Goal: Task Accomplishment & Management: Manage account settings

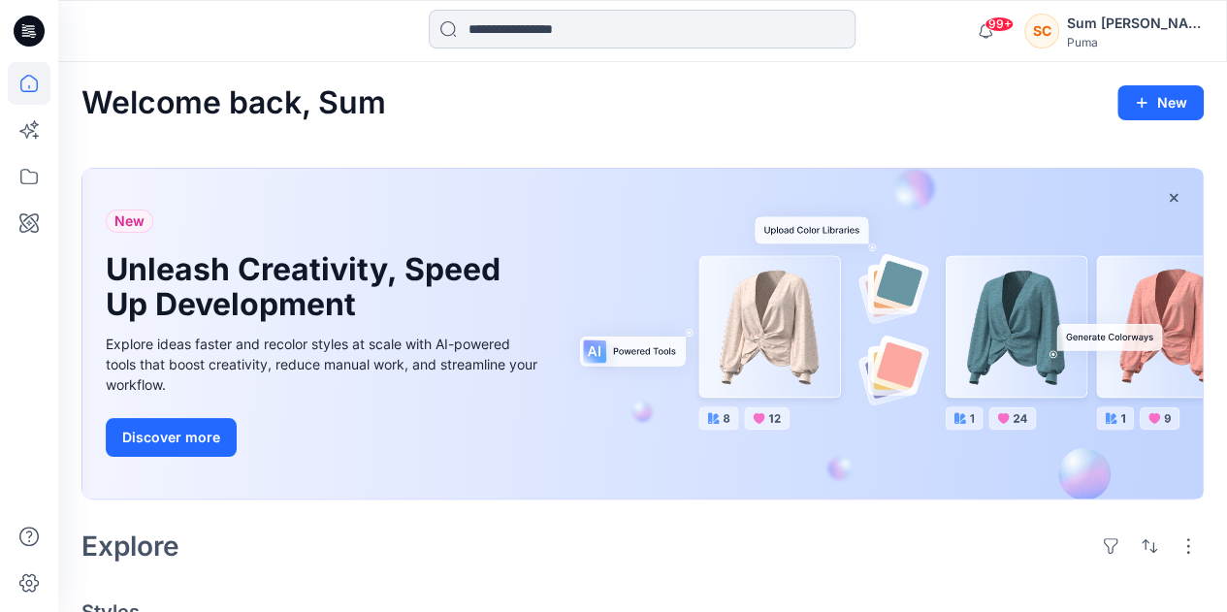
click at [482, 24] on input at bounding box center [642, 29] width 427 height 39
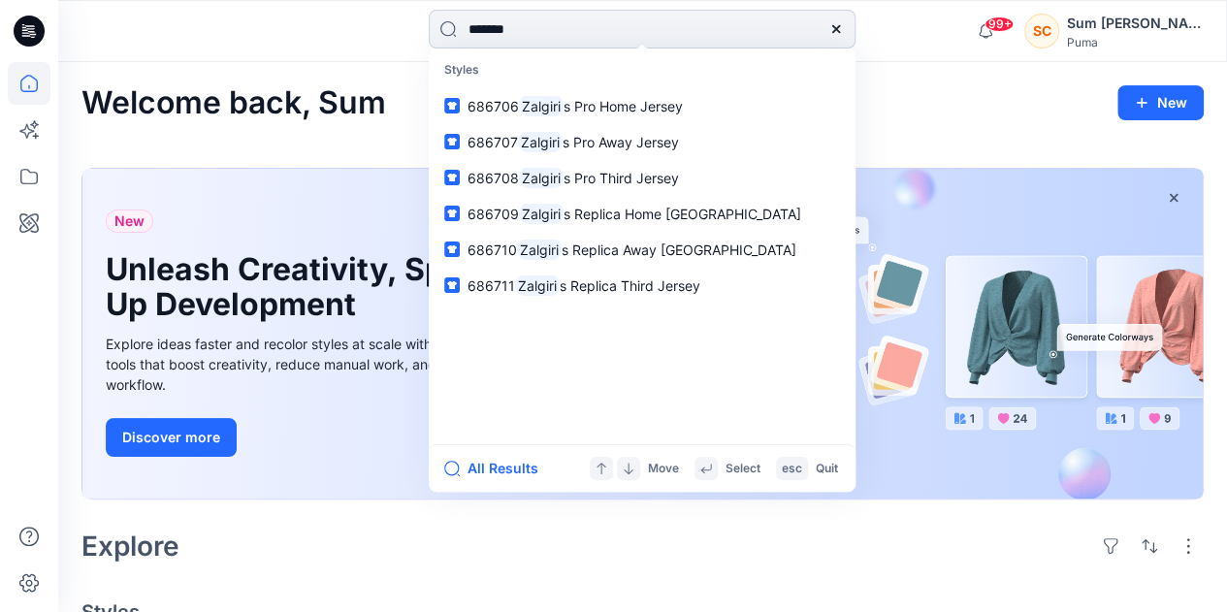
type input "********"
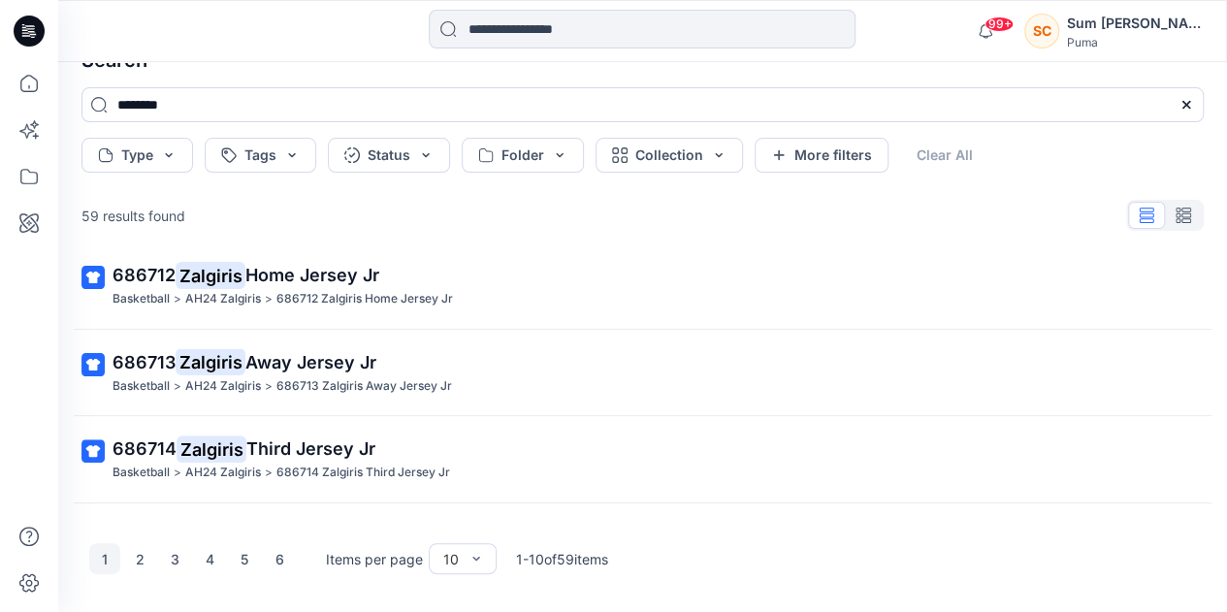
scroll to position [603, 0]
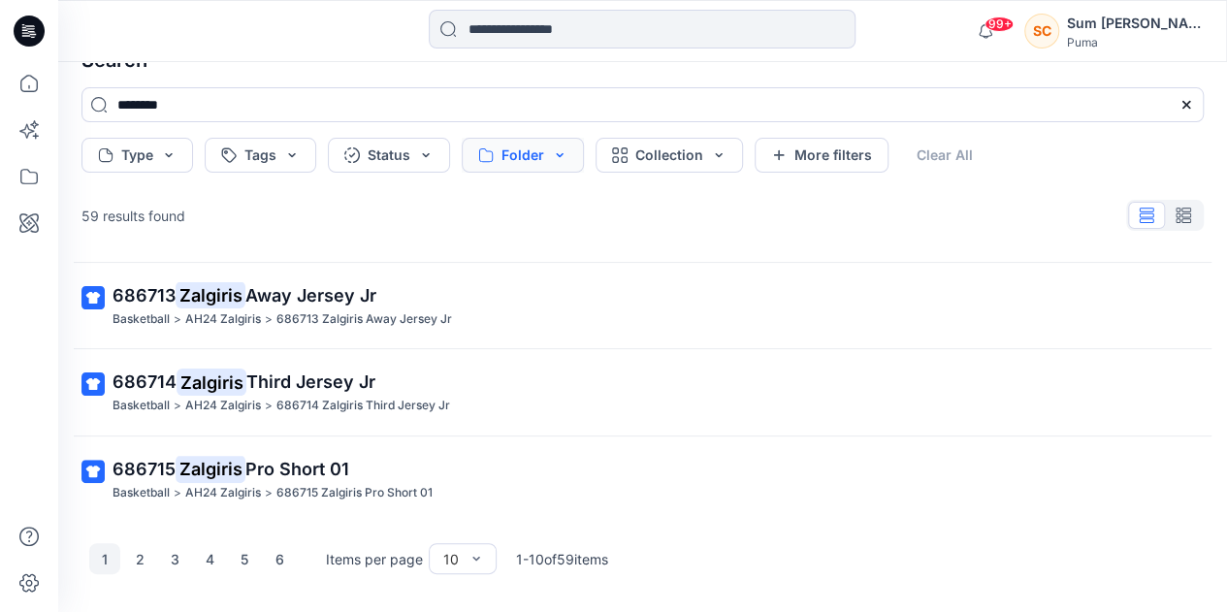
click at [531, 161] on button "Folder" at bounding box center [523, 155] width 122 height 35
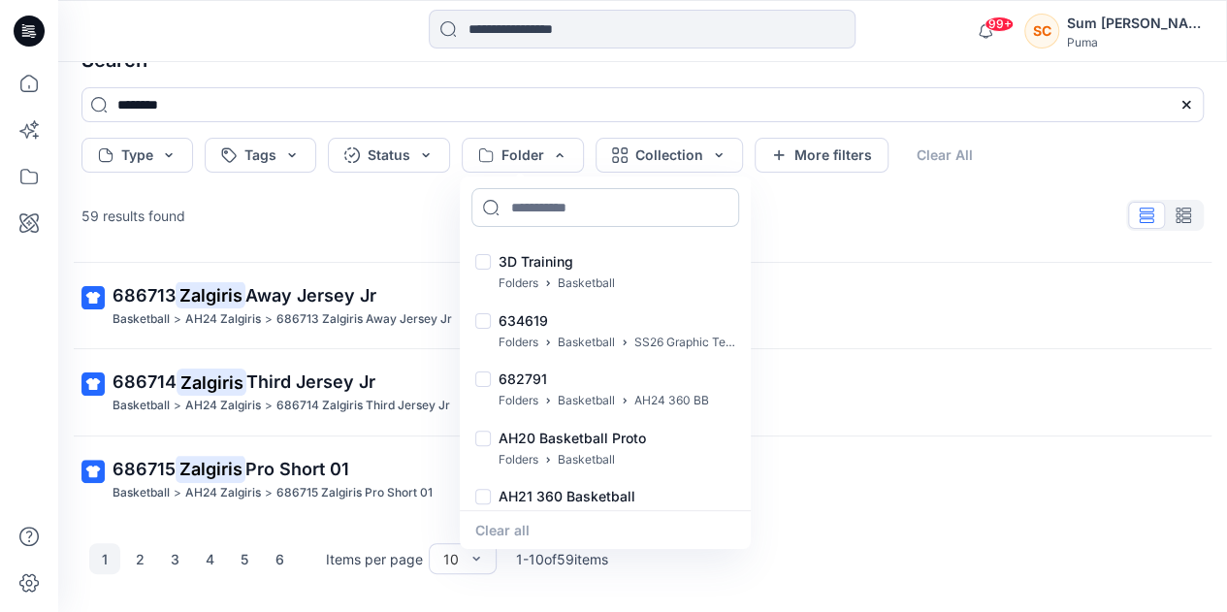
click at [534, 208] on input at bounding box center [605, 207] width 268 height 39
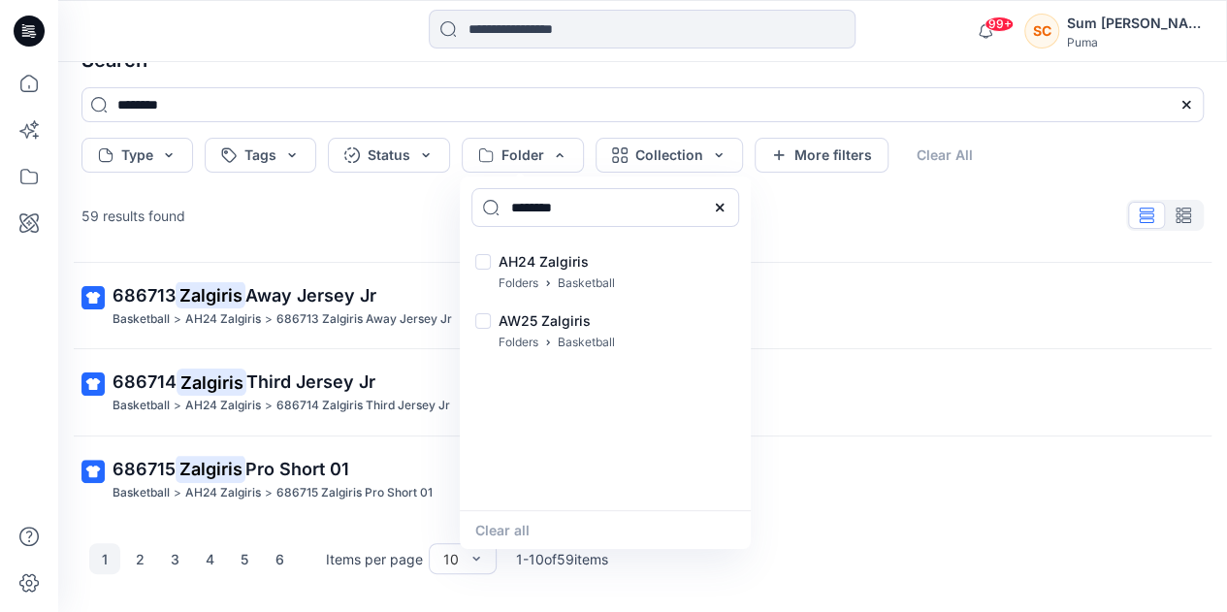
type input "********"
click at [922, 546] on div "1 2 3 4 5 6 Items per page 10 1 - 10 of 59 items" at bounding box center [642, 559] width 1153 height 78
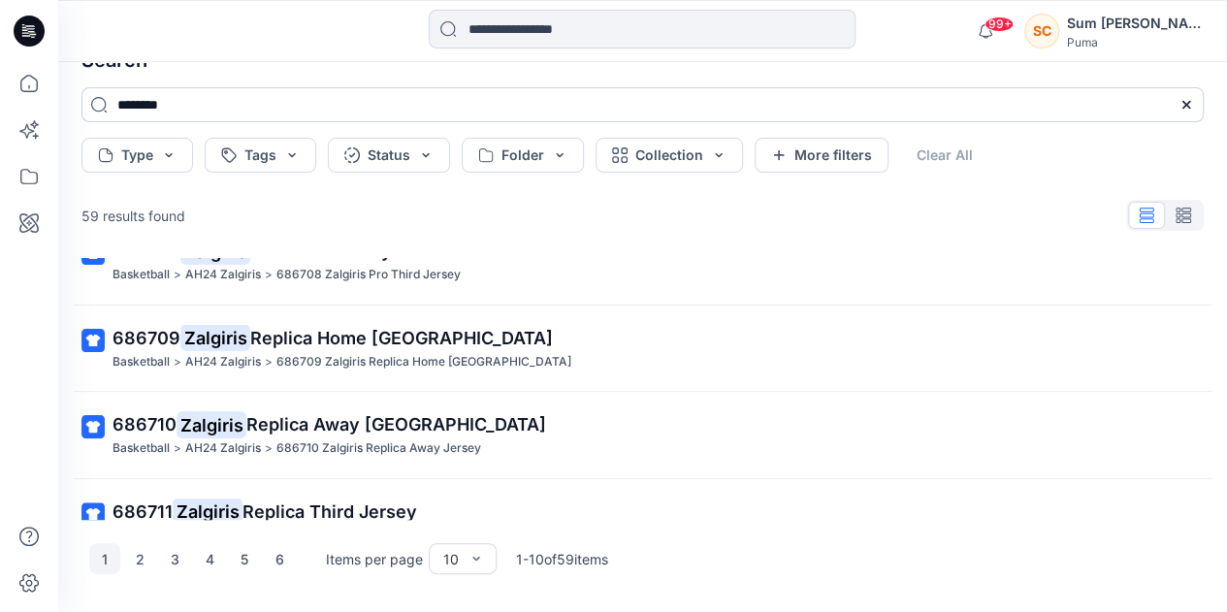
scroll to position [0, 0]
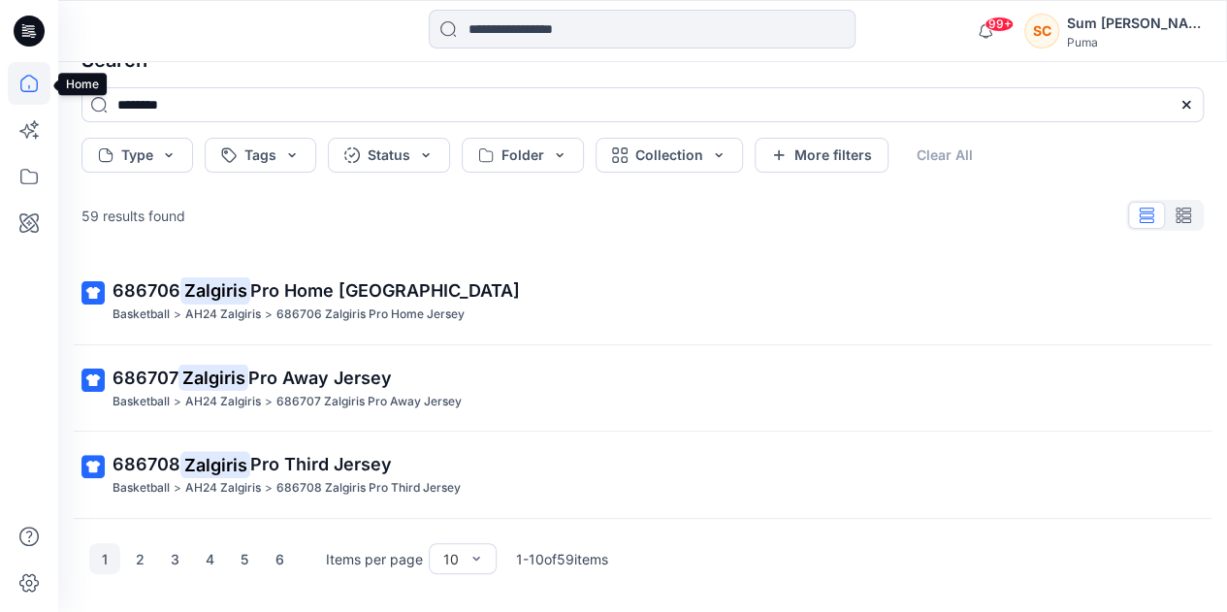
click at [36, 78] on icon at bounding box center [29, 83] width 43 height 43
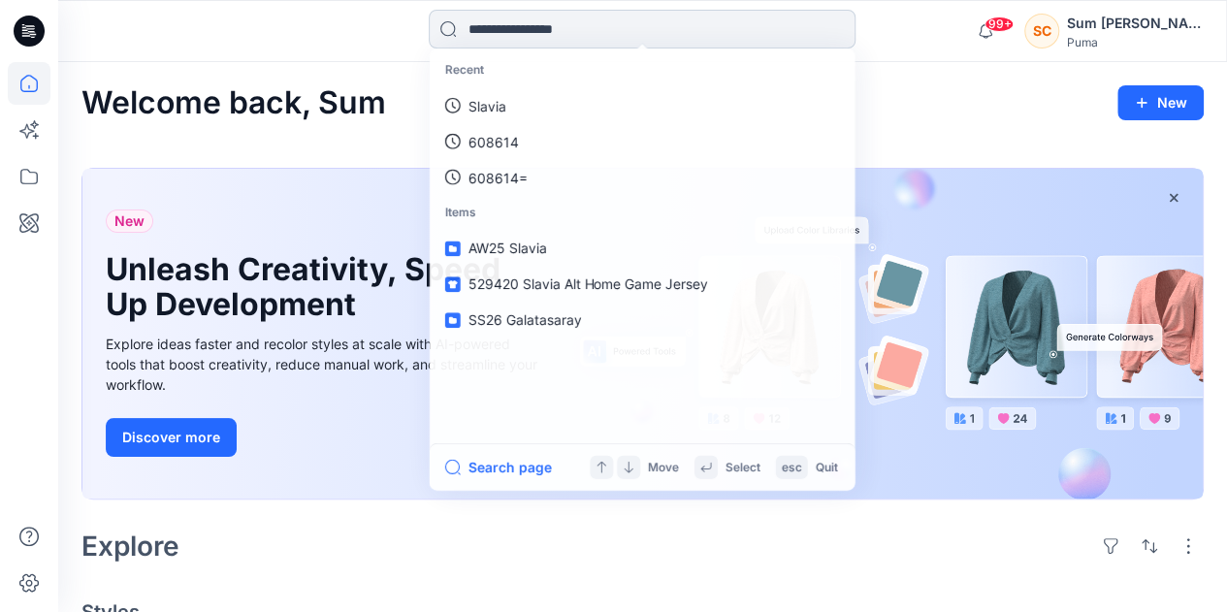
click at [491, 16] on input at bounding box center [642, 29] width 427 height 39
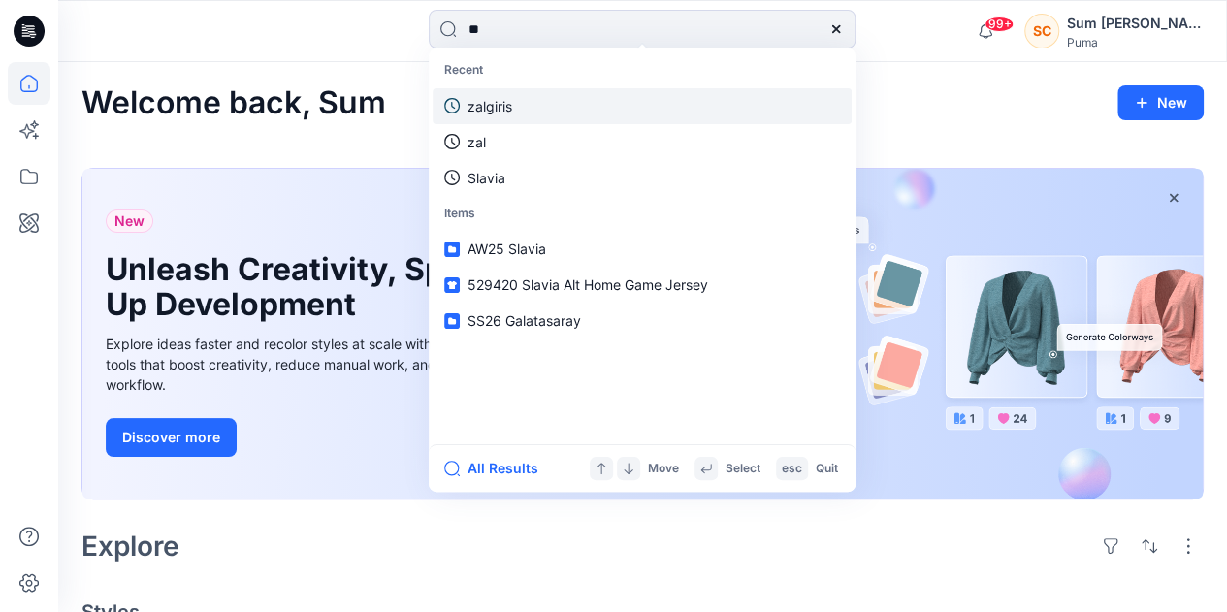
type input "**"
click at [507, 108] on p "zalgiris" at bounding box center [489, 106] width 45 height 20
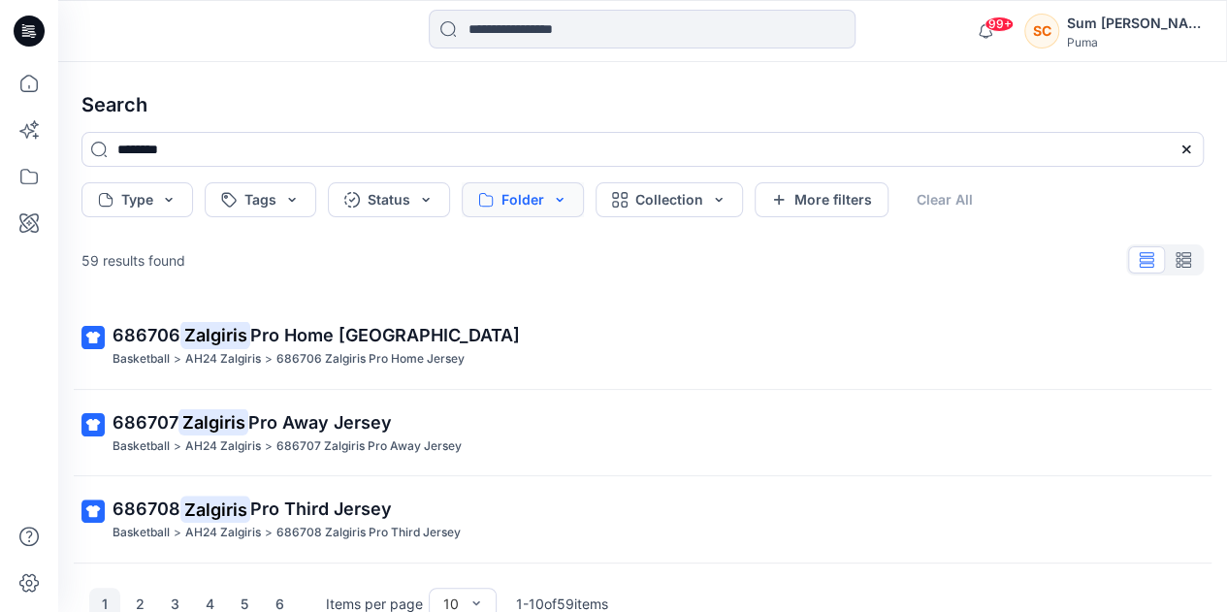
click at [548, 198] on button "Folder" at bounding box center [523, 199] width 122 height 35
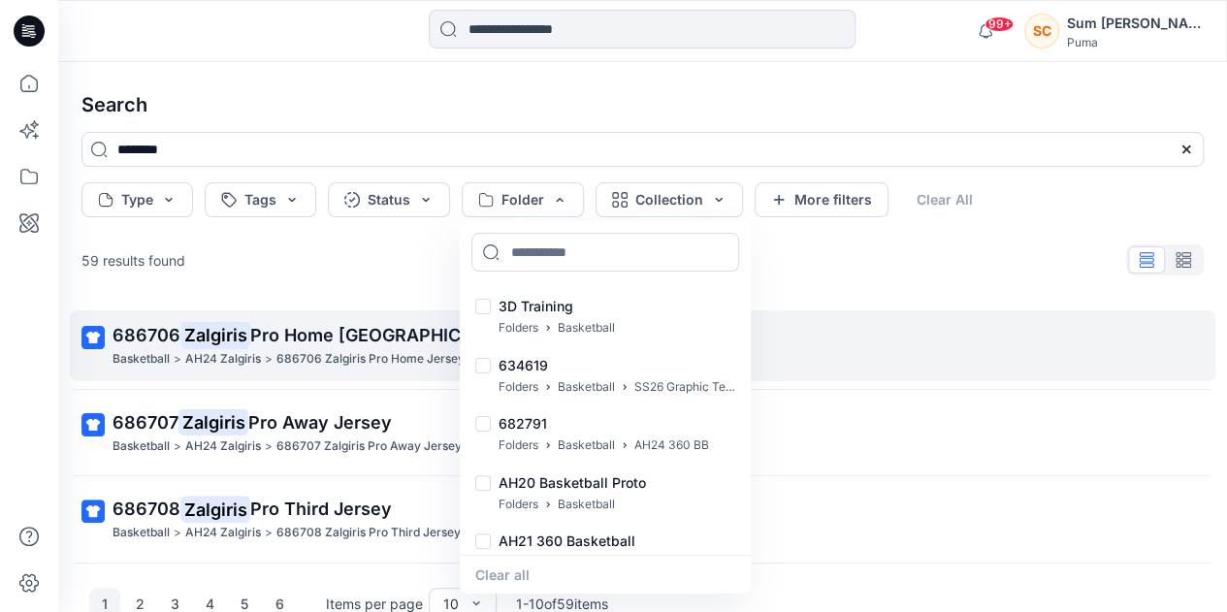
click at [859, 313] on link "686706 Zalgiris Pro Home Jersey Basketball > AH24 Zalgiris > 686706 Zalgiris Pr…" at bounding box center [642, 345] width 1145 height 71
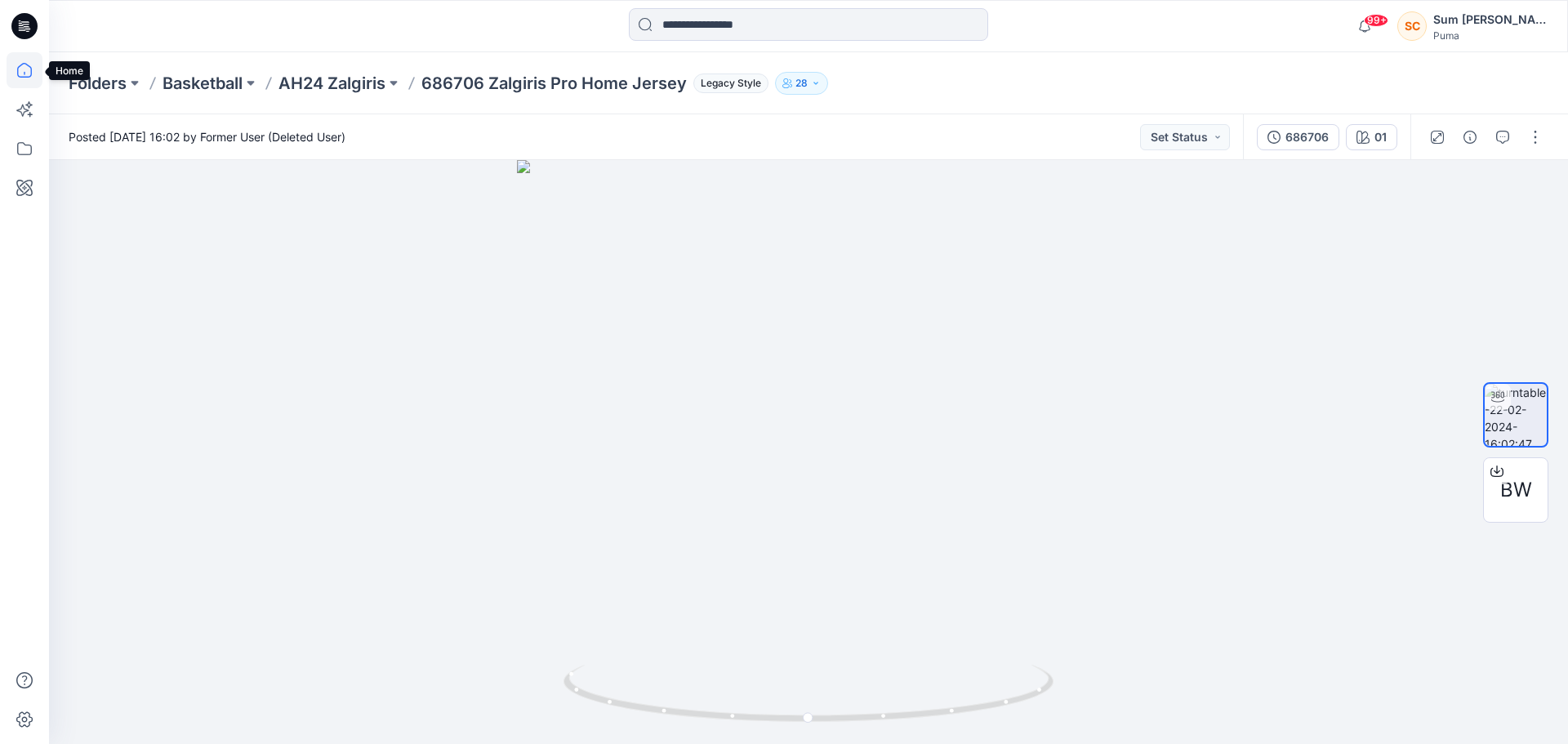
click at [22, 70] on icon at bounding box center [24, 70] width 36 height 36
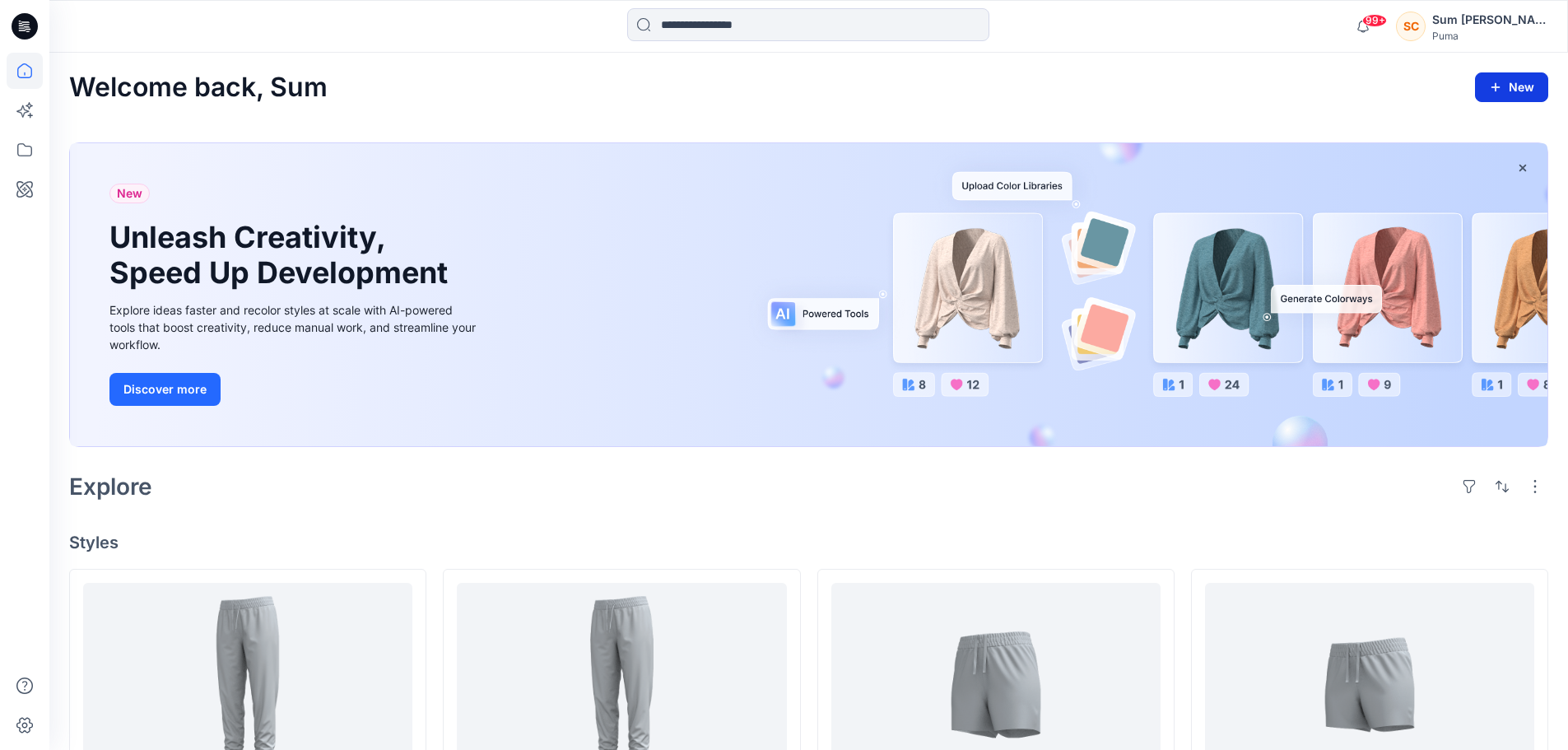
click at [1040, 93] on button "New" at bounding box center [1511, 87] width 73 height 30
click at [1040, 161] on button "New Folder" at bounding box center [1474, 160] width 142 height 31
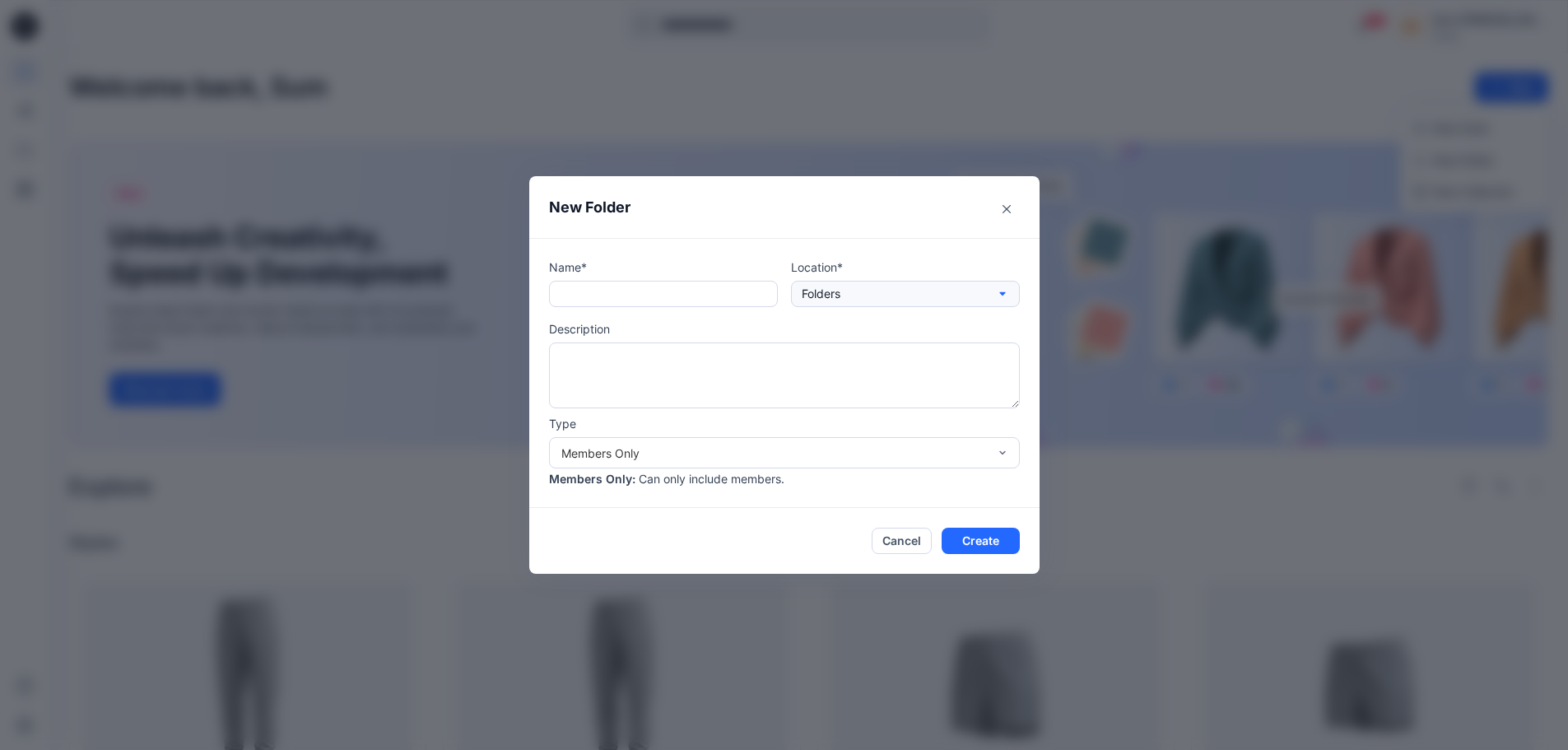
click at [953, 282] on button "Folders" at bounding box center [905, 294] width 229 height 26
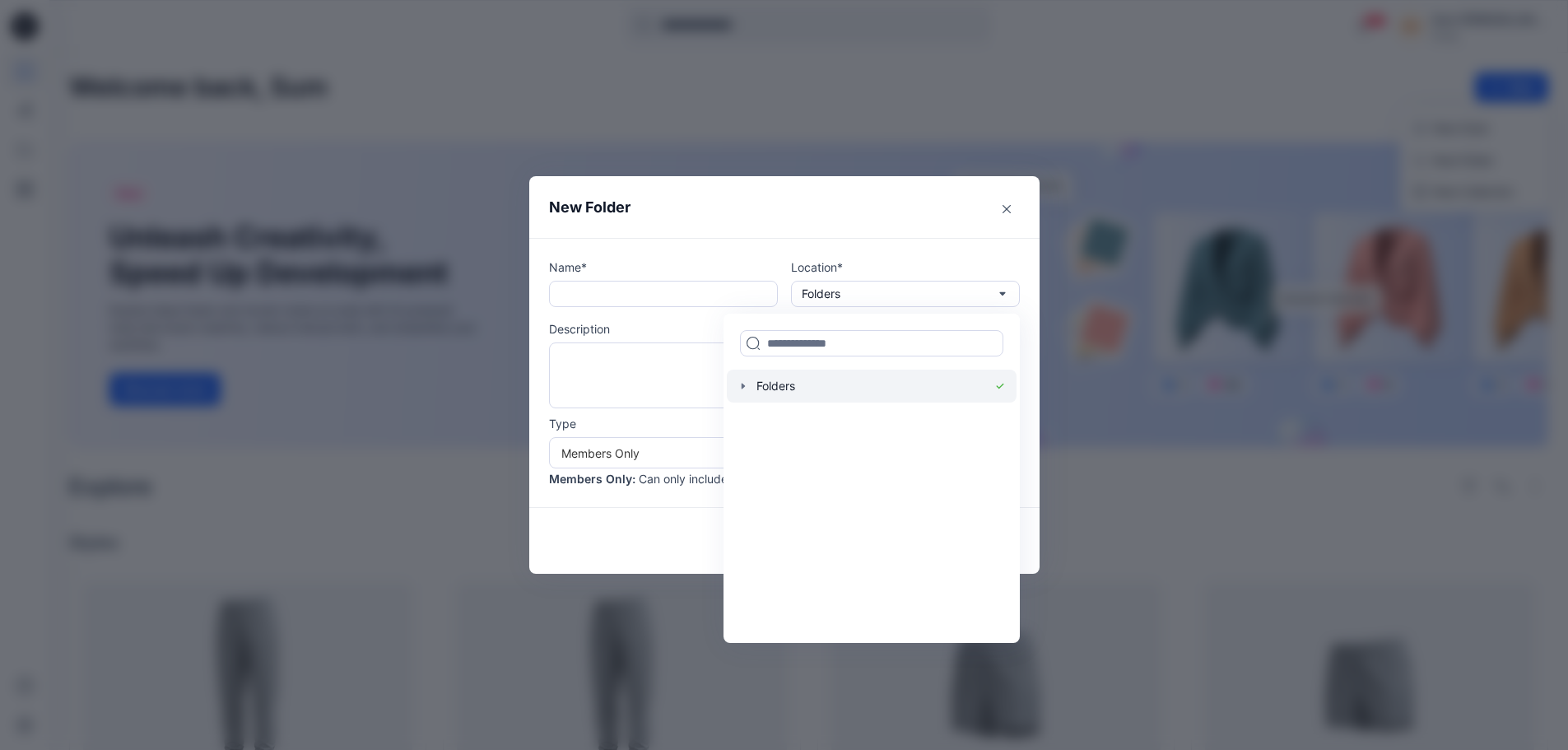
click at [744, 385] on icon "button" at bounding box center [743, 386] width 14 height 14
click at [766, 451] on icon "button" at bounding box center [759, 452] width 14 height 14
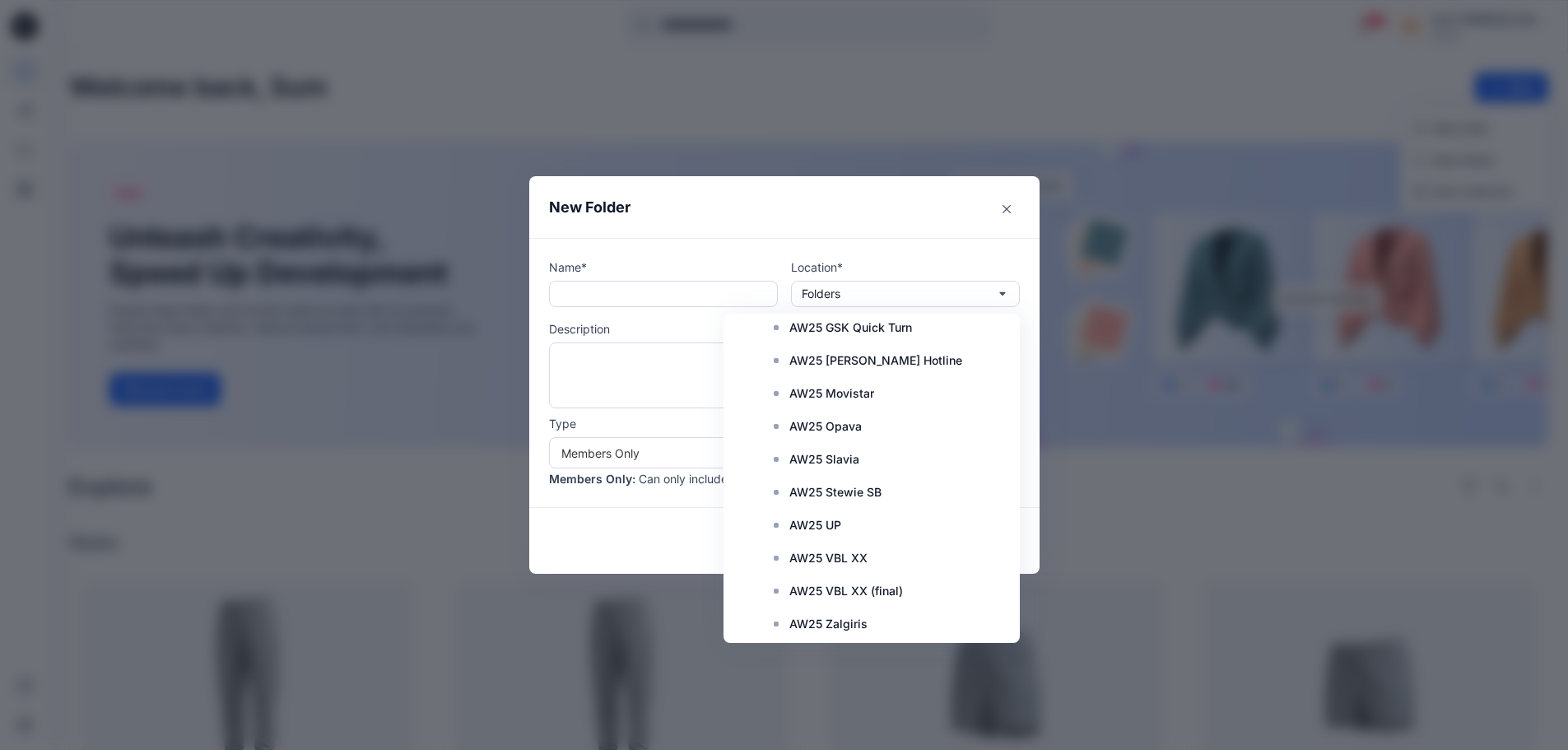
scroll to position [2330, 0]
click at [689, 290] on input "text" at bounding box center [664, 294] width 229 height 26
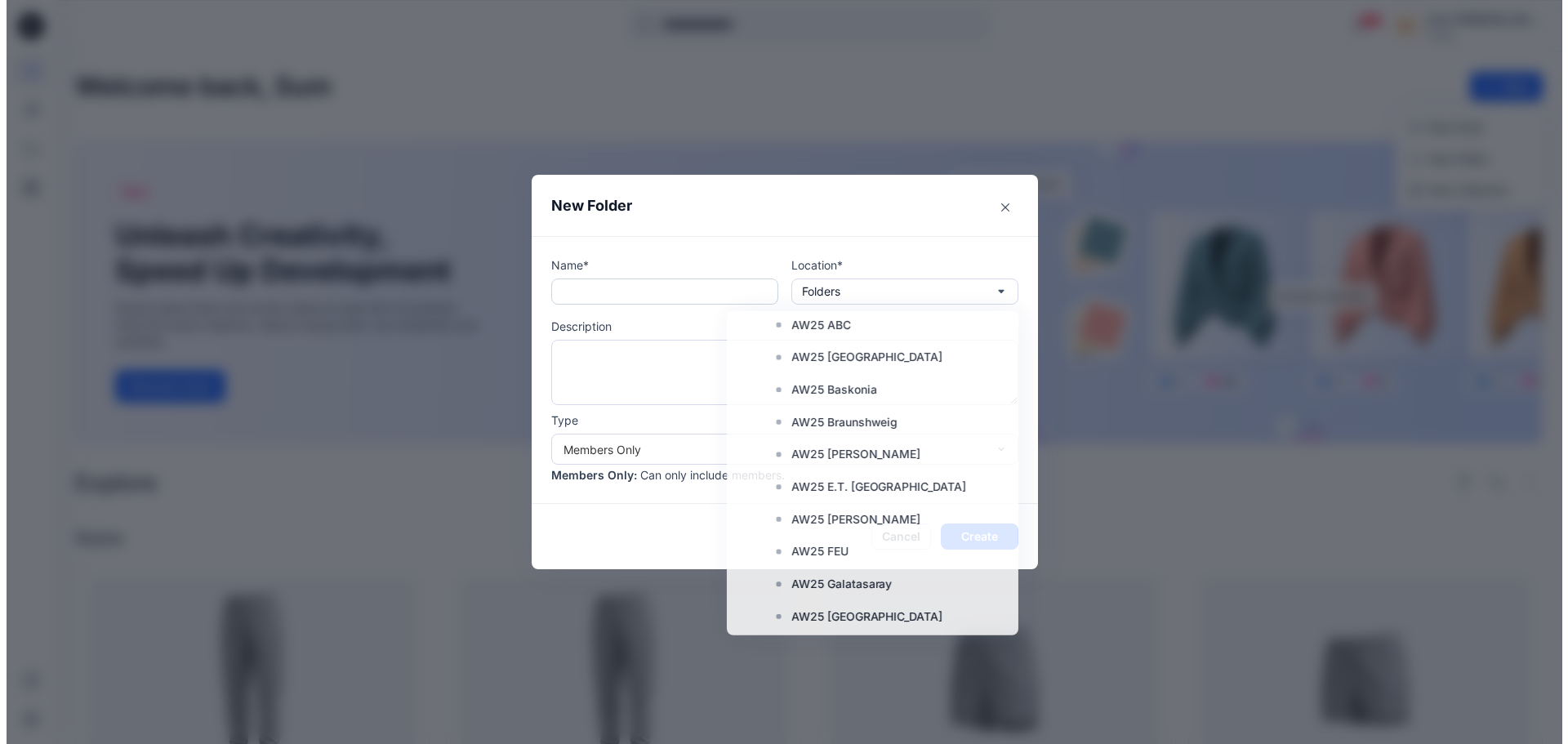
scroll to position [0, 0]
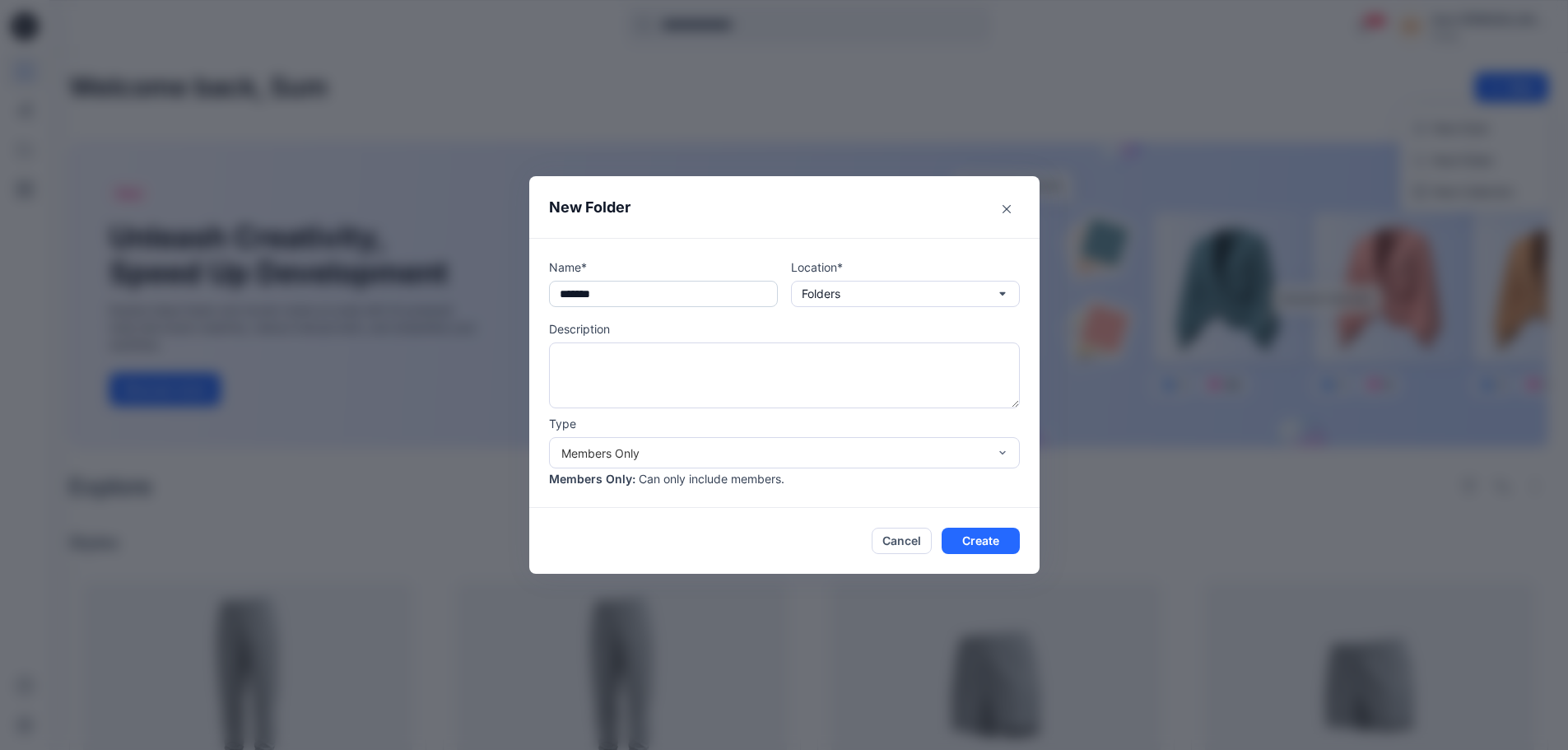
drag, startPoint x: 620, startPoint y: 298, endPoint x: 603, endPoint y: 288, distance: 19.7
click at [603, 288] on input "*******" at bounding box center [664, 294] width 229 height 26
paste input "******"
drag, startPoint x: 564, startPoint y: 291, endPoint x: 560, endPoint y: 300, distance: 9.8
click at [522, 291] on div "**********" at bounding box center [784, 375] width 1568 height 750
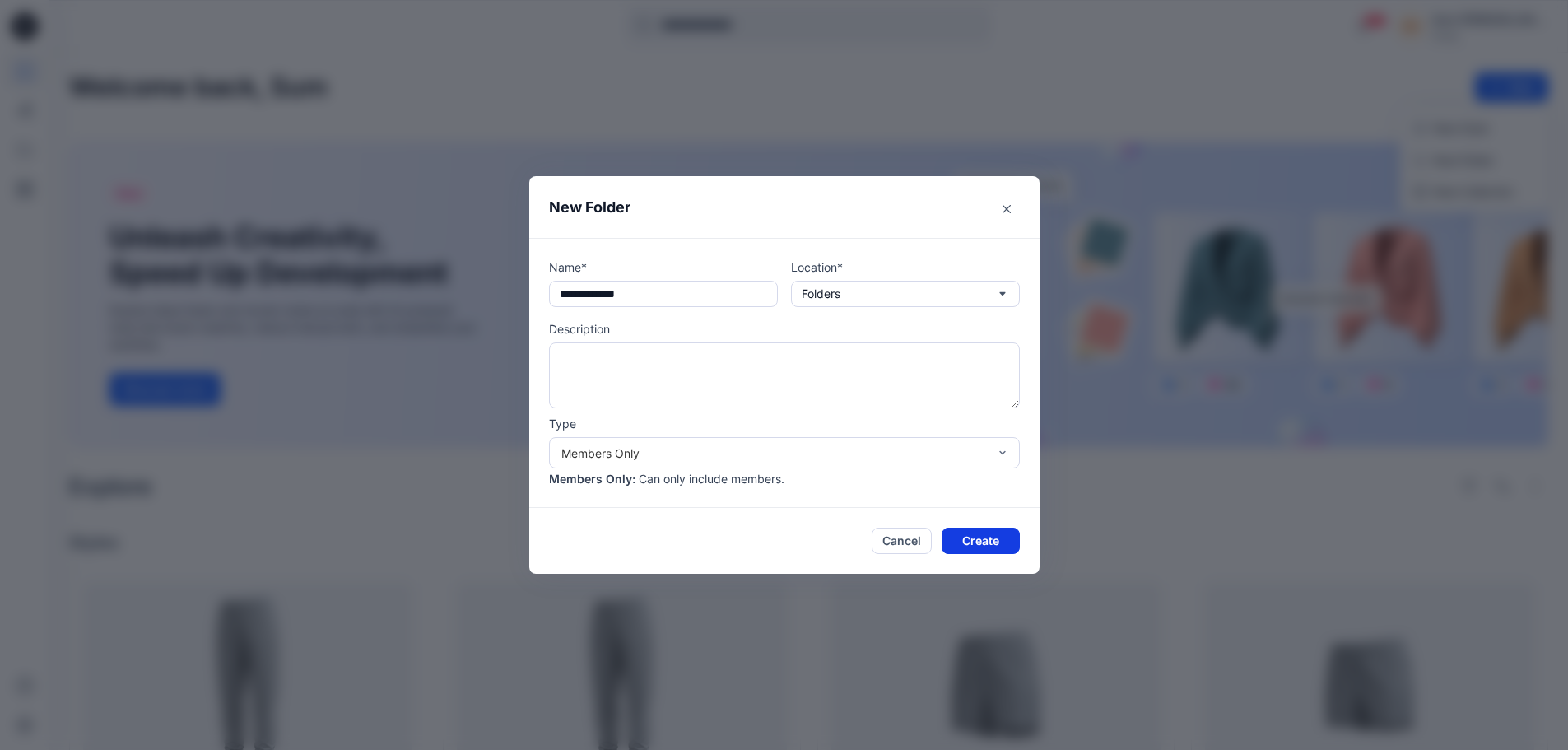
type input "**********"
click at [986, 518] on button "Create" at bounding box center [980, 540] width 78 height 26
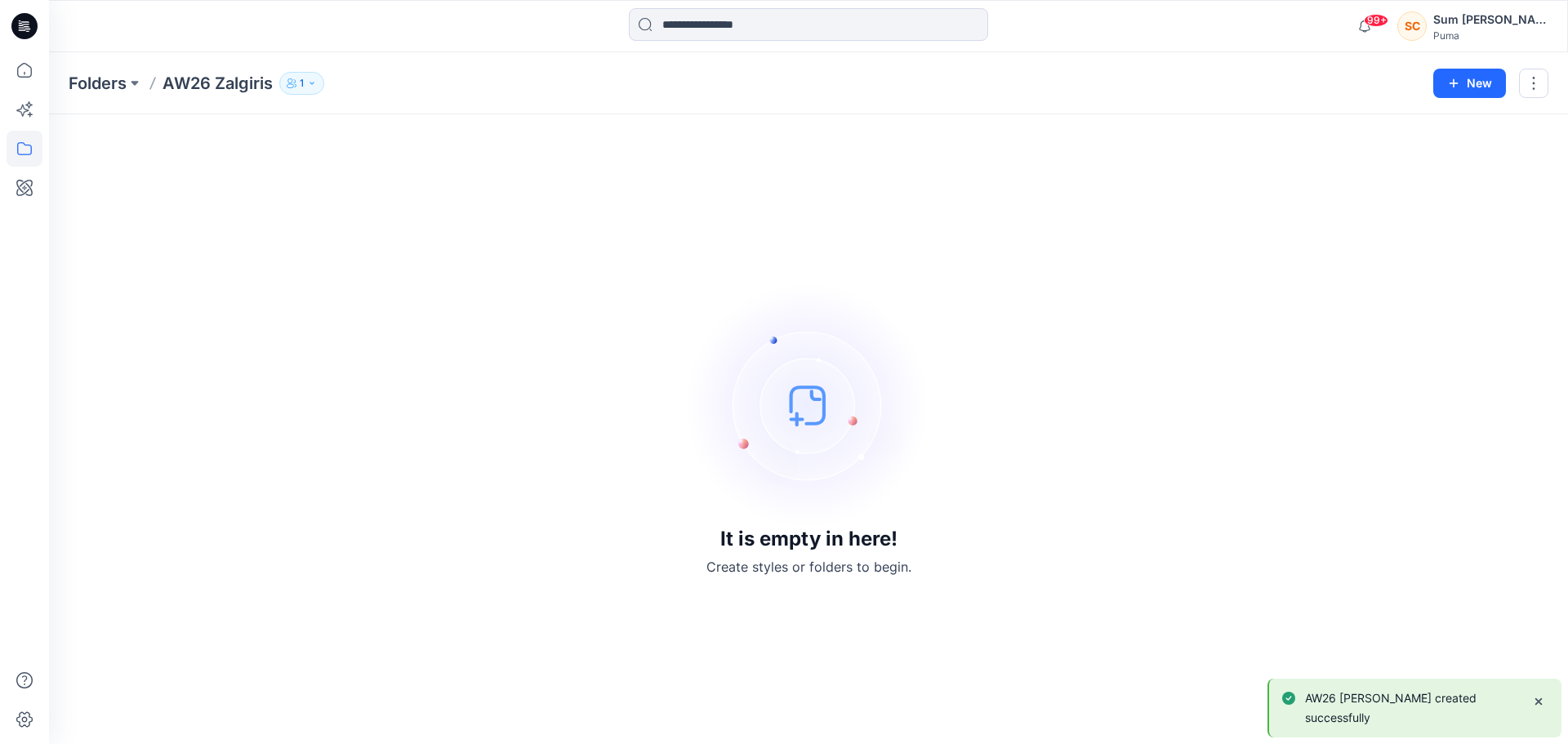
click at [301, 89] on p "1" at bounding box center [301, 82] width 4 height 18
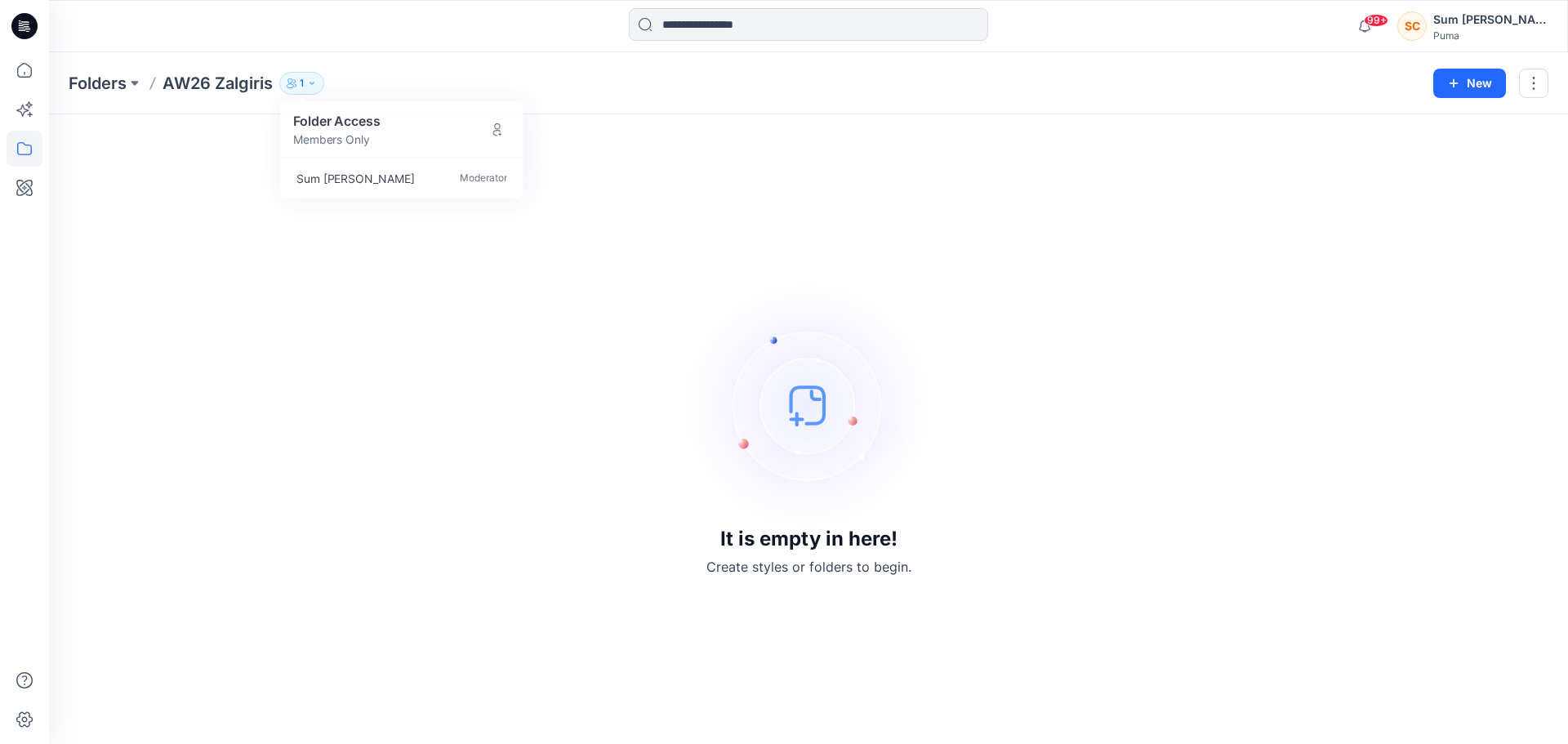
click at [228, 88] on p "AW26 Zalgiris" at bounding box center [217, 82] width 110 height 23
click at [1032, 83] on button "button" at bounding box center [1533, 82] width 29 height 29
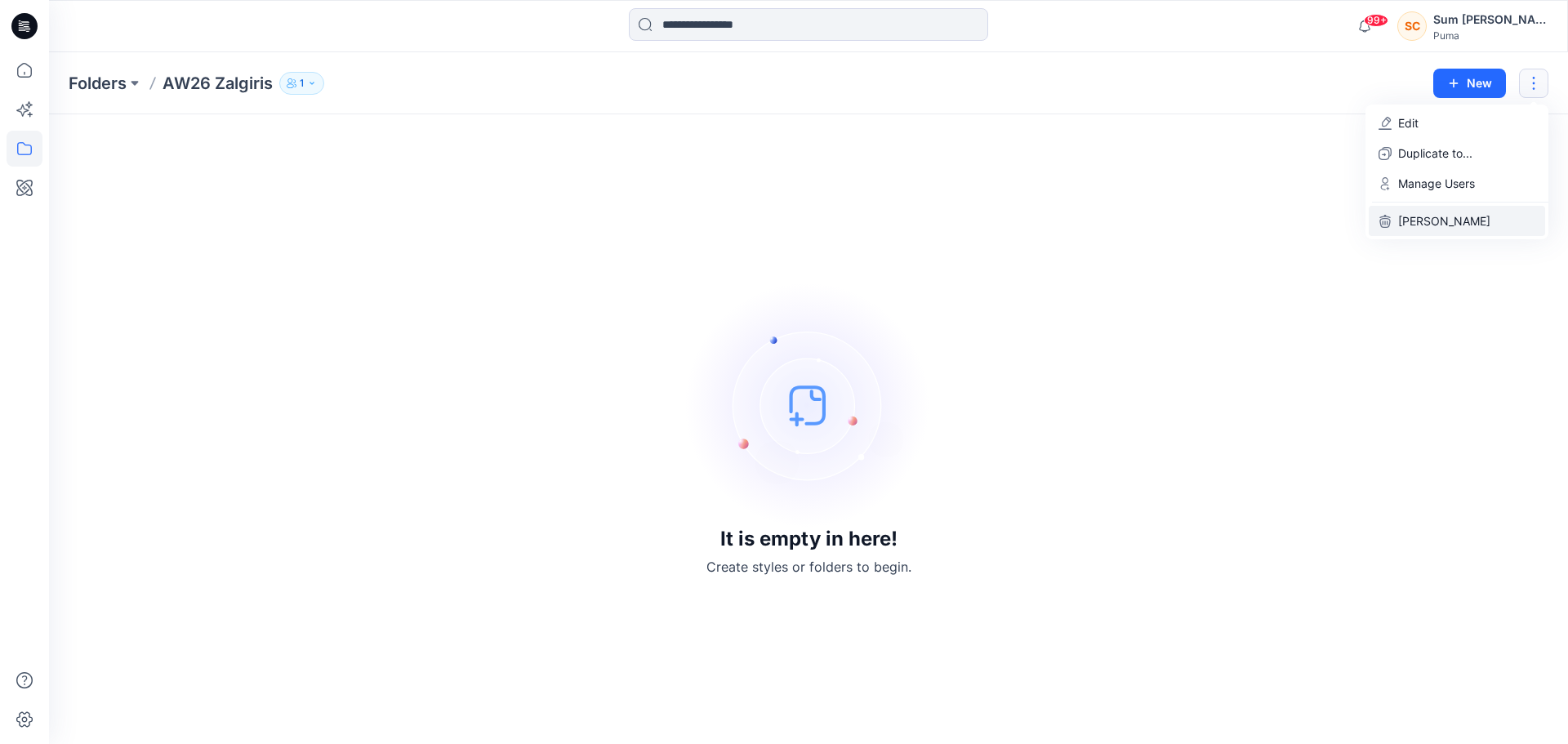
click at [1032, 221] on p "Delete Folder" at bounding box center [1444, 221] width 93 height 17
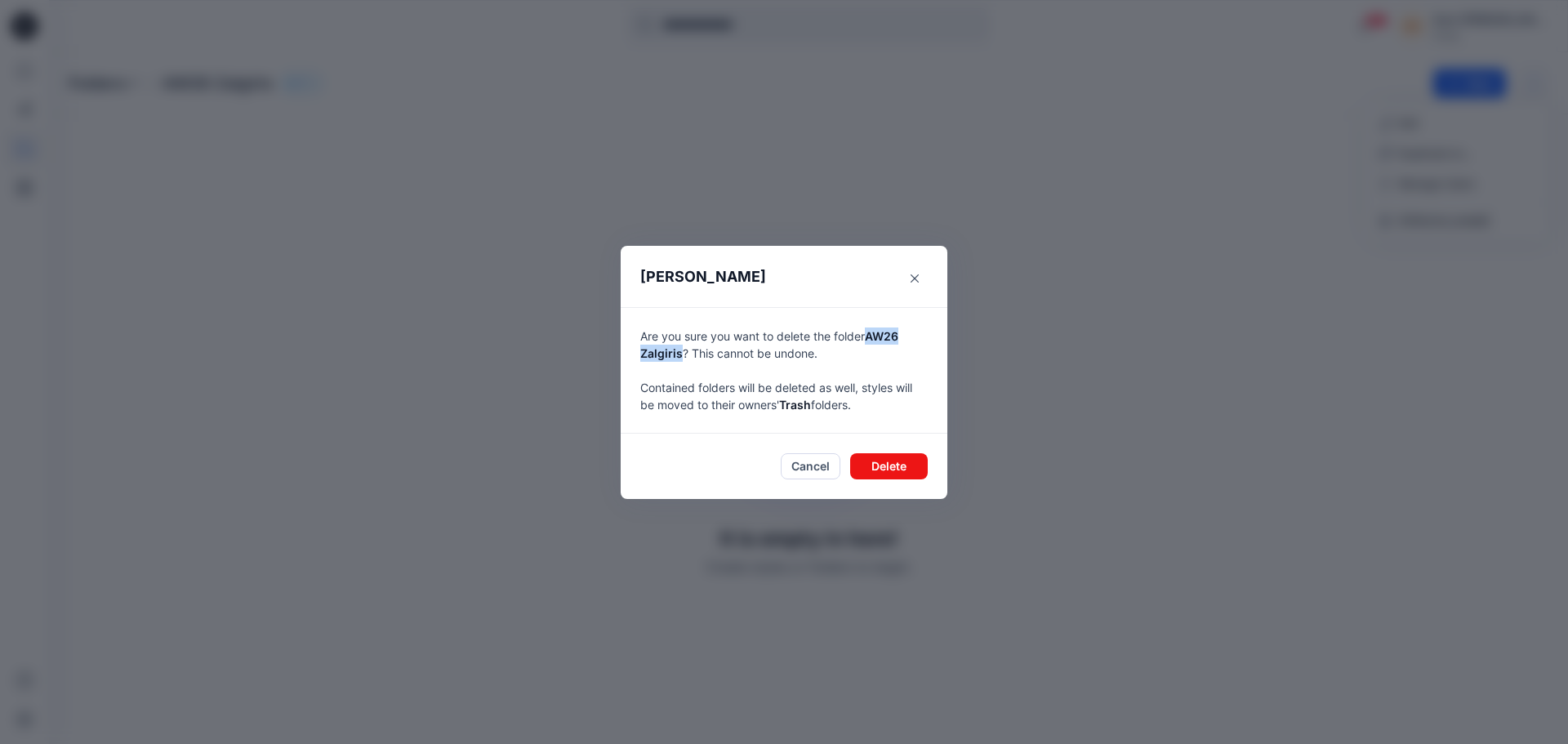
drag, startPoint x: 680, startPoint y: 352, endPoint x: 873, endPoint y: 322, distance: 195.3
click at [873, 322] on div "Are you sure you want to delete the folder AW26 Zalgiris ? This cannot be undon…" at bounding box center [784, 370] width 327 height 126
copy span "AW26 Zalgiris"
click at [906, 462] on button "Delete" at bounding box center [889, 465] width 77 height 26
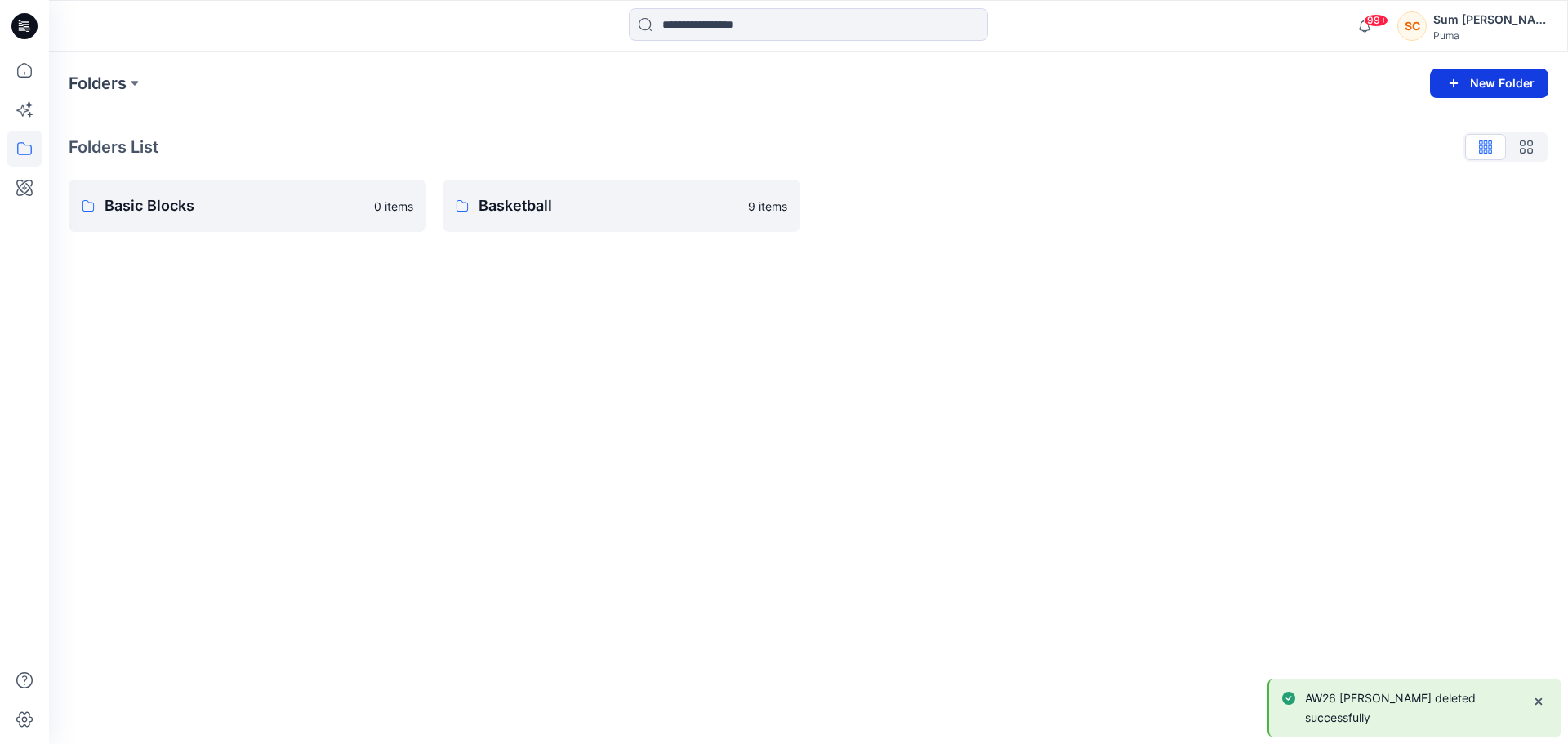
click at [1032, 84] on icon "button" at bounding box center [1453, 82] width 9 height 9
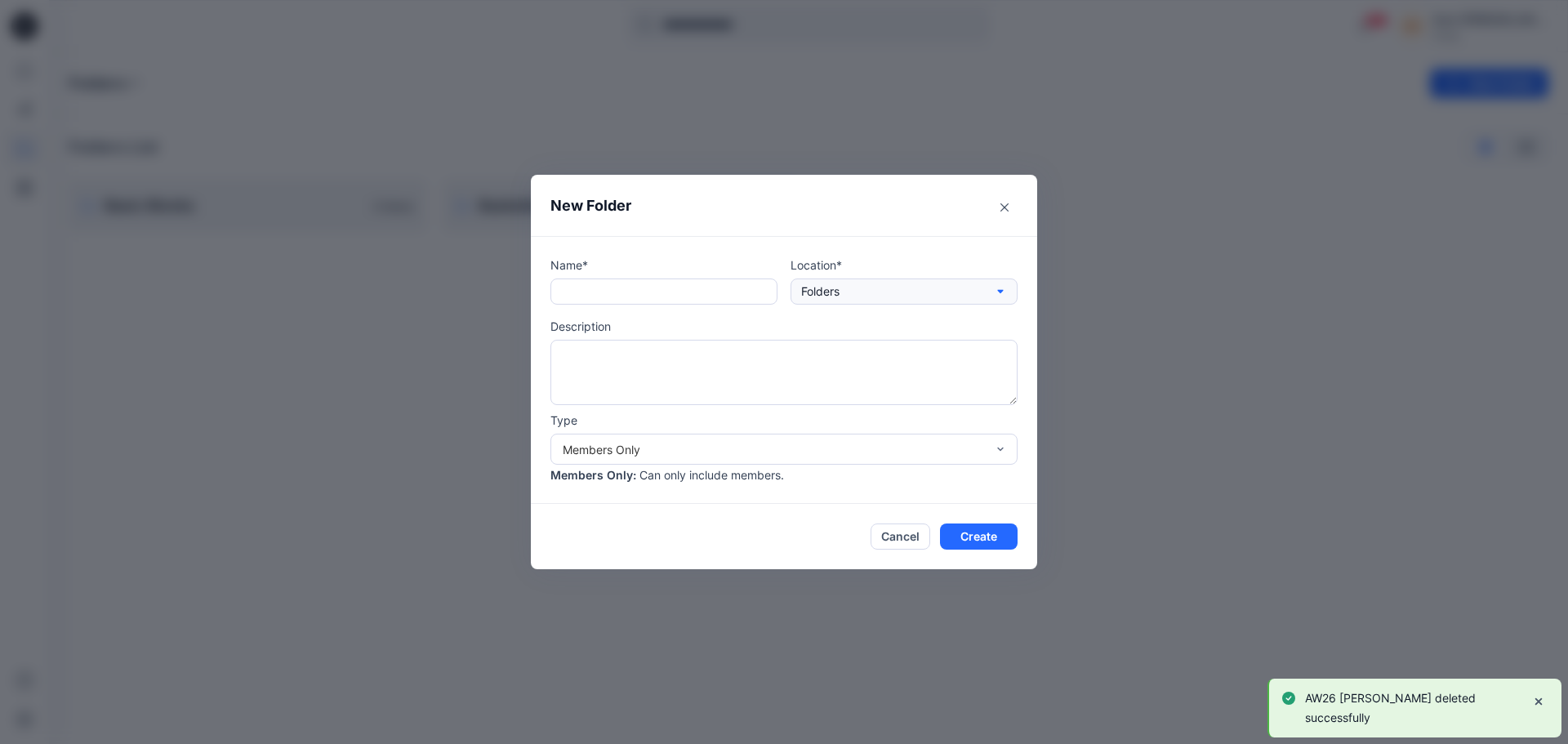
click at [841, 284] on button "Folders" at bounding box center [904, 291] width 227 height 26
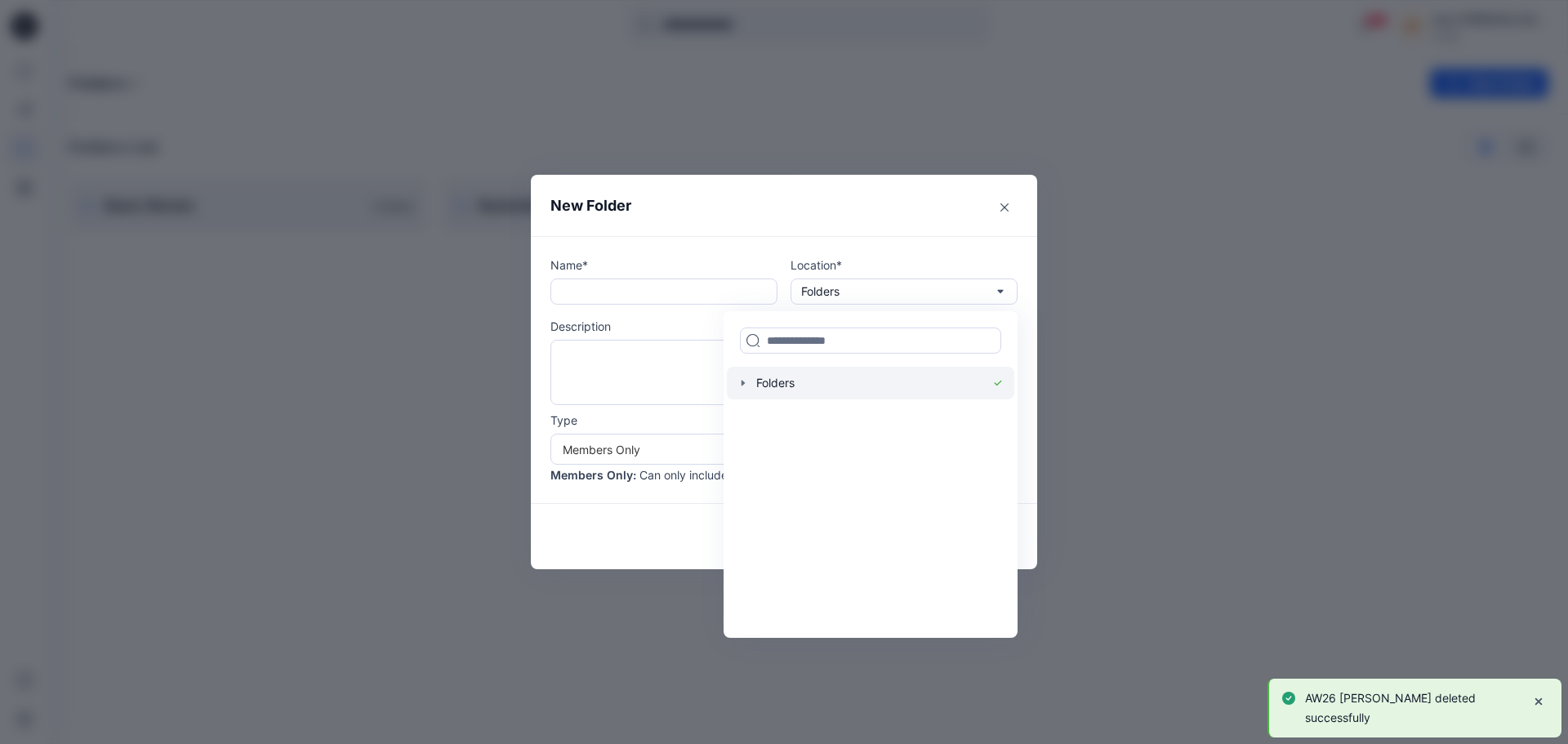
click at [741, 385] on icon "button" at bounding box center [744, 383] width 13 height 13
click at [809, 453] on div at bounding box center [870, 448] width 287 height 33
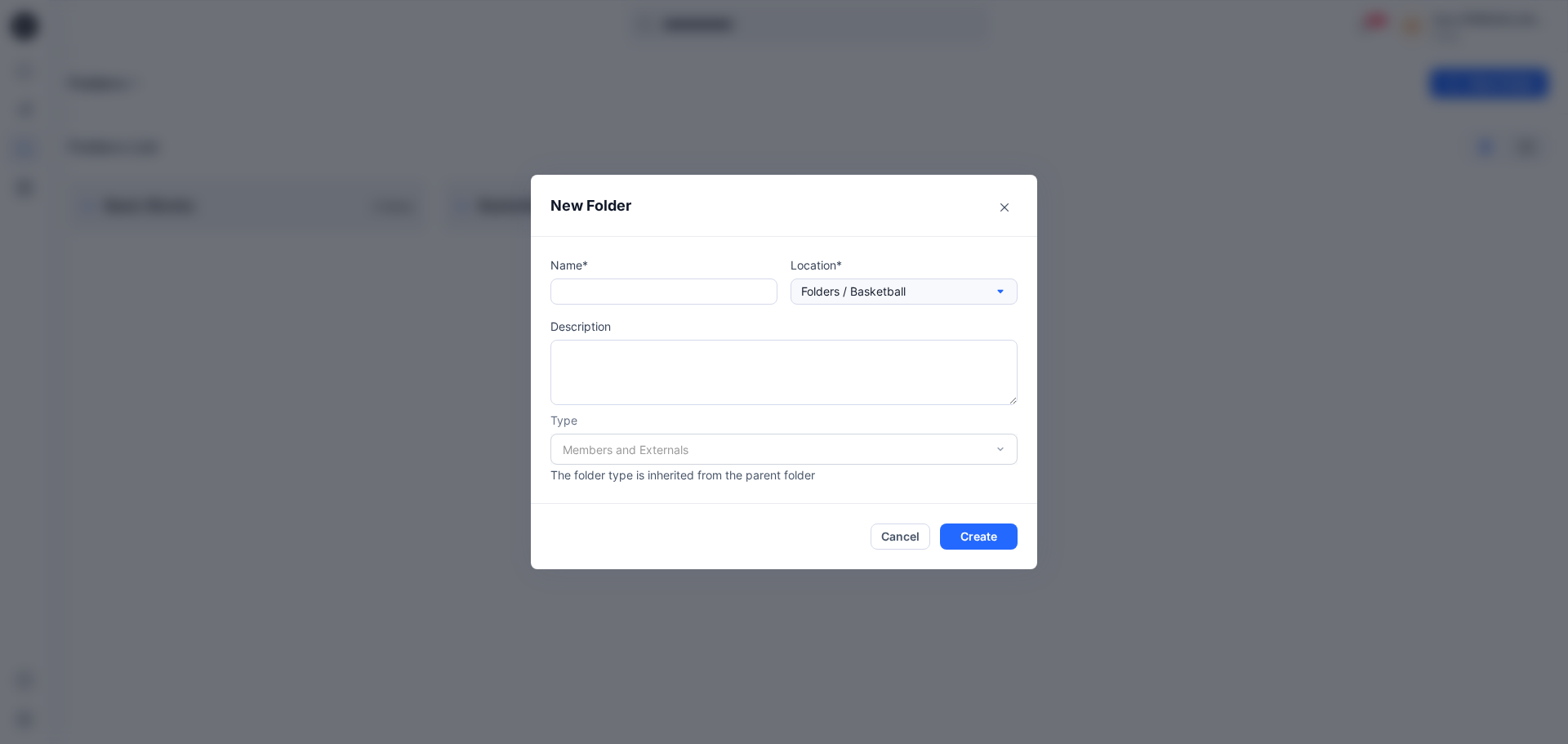
click at [872, 291] on p "Folders / Basketball" at bounding box center [853, 291] width 104 height 18
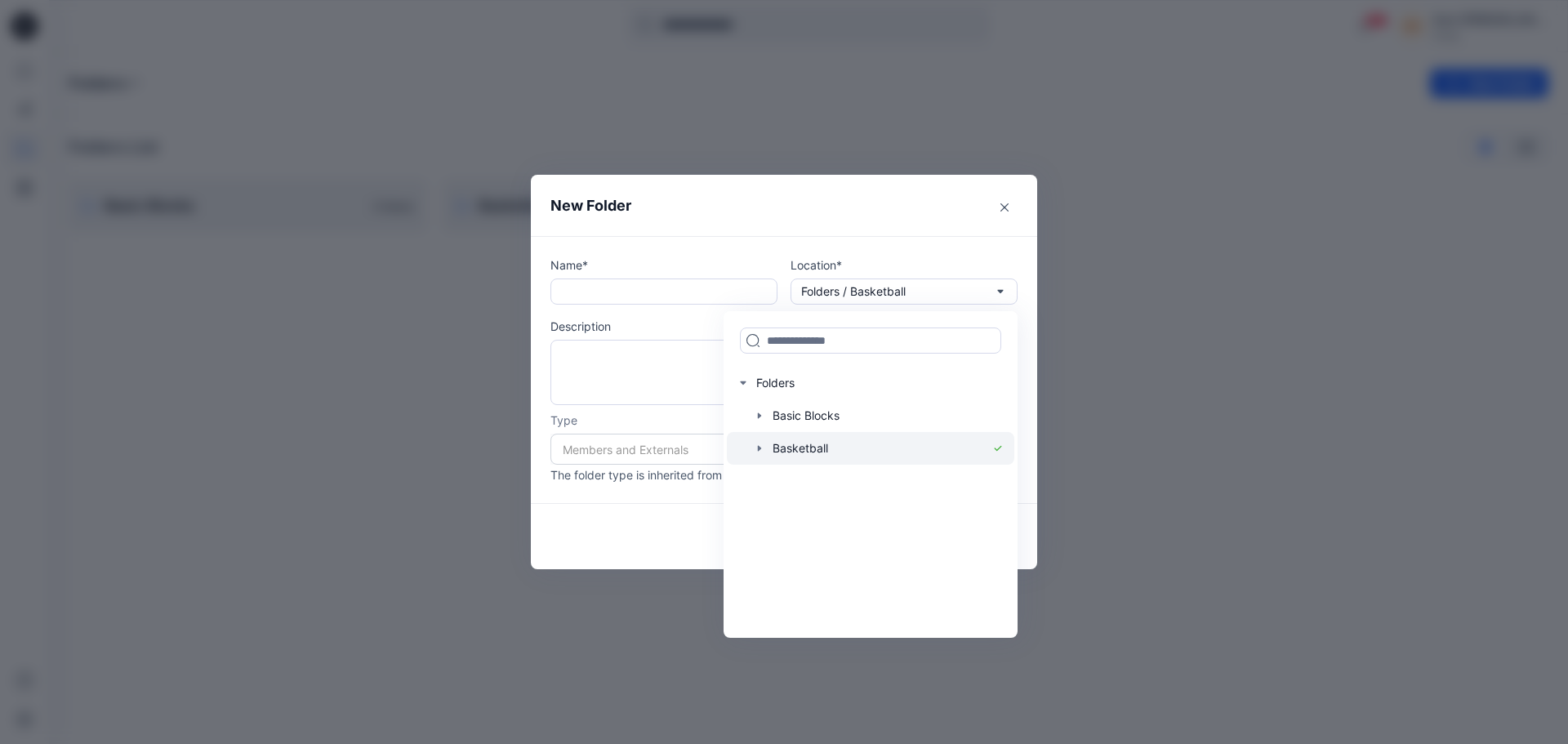
click at [759, 446] on icon "button" at bounding box center [760, 449] width 13 height 13
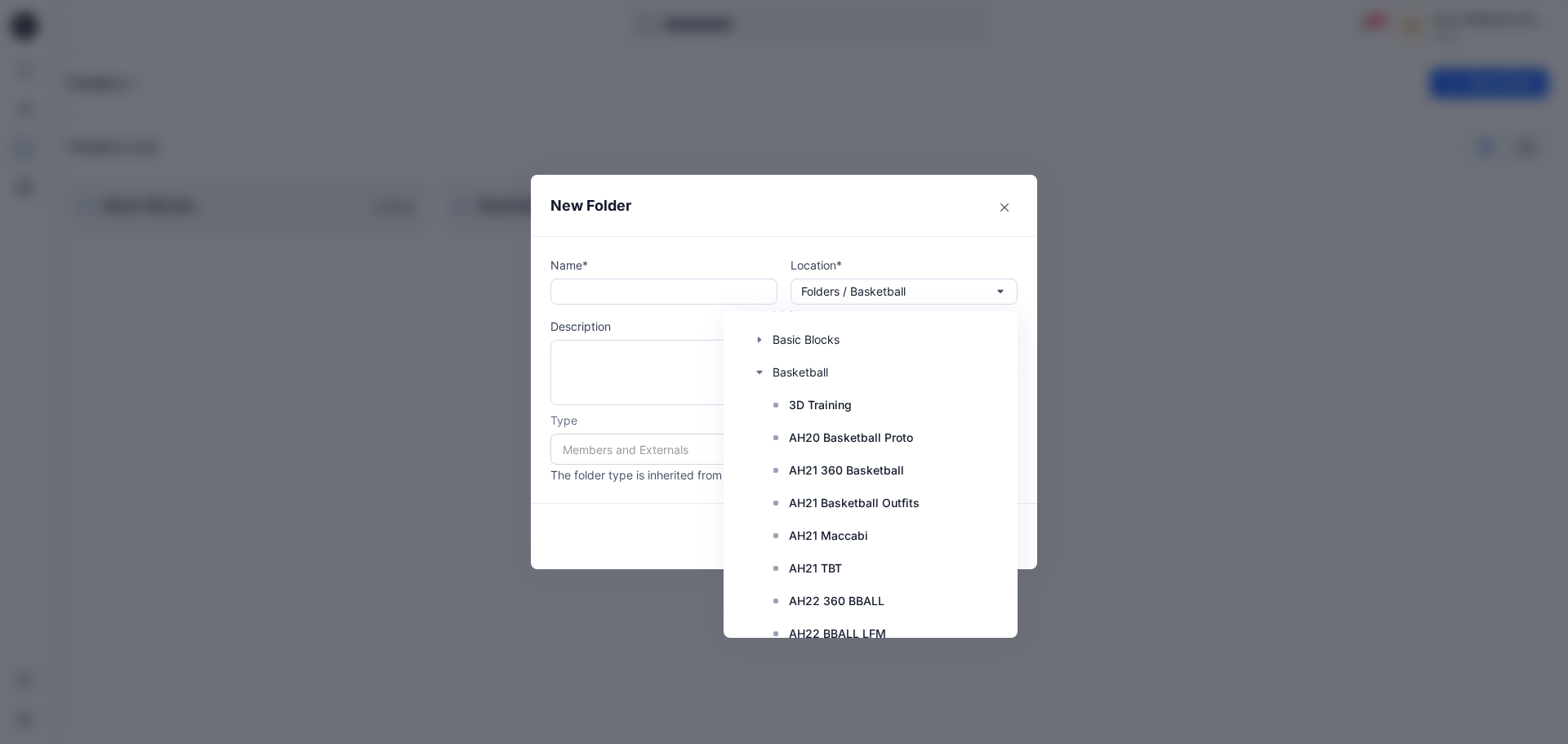
scroll to position [3, 0]
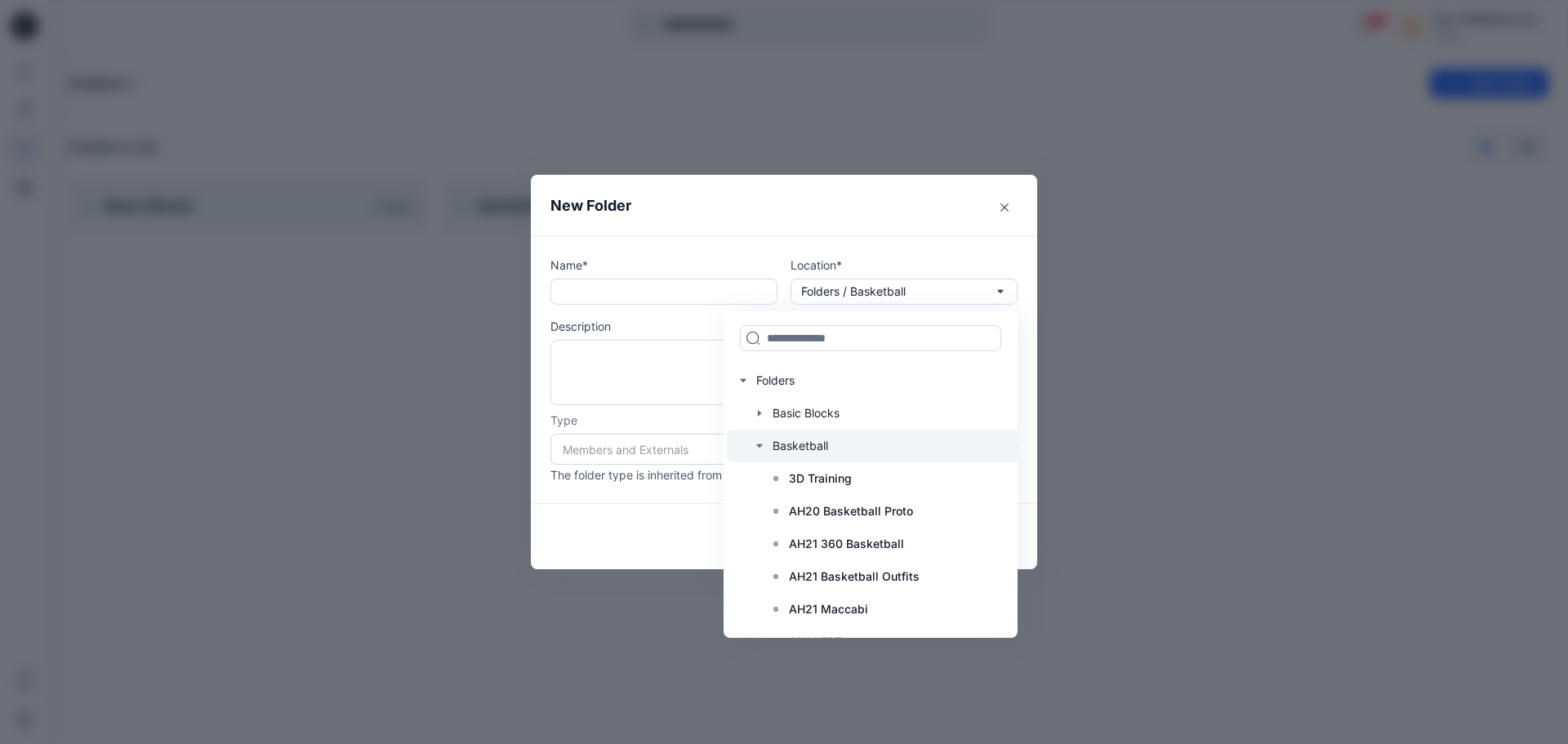
click at [811, 448] on div at bounding box center [882, 445] width 311 height 33
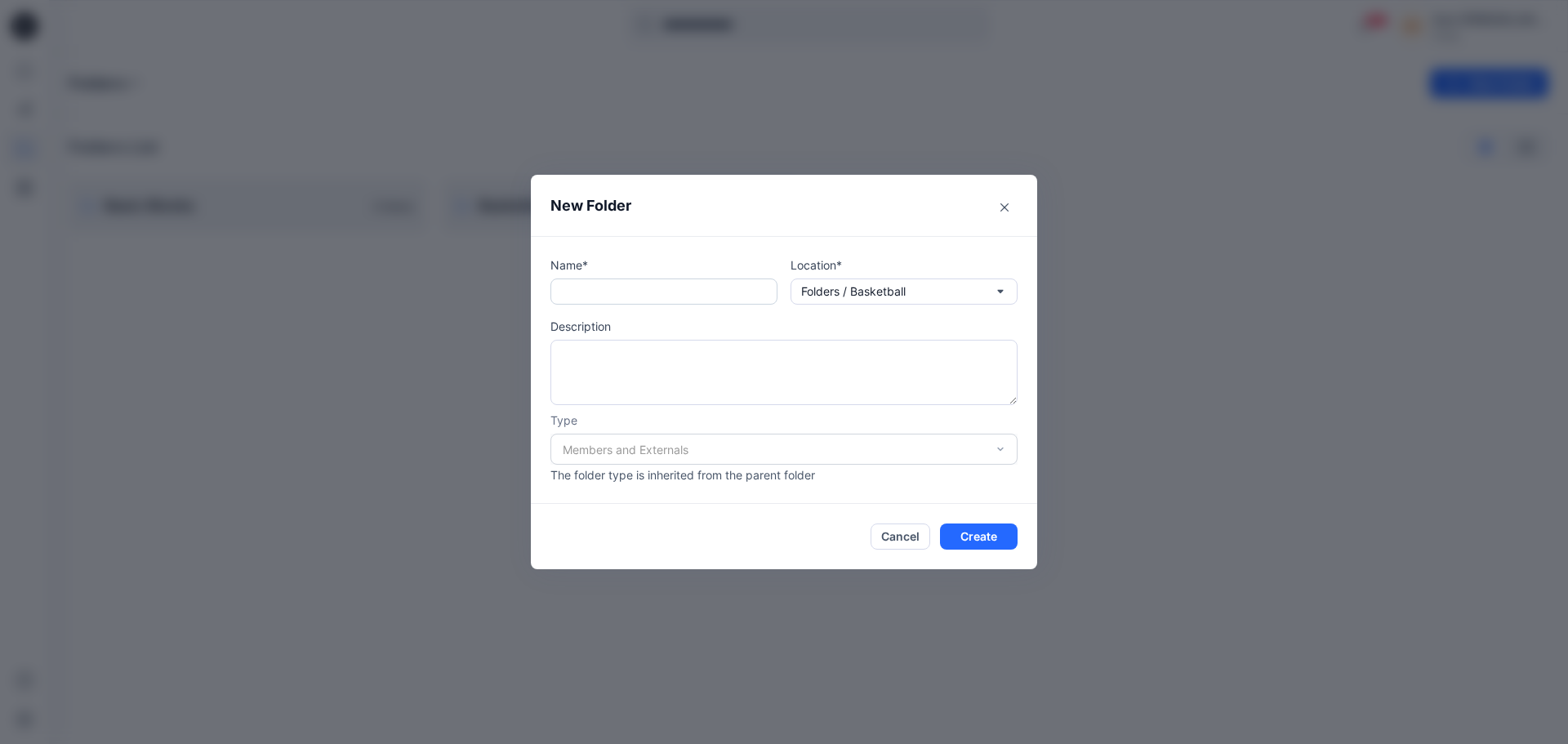
click at [678, 295] on input "text" at bounding box center [664, 291] width 227 height 26
paste input "**********"
type input "**********"
click at [983, 514] on button "Create" at bounding box center [979, 536] width 77 height 26
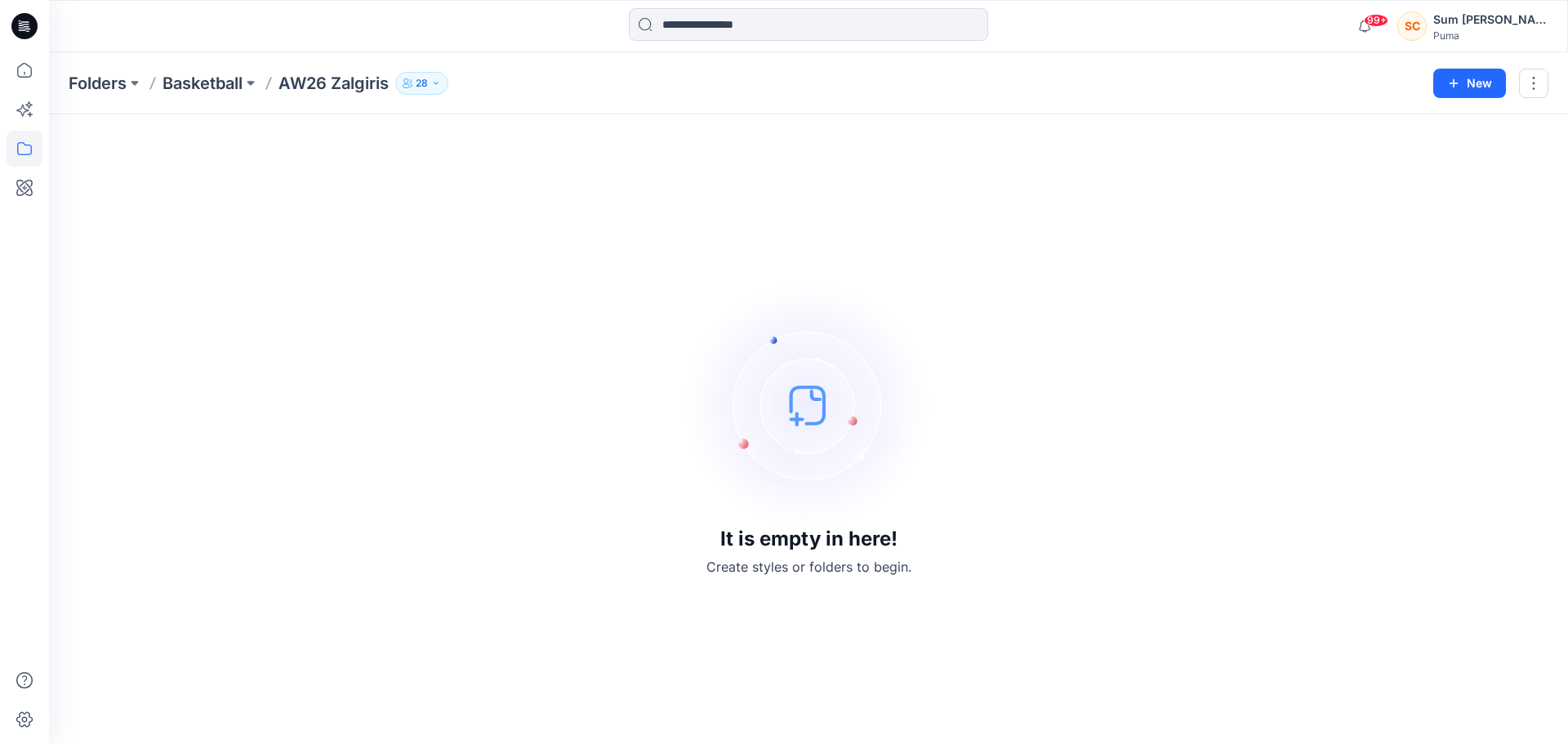
click at [315, 80] on p "AW26 Zalgiris" at bounding box center [333, 82] width 110 height 23
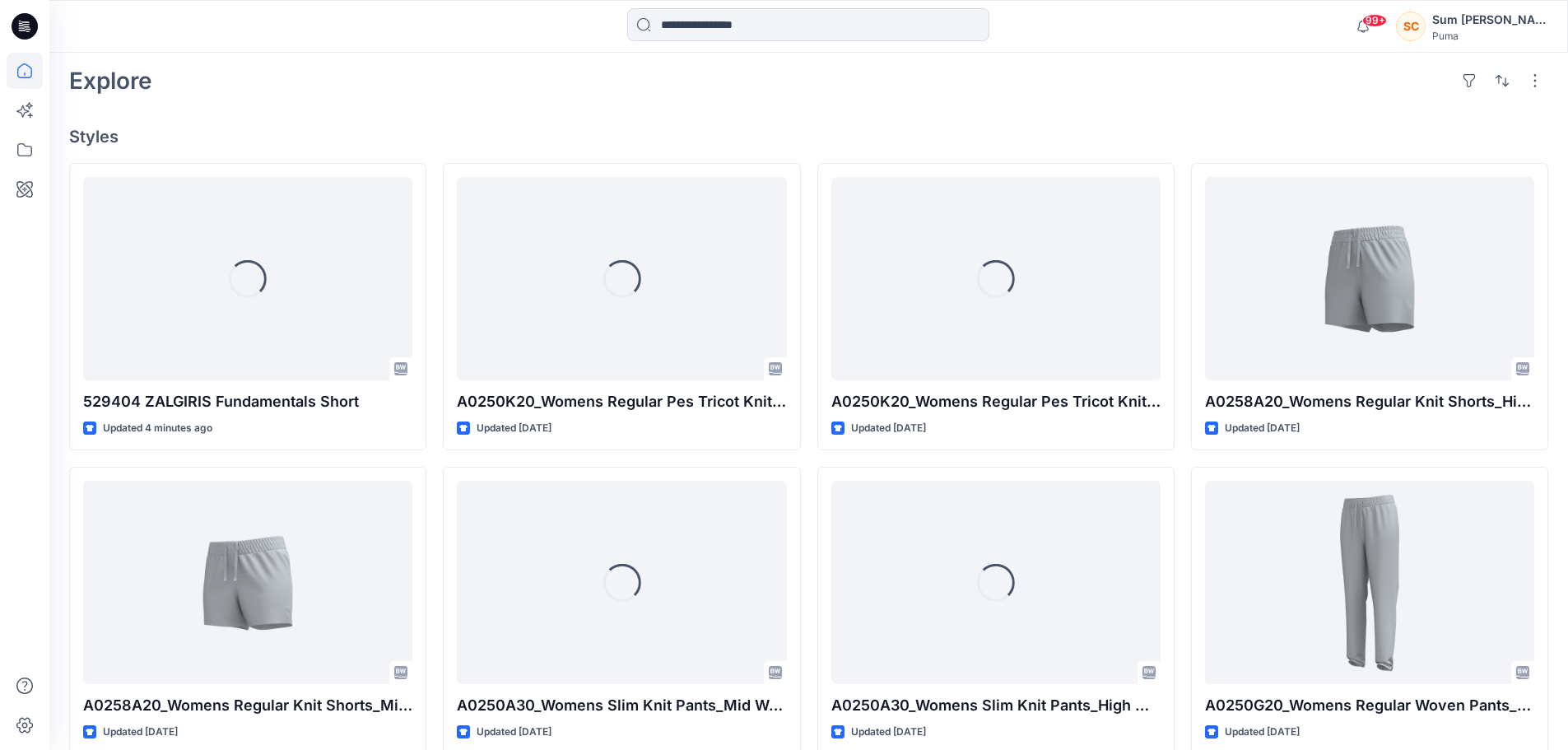
scroll to position [411, 0]
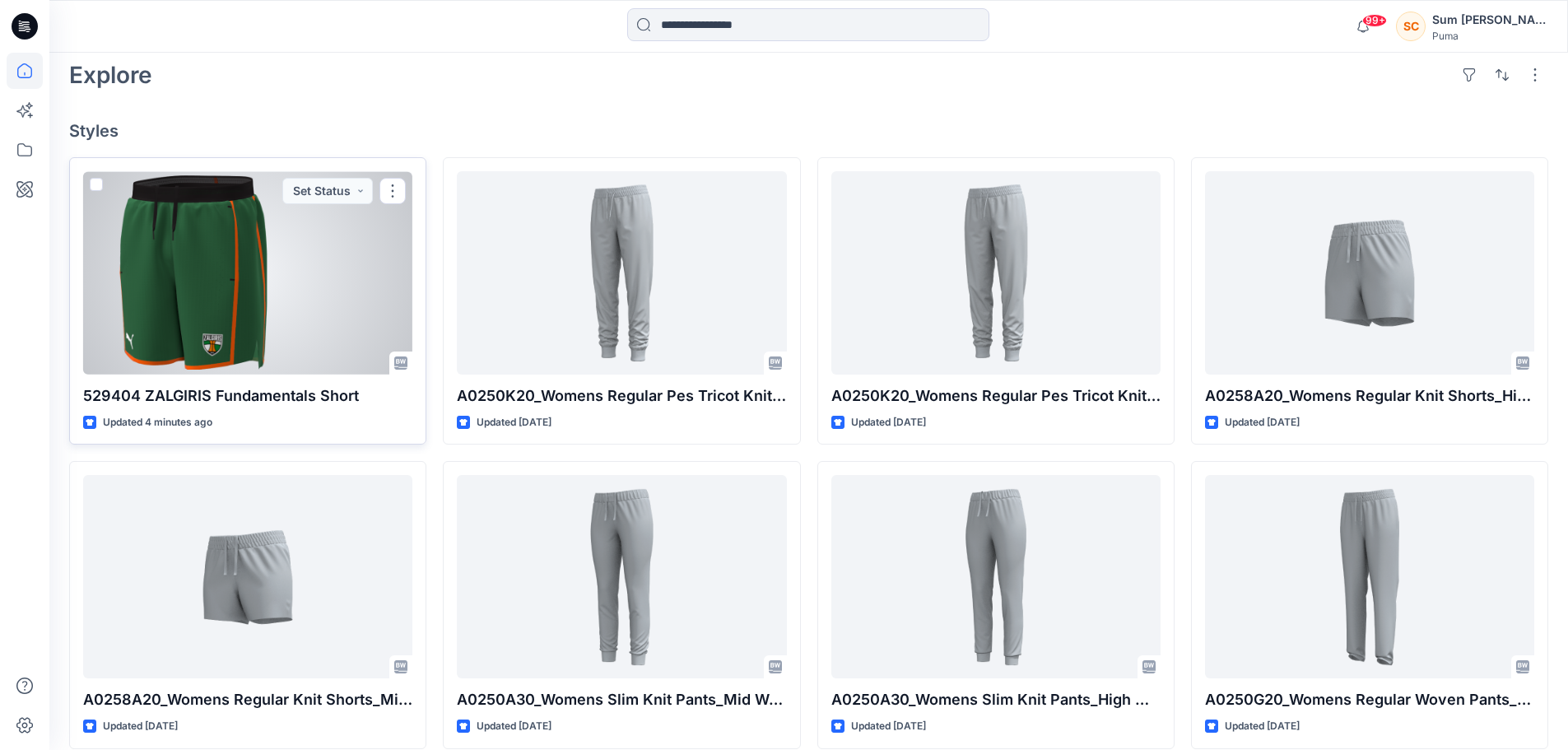
click at [244, 315] on div at bounding box center [248, 273] width 329 height 204
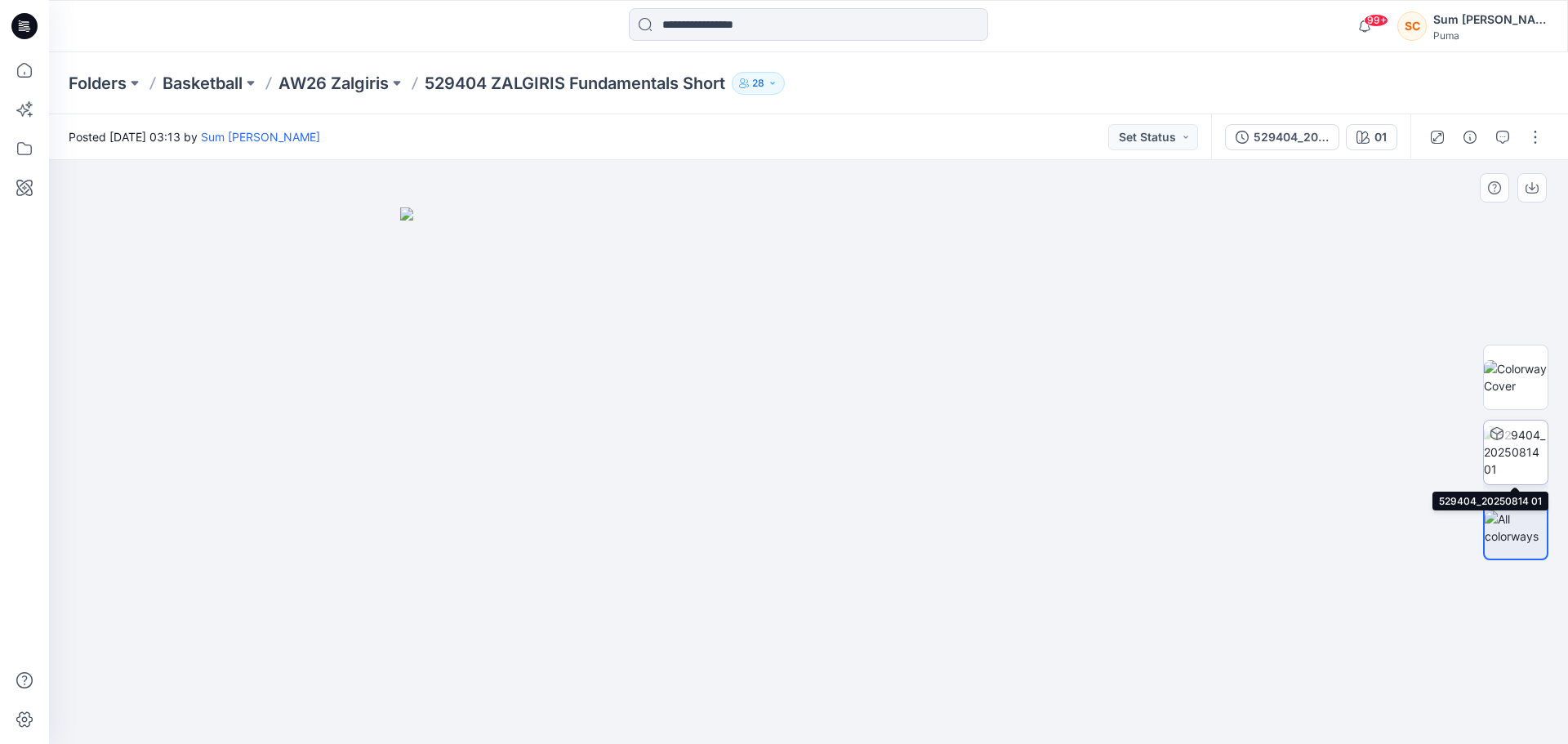
click at [1512, 449] on img at bounding box center [1516, 451] width 64 height 51
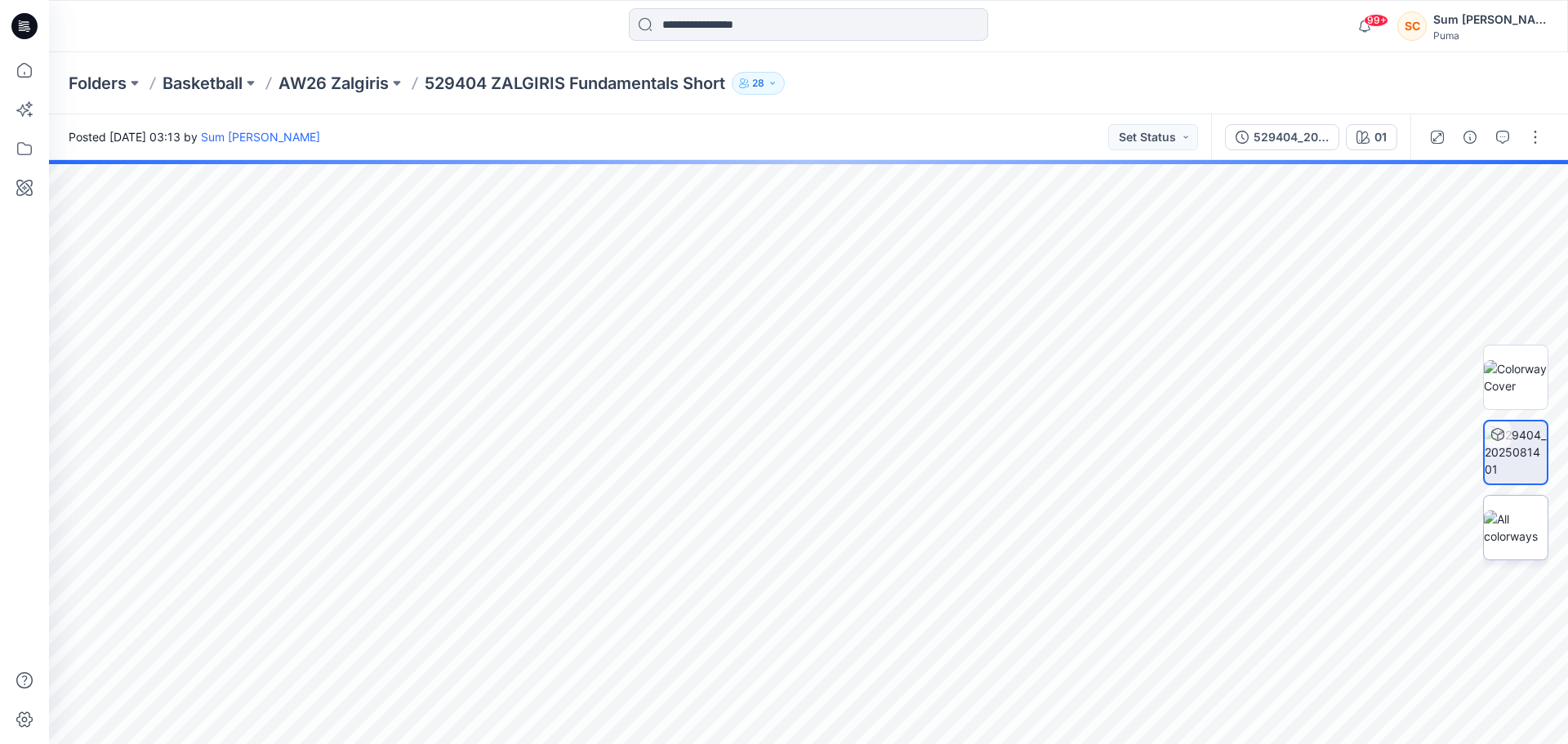
click at [1507, 523] on img at bounding box center [1516, 527] width 64 height 35
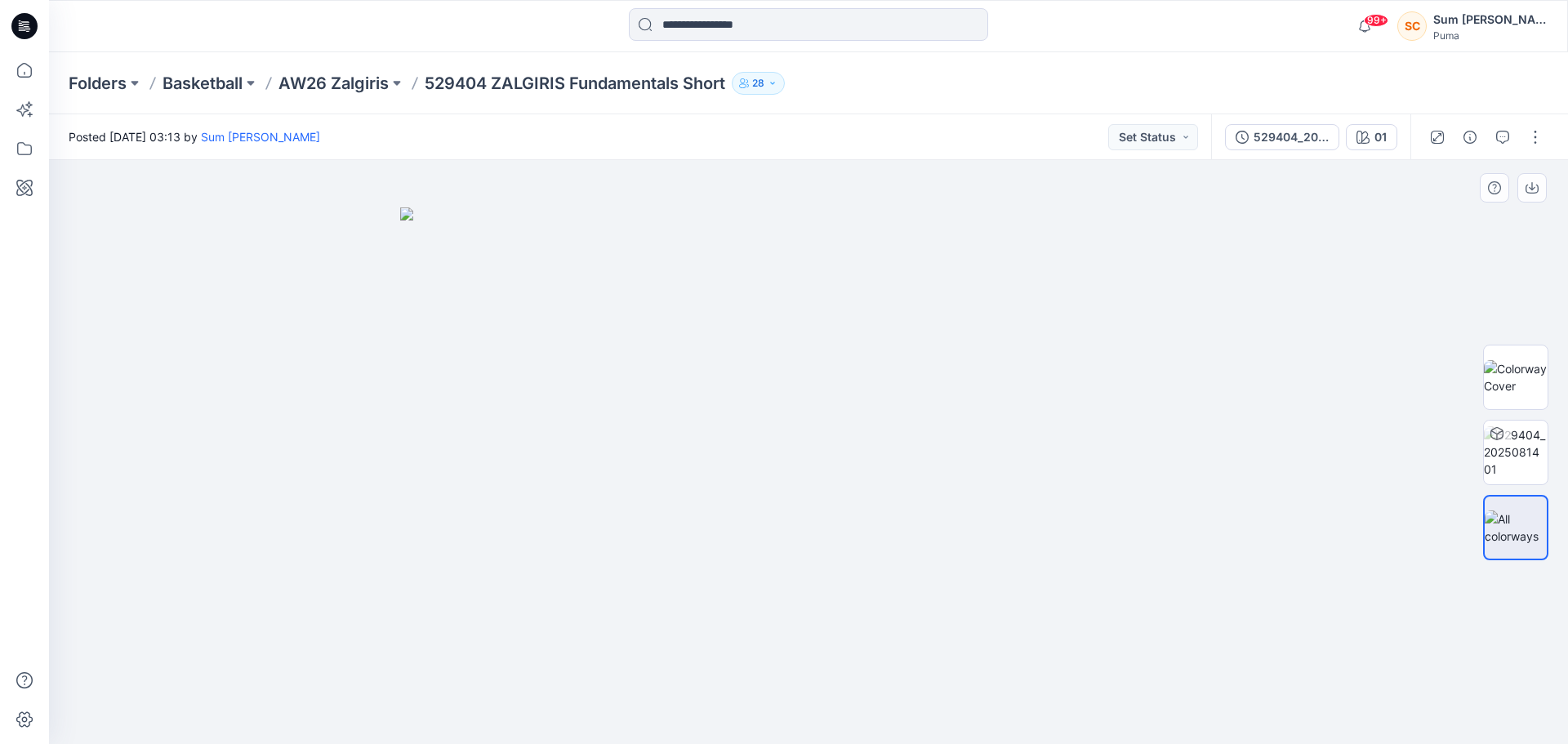
drag, startPoint x: 723, startPoint y: 414, endPoint x: 337, endPoint y: 407, distance: 386.1
click at [337, 407] on div at bounding box center [808, 451] width 1519 height 583
drag, startPoint x: 1072, startPoint y: 422, endPoint x: 590, endPoint y: 417, distance: 482.0
click at [488, 423] on img at bounding box center [808, 476] width 817 height 537
click at [1482, 353] on div at bounding box center [1516, 452] width 104 height 408
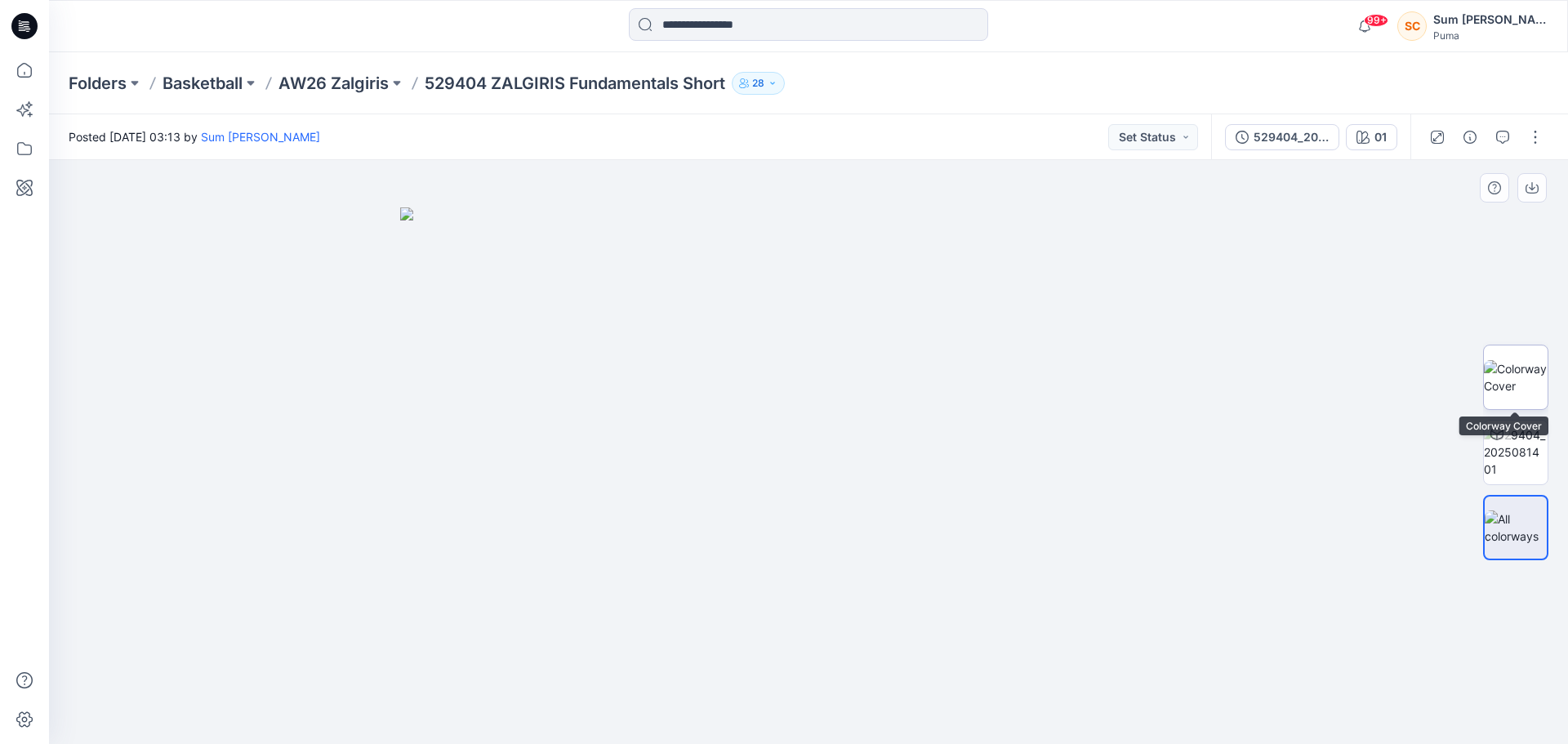
click at [1507, 360] on img at bounding box center [1516, 377] width 64 height 35
drag, startPoint x: 828, startPoint y: 445, endPoint x: 962, endPoint y: 438, distance: 134.2
click at [360, 434] on div at bounding box center [808, 451] width 1519 height 583
drag, startPoint x: 986, startPoint y: 438, endPoint x: 696, endPoint y: 413, distance: 291.1
click at [462, 469] on div at bounding box center [808, 451] width 1519 height 583
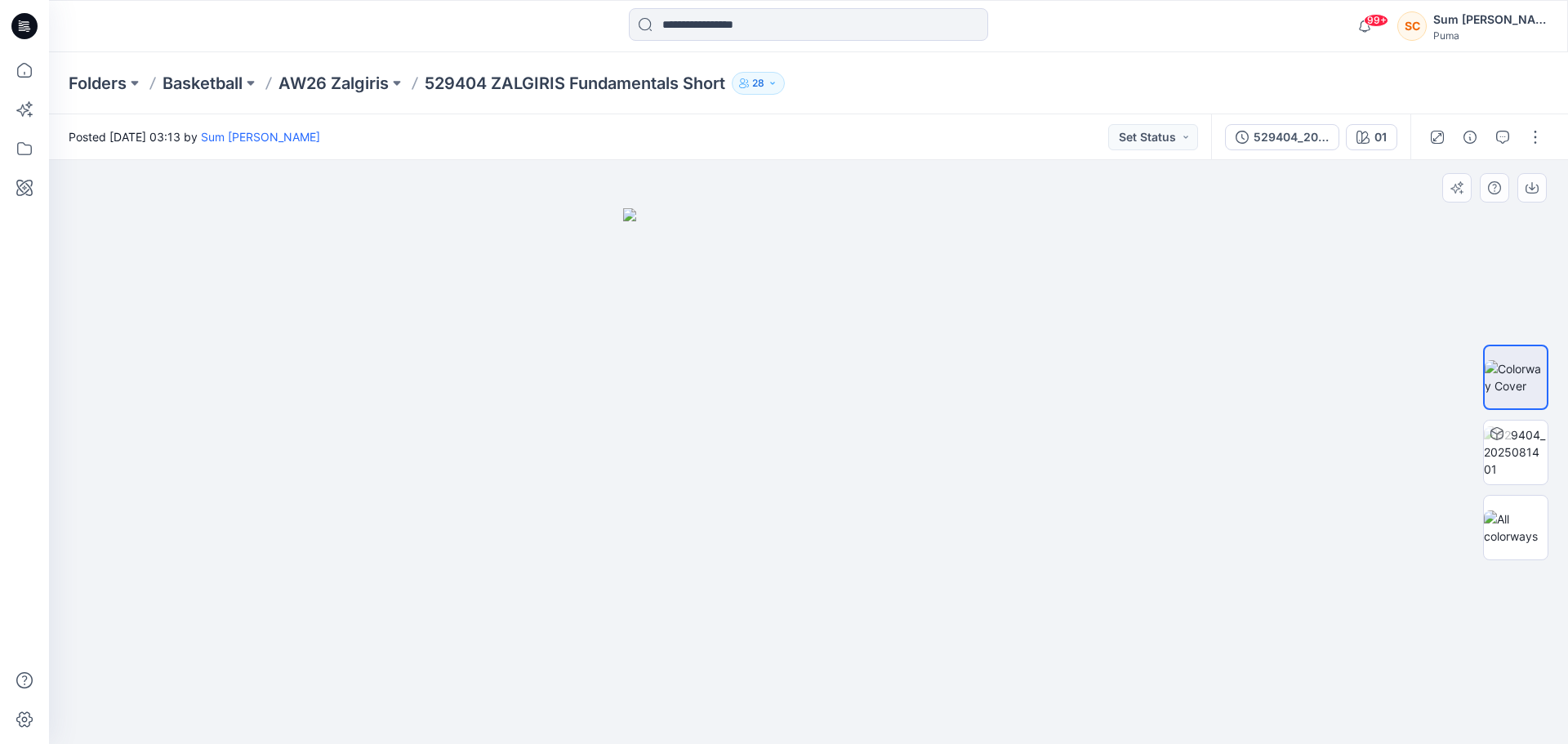
click at [1293, 413] on div at bounding box center [808, 451] width 1519 height 583
click at [1384, 137] on div "01" at bounding box center [1380, 136] width 13 height 18
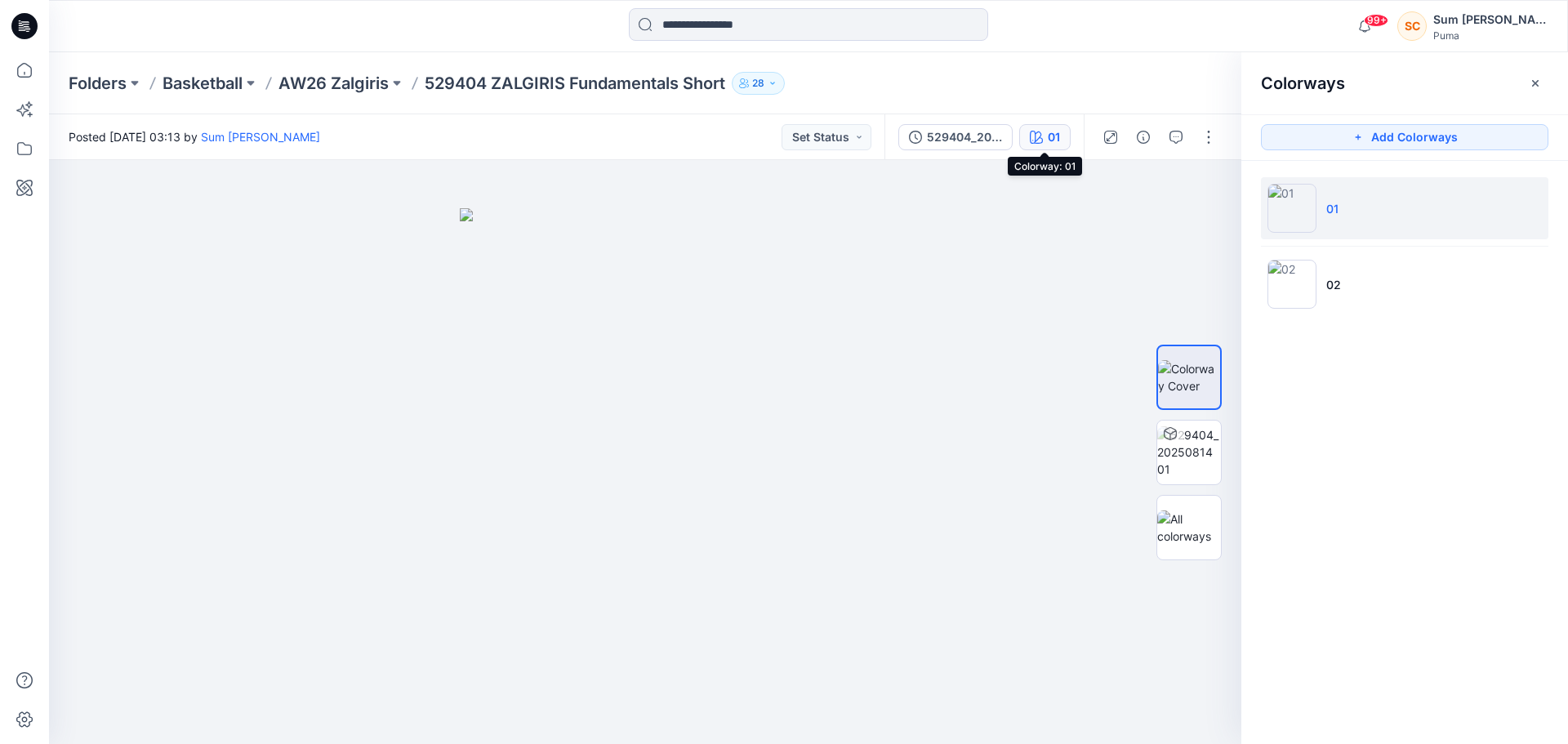
click at [1056, 125] on button "01" at bounding box center [1044, 136] width 51 height 26
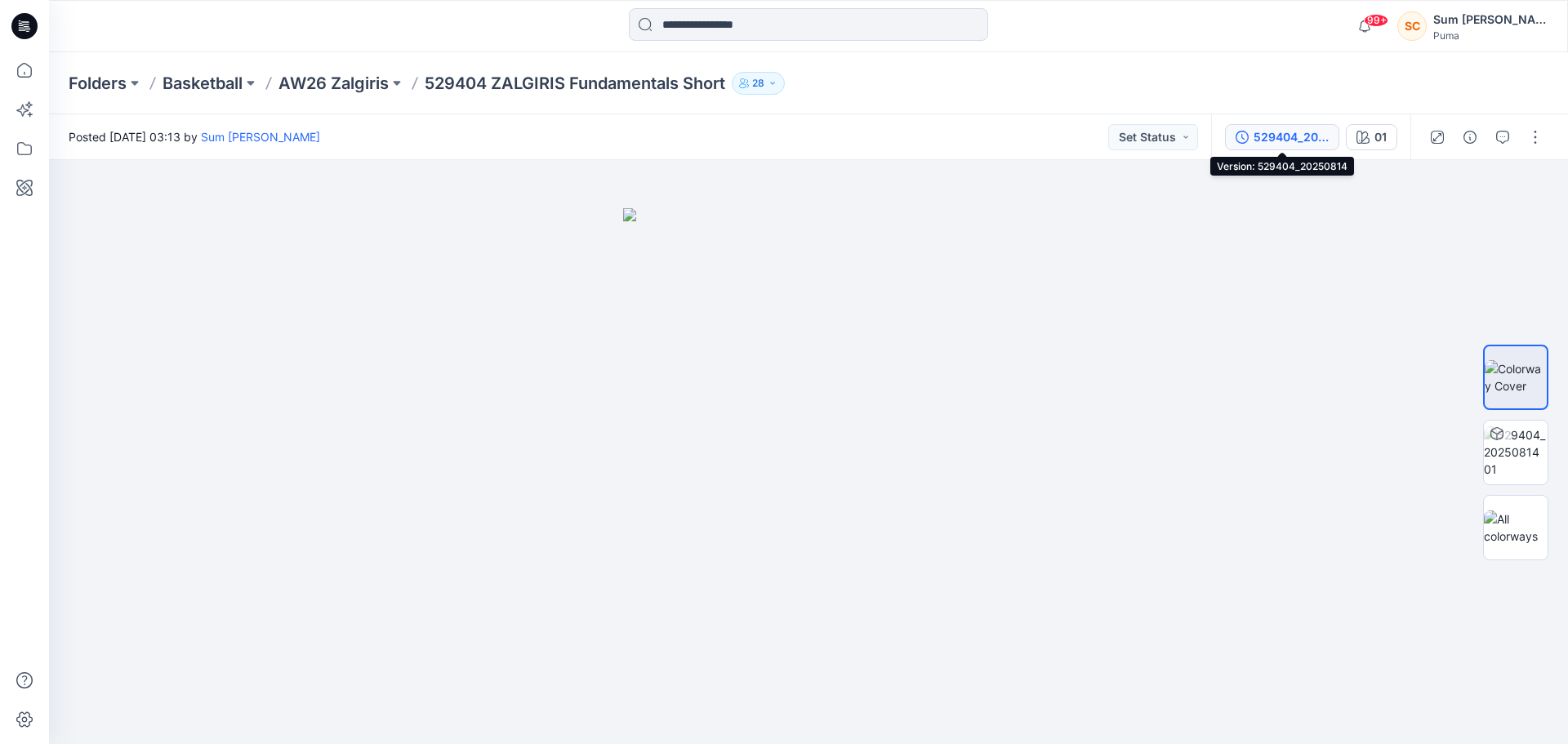
click at [1320, 137] on div "529404_20250814" at bounding box center [1291, 136] width 75 height 18
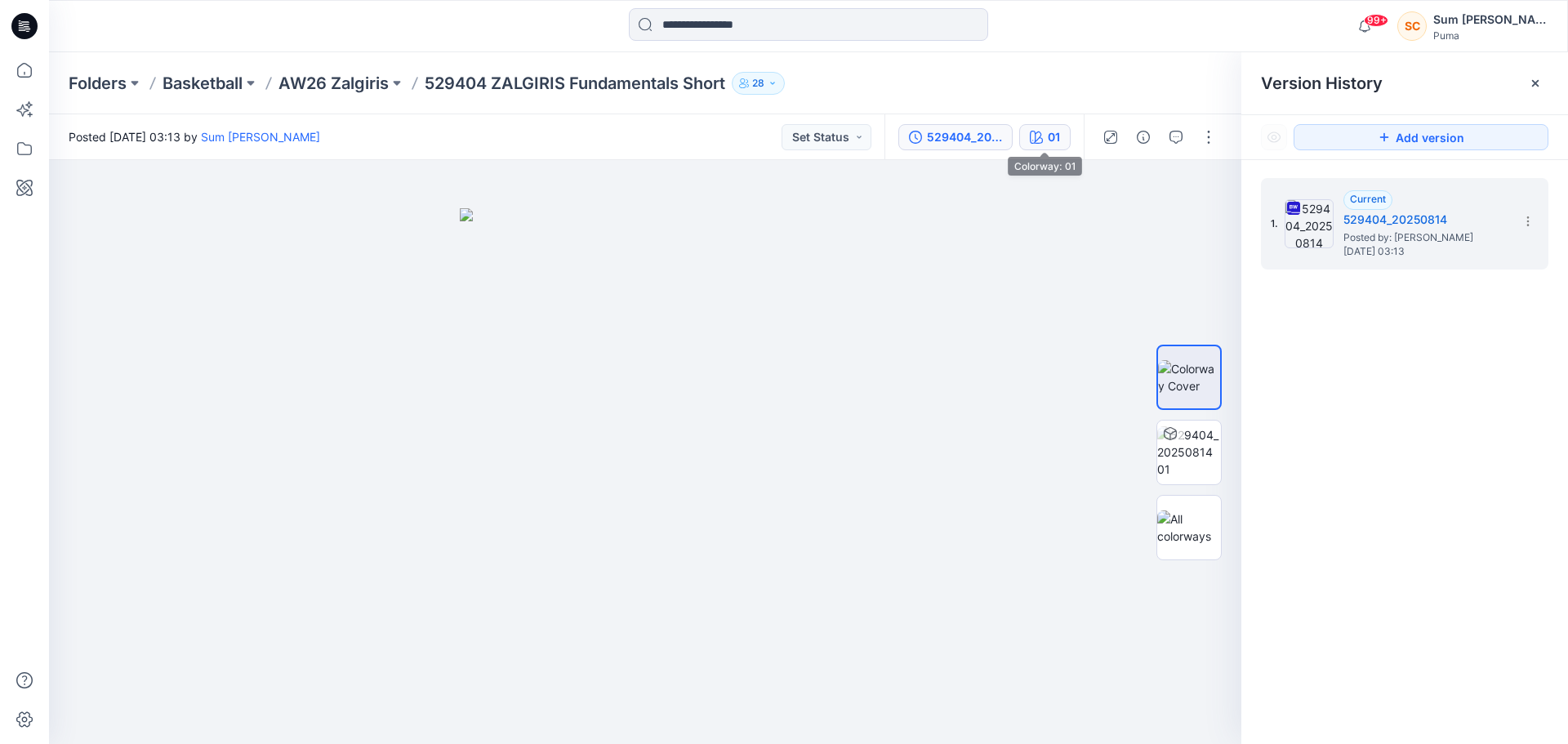
click at [1048, 133] on div "01" at bounding box center [1053, 136] width 13 height 18
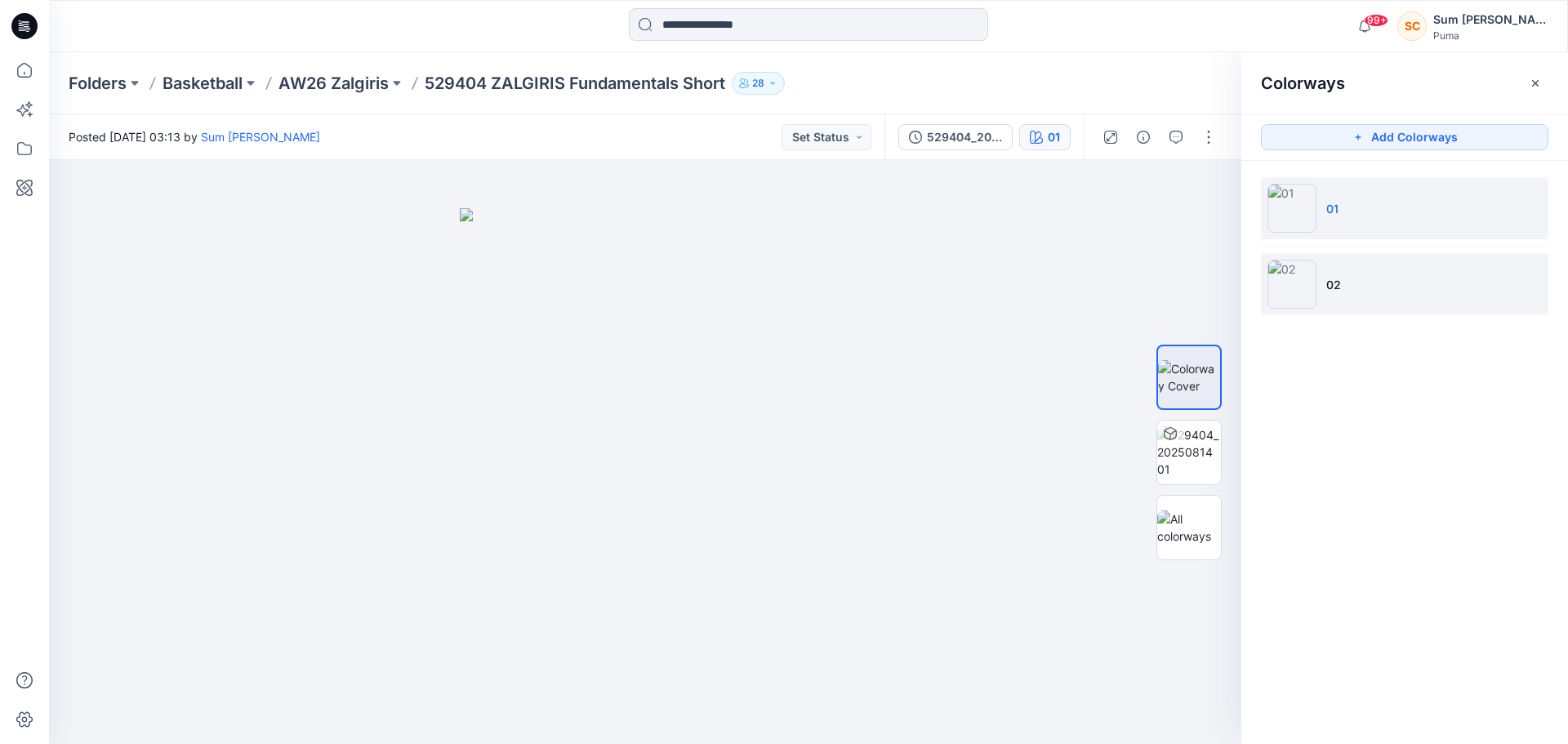
click at [1401, 286] on li "02" at bounding box center [1404, 284] width 287 height 62
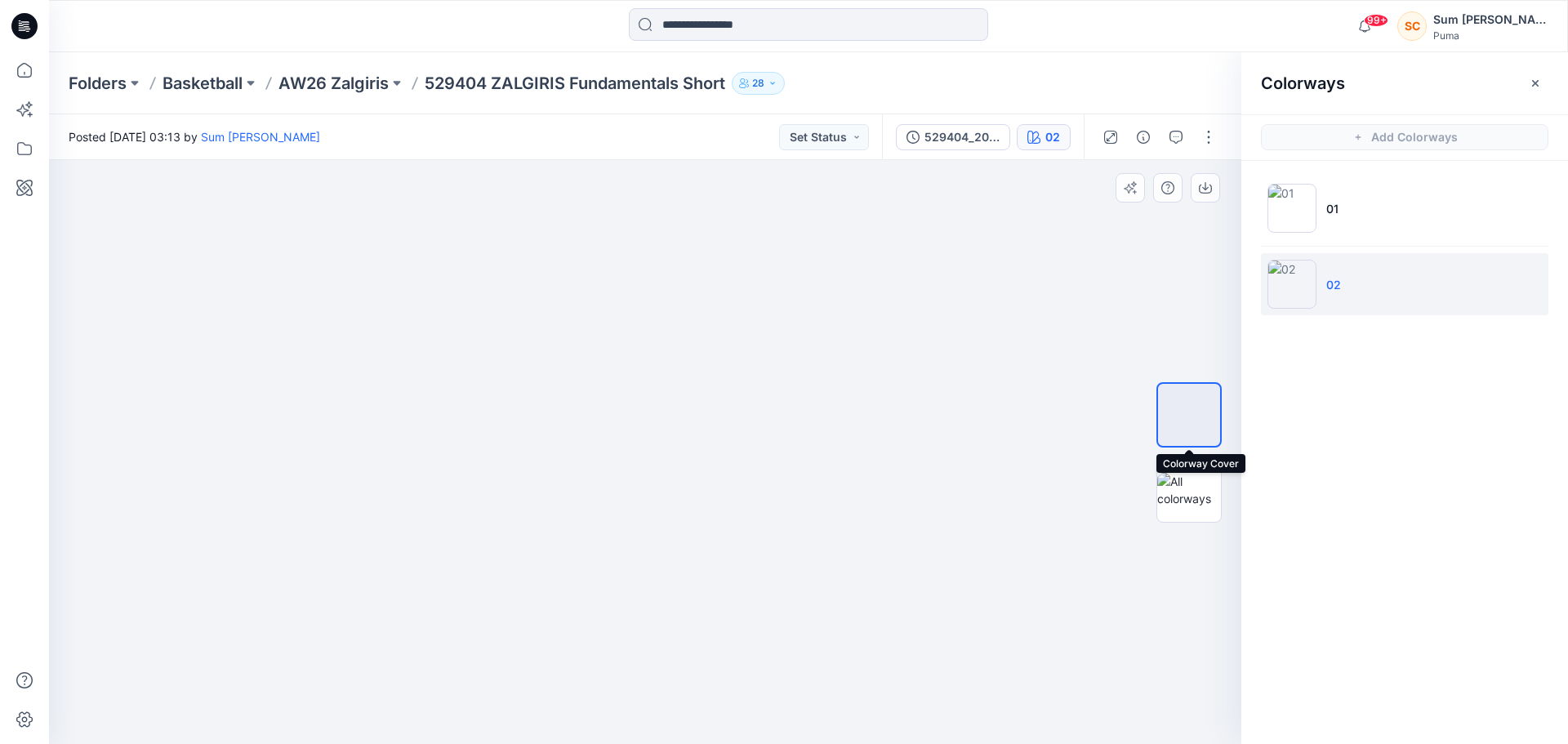
click at [1186, 401] on img at bounding box center [1189, 414] width 62 height 35
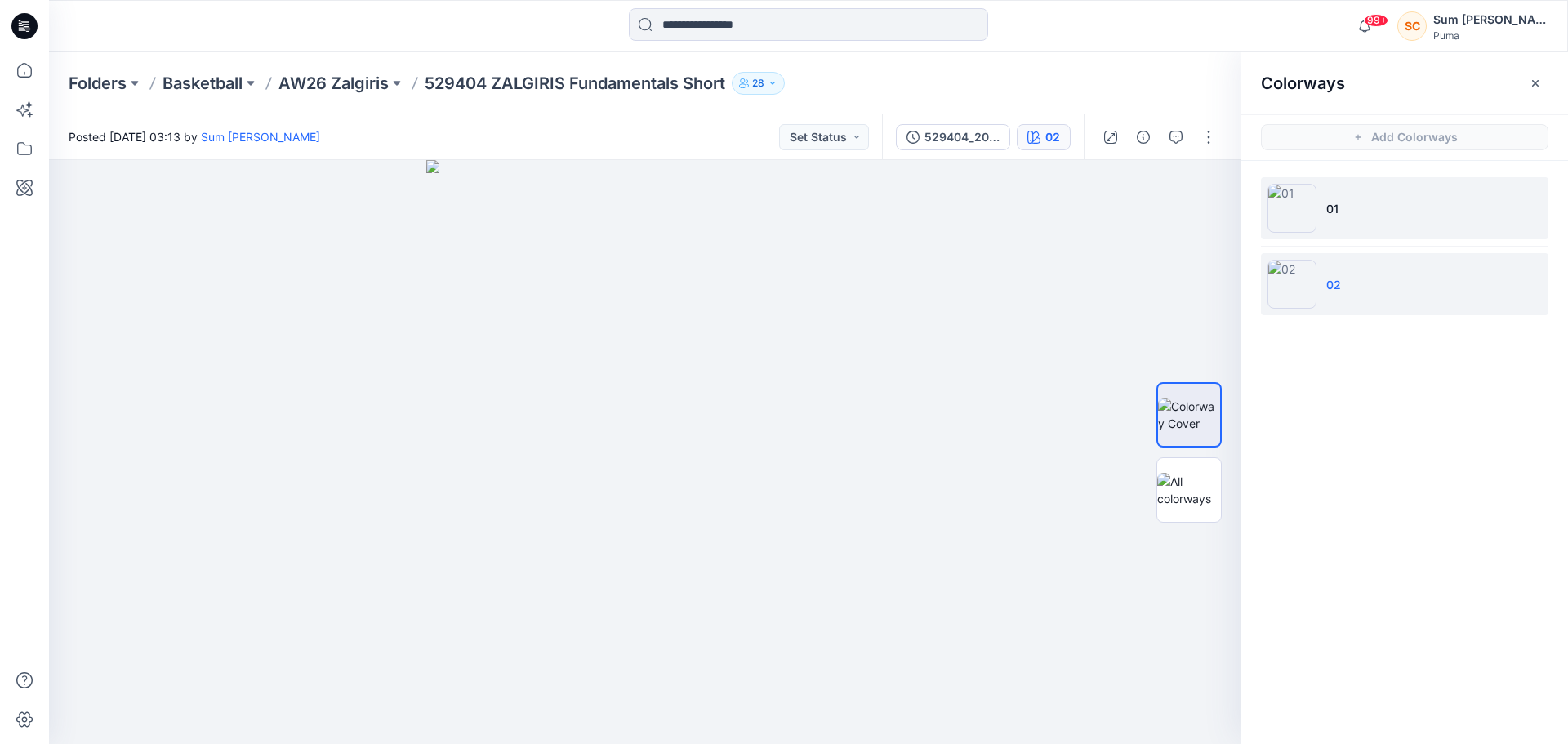
click at [1423, 214] on li "01" at bounding box center [1404, 208] width 287 height 62
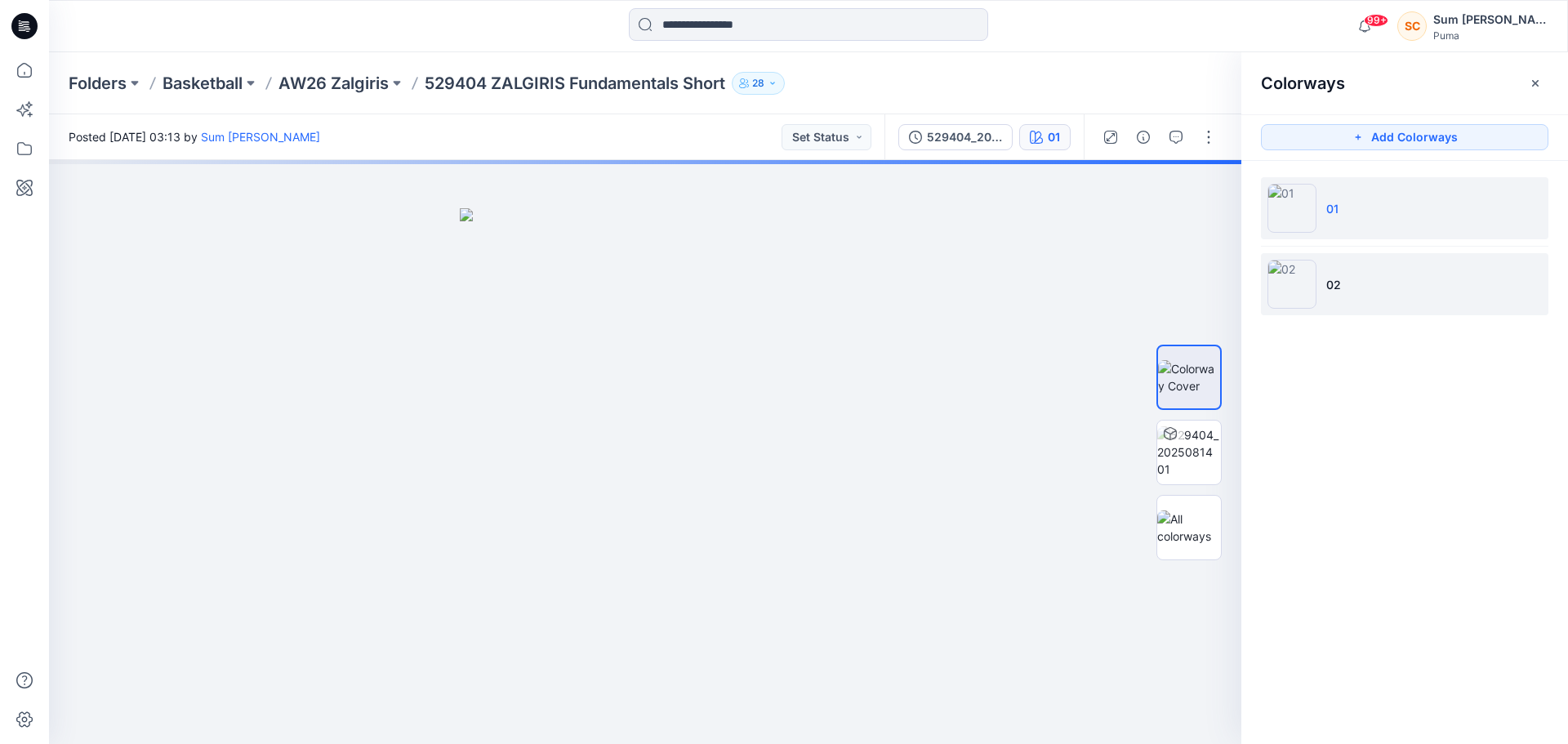
click at [1383, 279] on li "02" at bounding box center [1404, 284] width 287 height 62
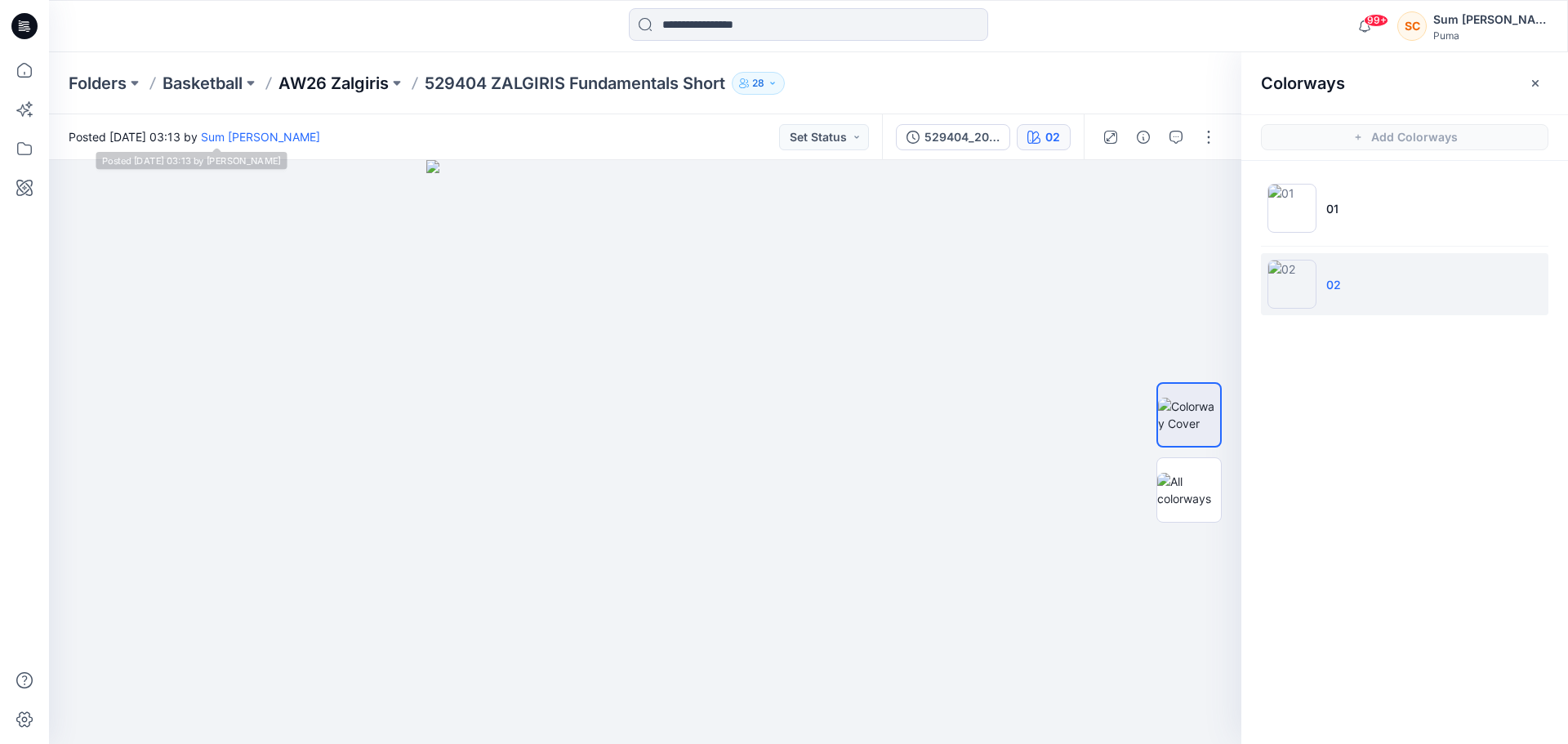
click at [348, 87] on p "AW26 Zalgiris" at bounding box center [333, 82] width 110 height 23
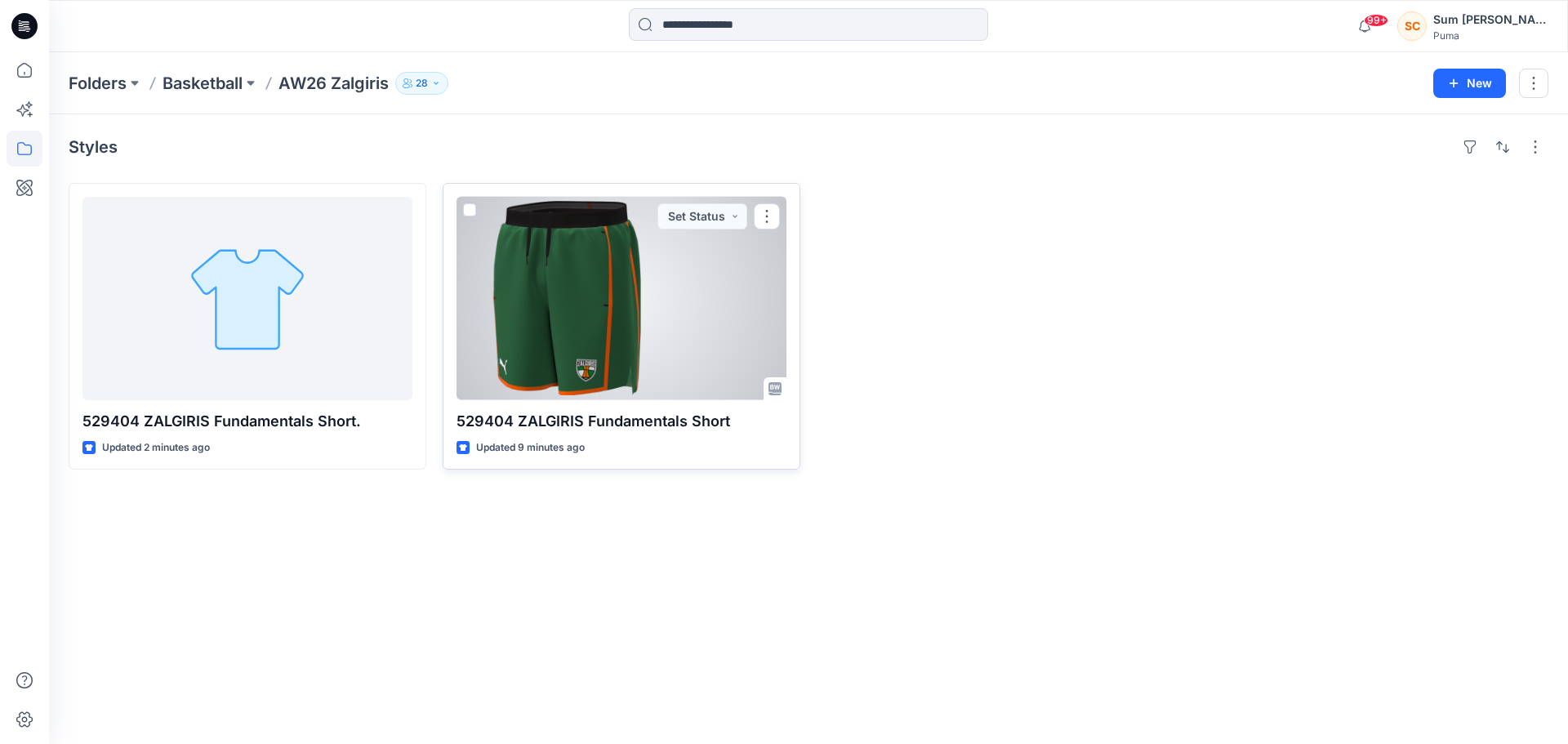
click at [528, 281] on div at bounding box center [621, 298] width 330 height 203
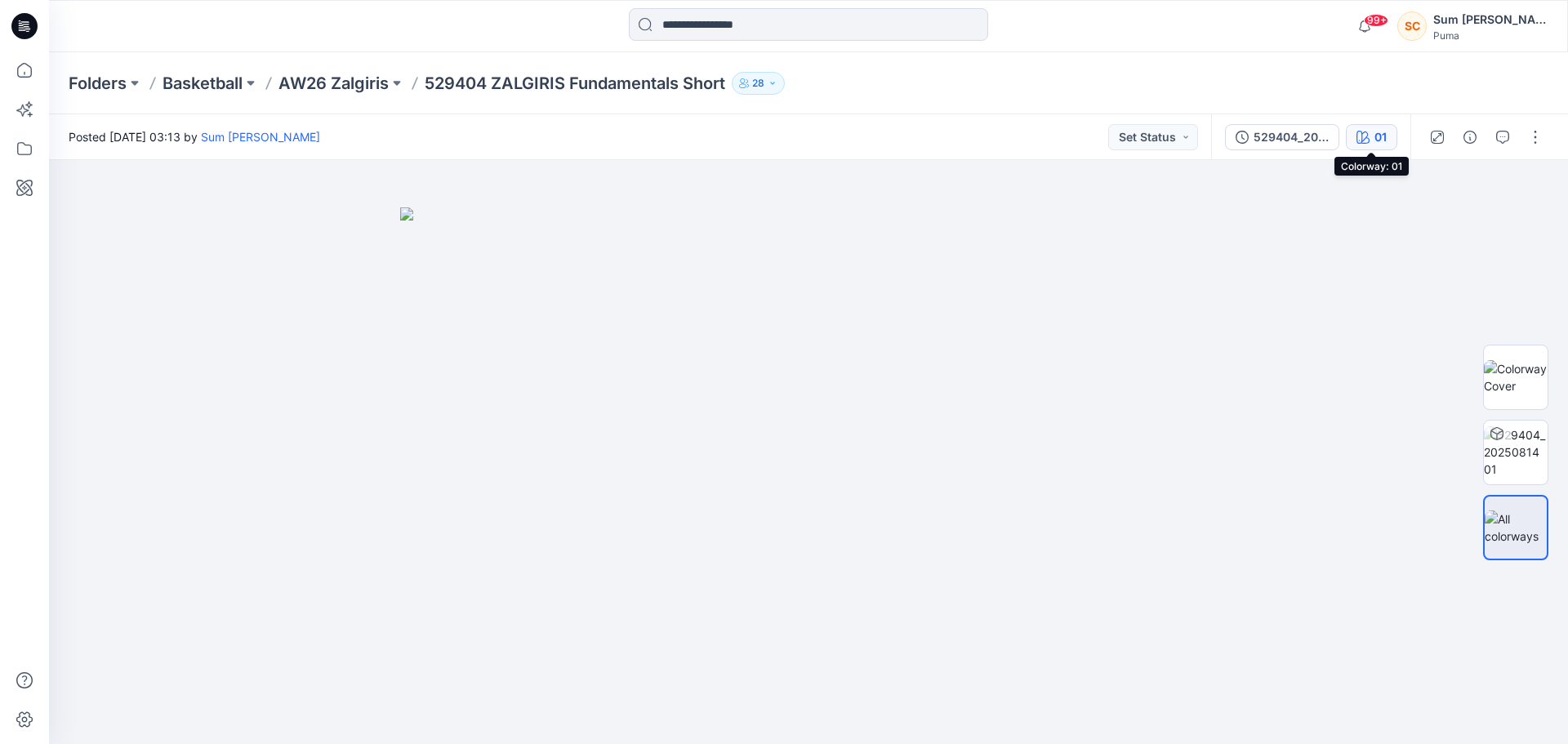
click at [1374, 135] on div "01" at bounding box center [1380, 136] width 13 height 18
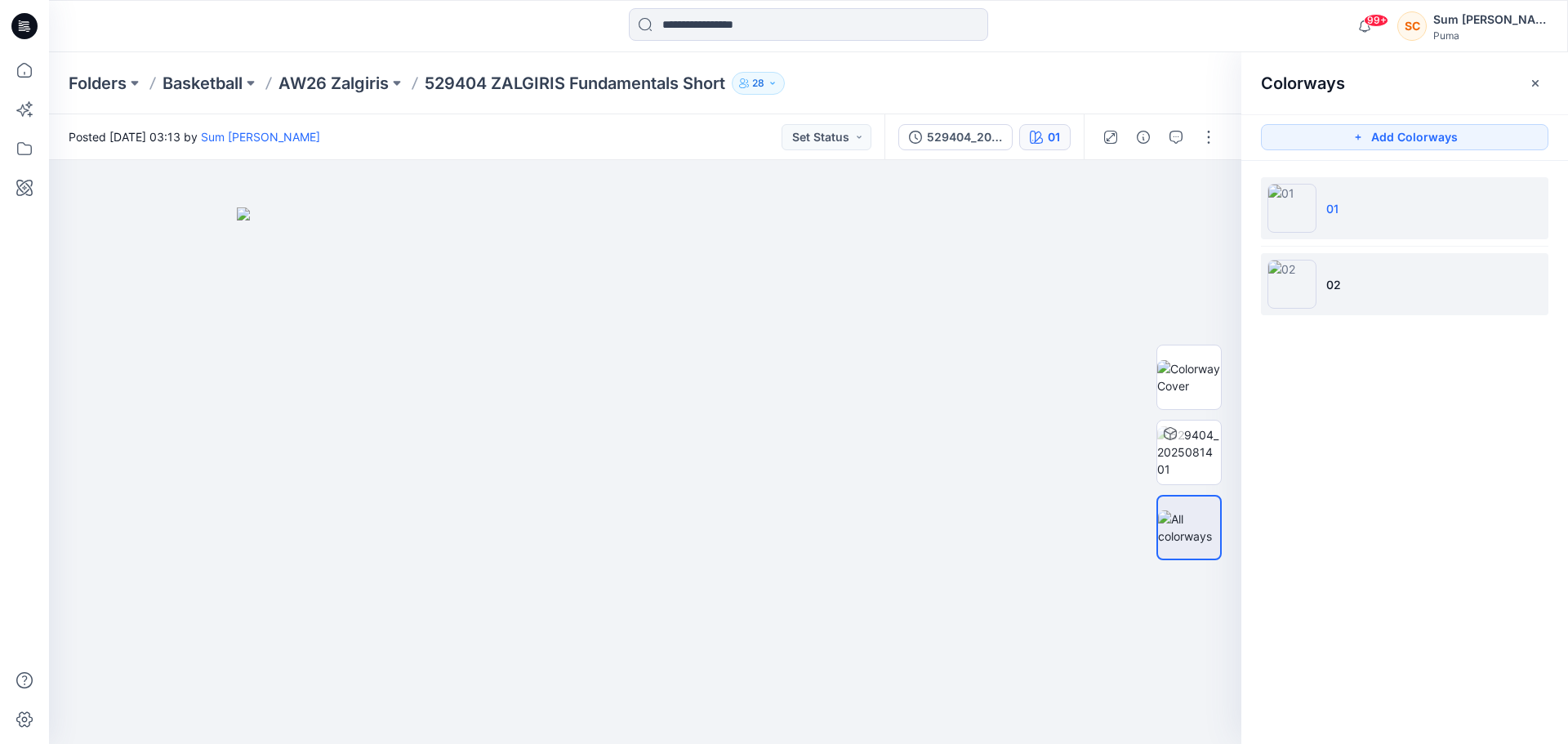
click at [1334, 286] on p "02" at bounding box center [1333, 284] width 14 height 17
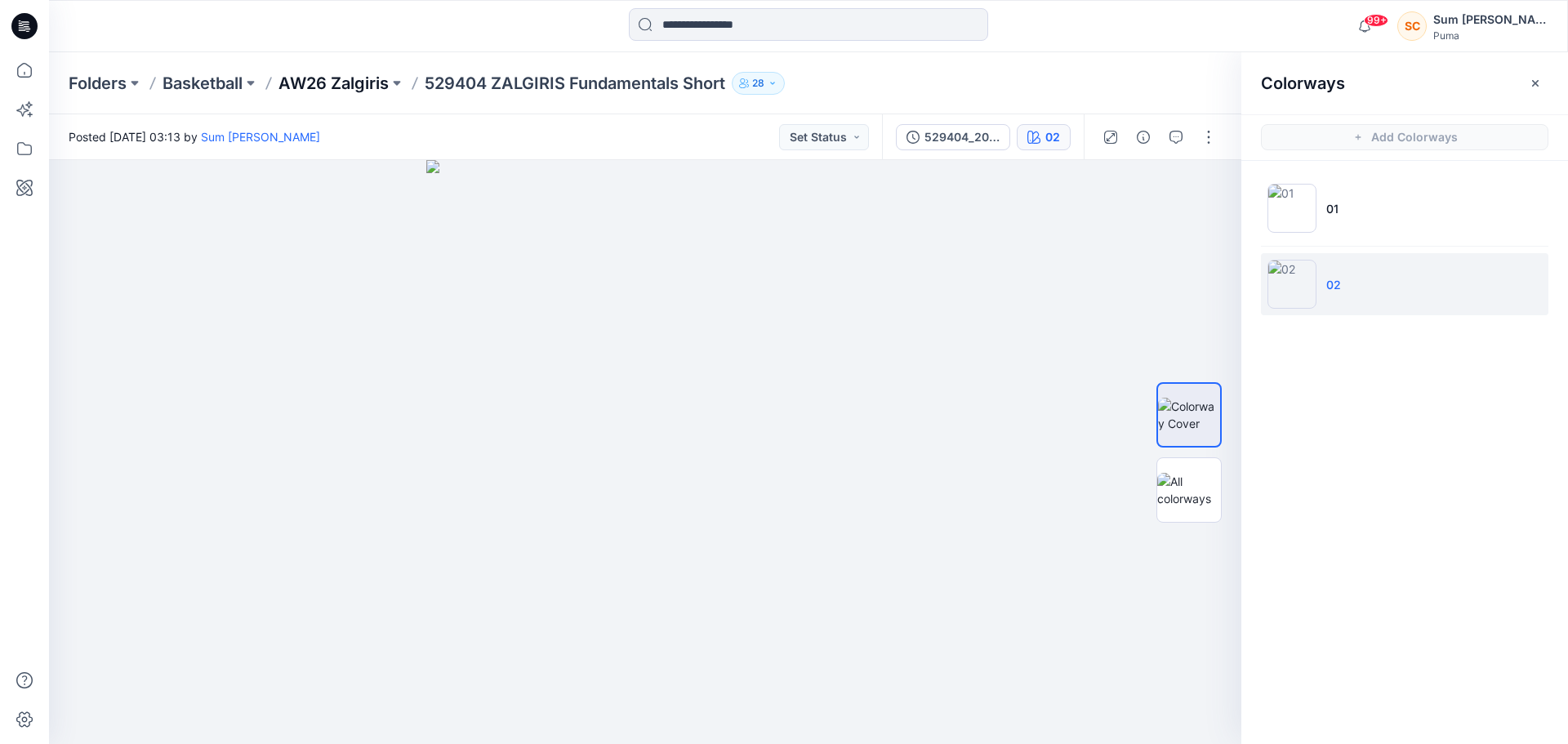
click at [333, 85] on p "AW26 Zalgiris" at bounding box center [333, 82] width 110 height 23
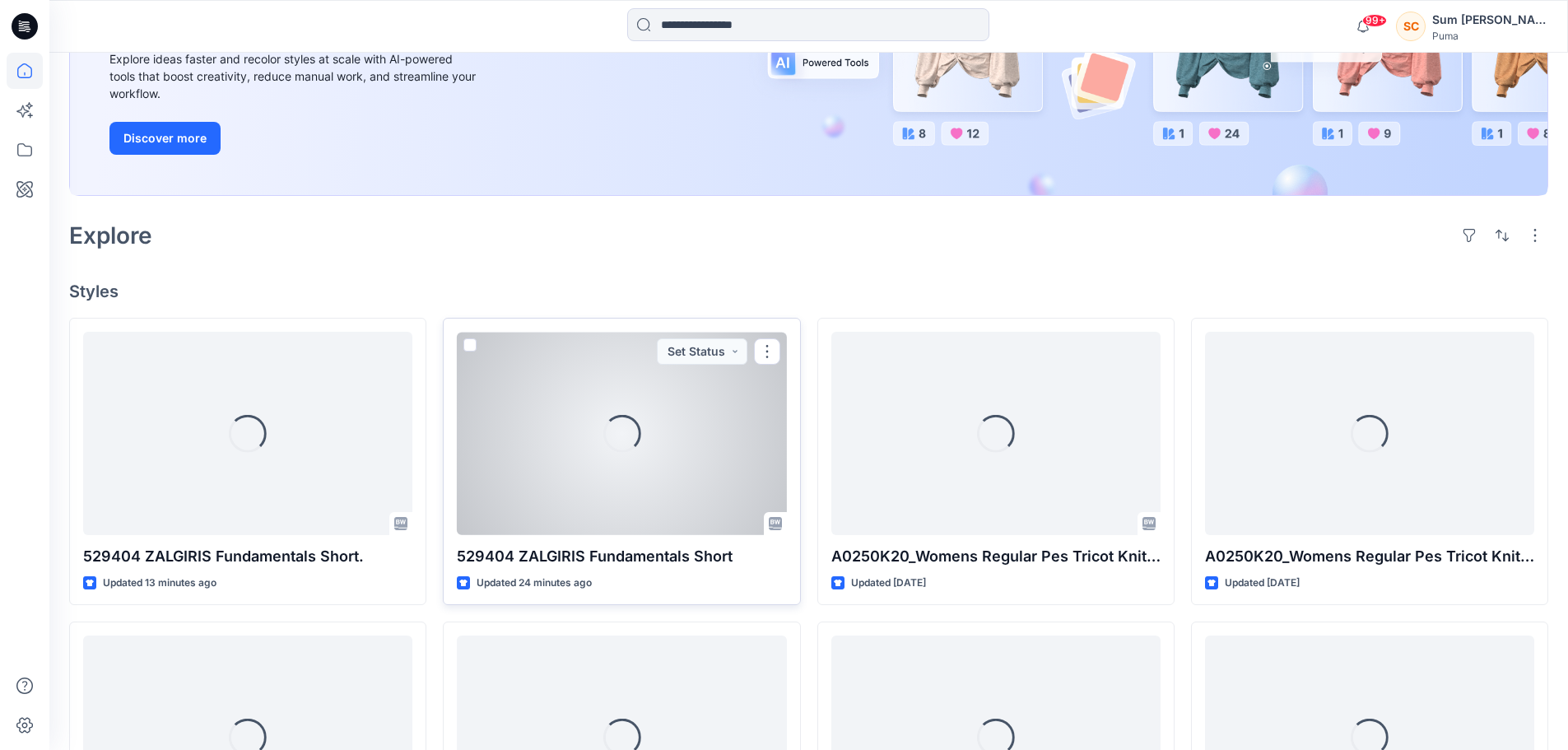
scroll to position [329, 0]
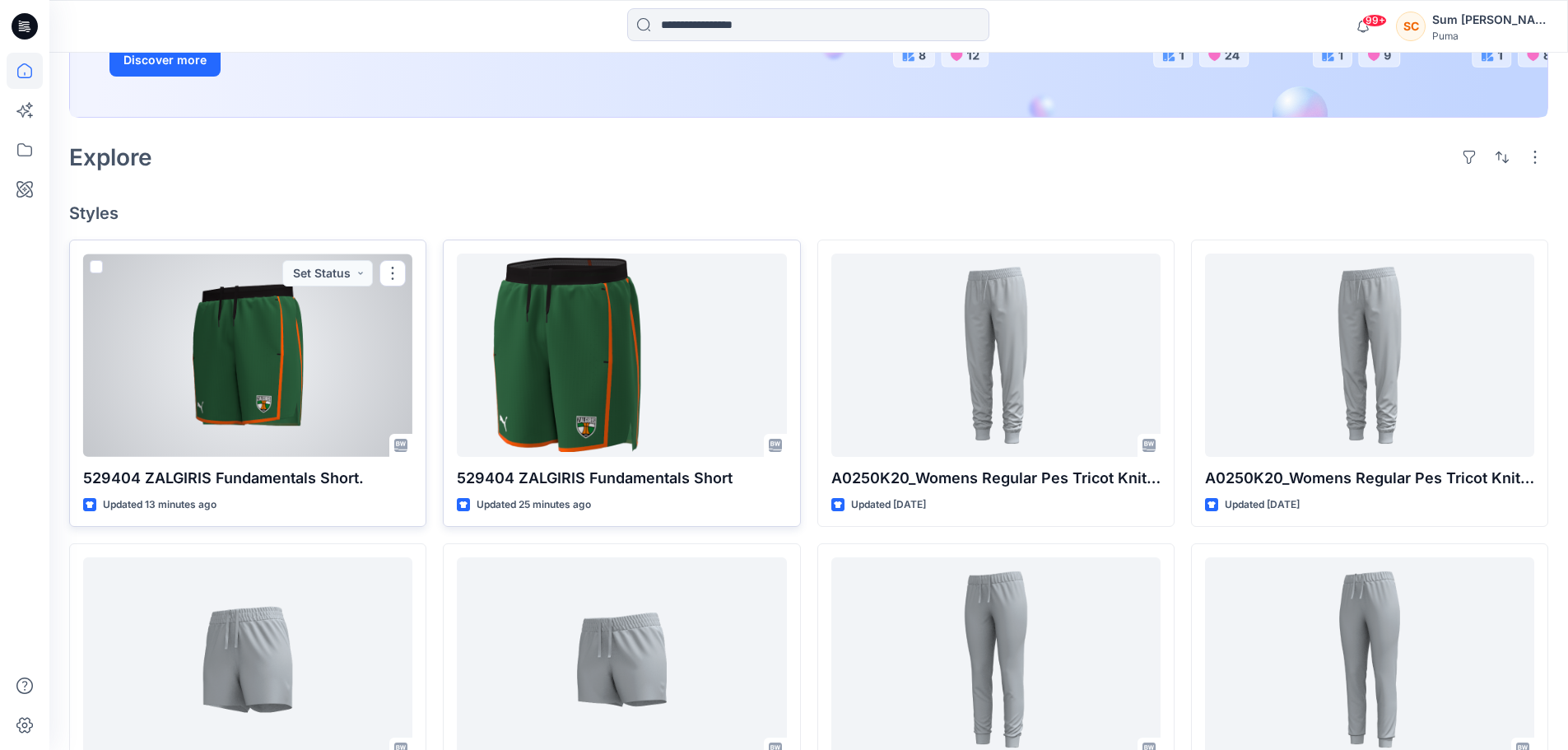
click at [321, 378] on div at bounding box center [248, 355] width 329 height 204
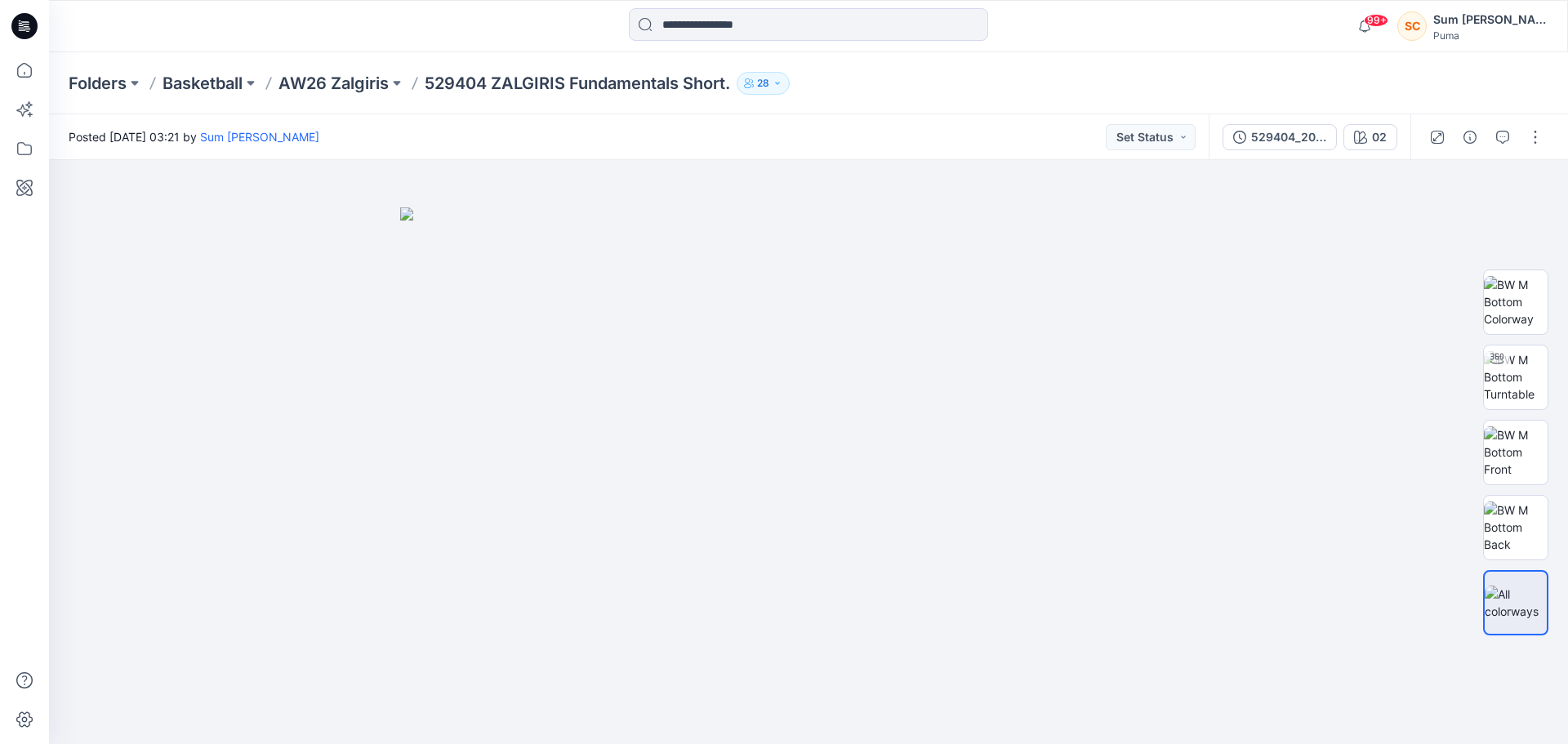
click at [571, 87] on p "529404 ZALGIRIS Fundamentals Short." at bounding box center [577, 82] width 306 height 23
click at [1373, 140] on div "02" at bounding box center [1379, 136] width 14 height 18
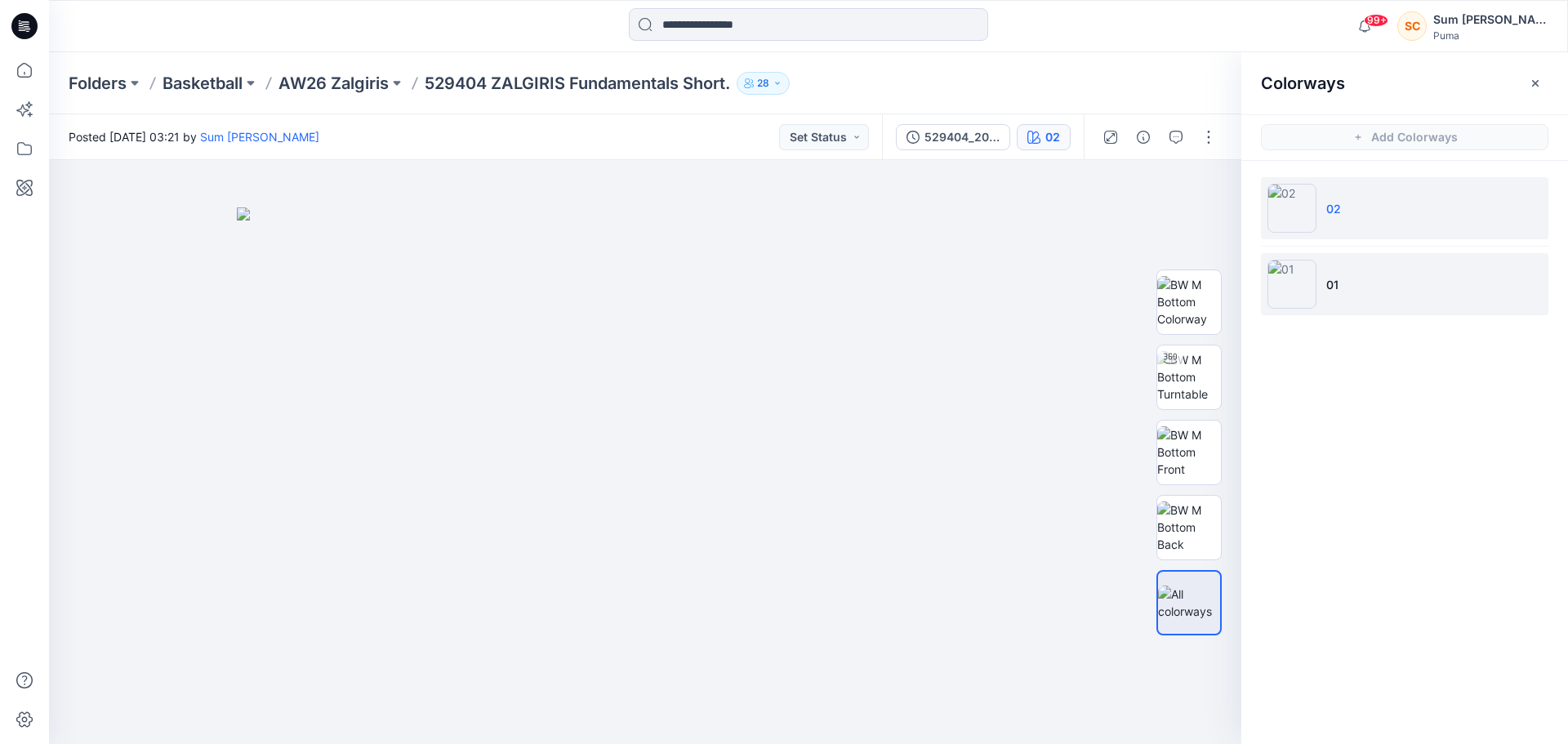
click at [1363, 284] on li "01" at bounding box center [1404, 284] width 287 height 62
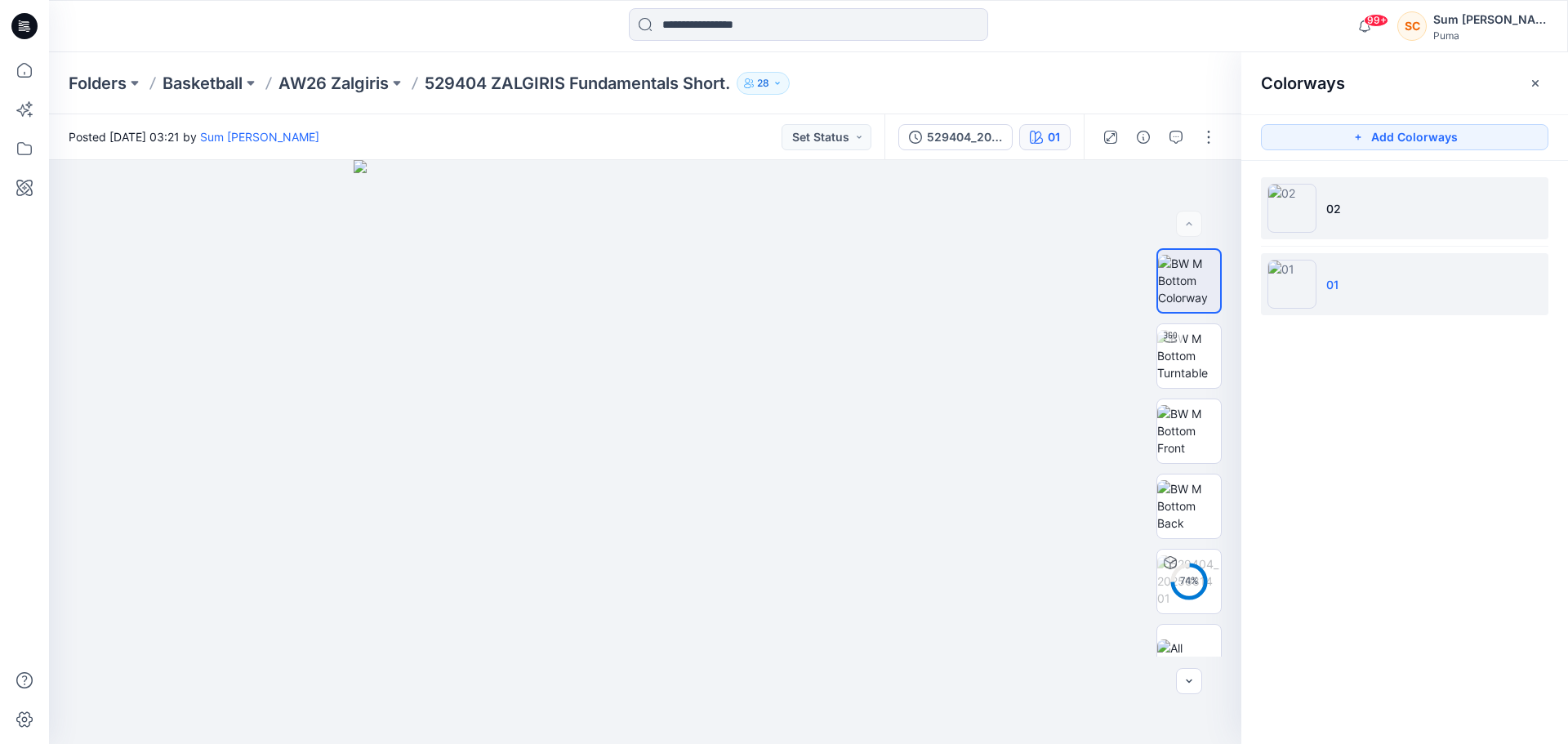
click at [1379, 210] on li "02" at bounding box center [1404, 208] width 287 height 62
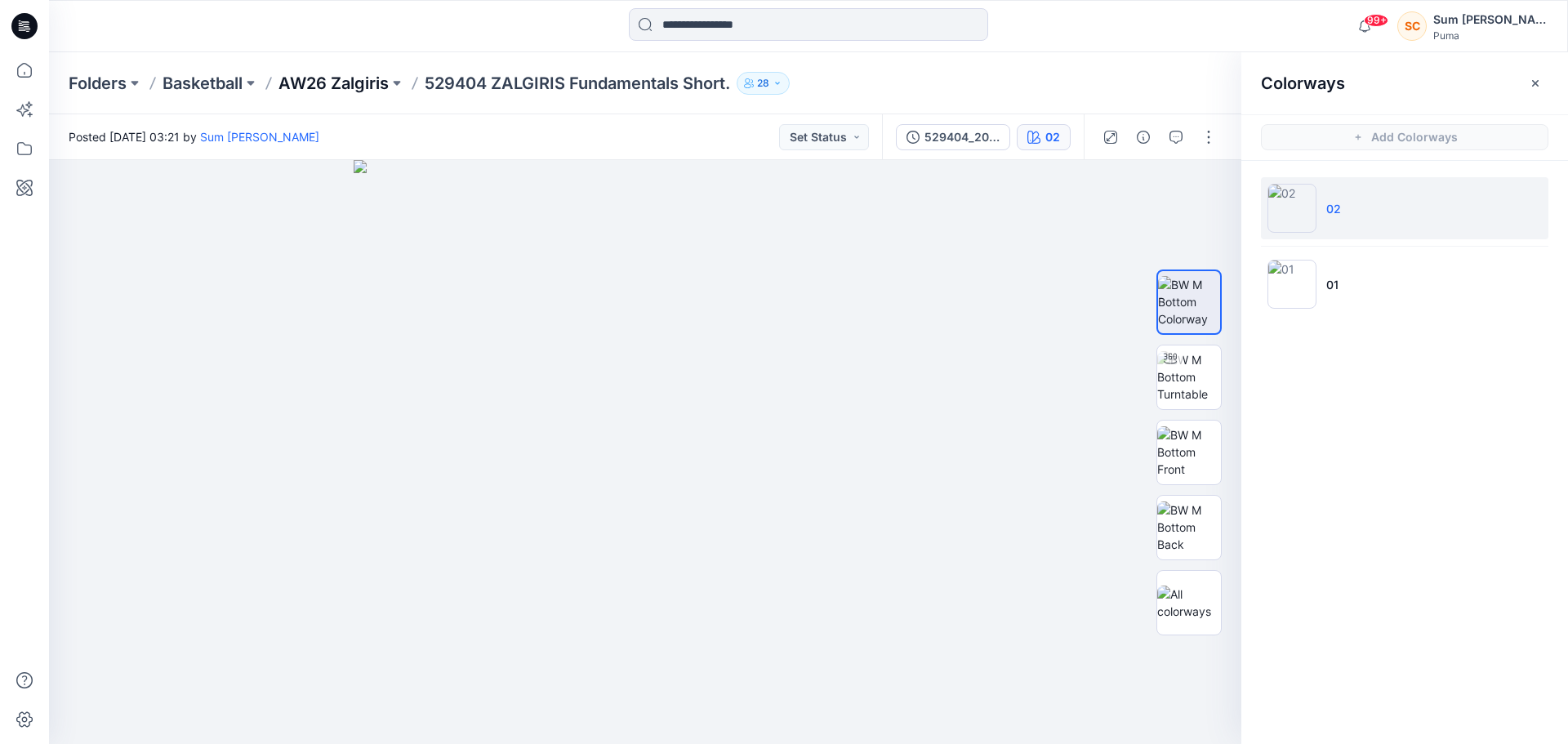
click at [318, 77] on p "AW26 Zalgiris" at bounding box center [333, 82] width 110 height 23
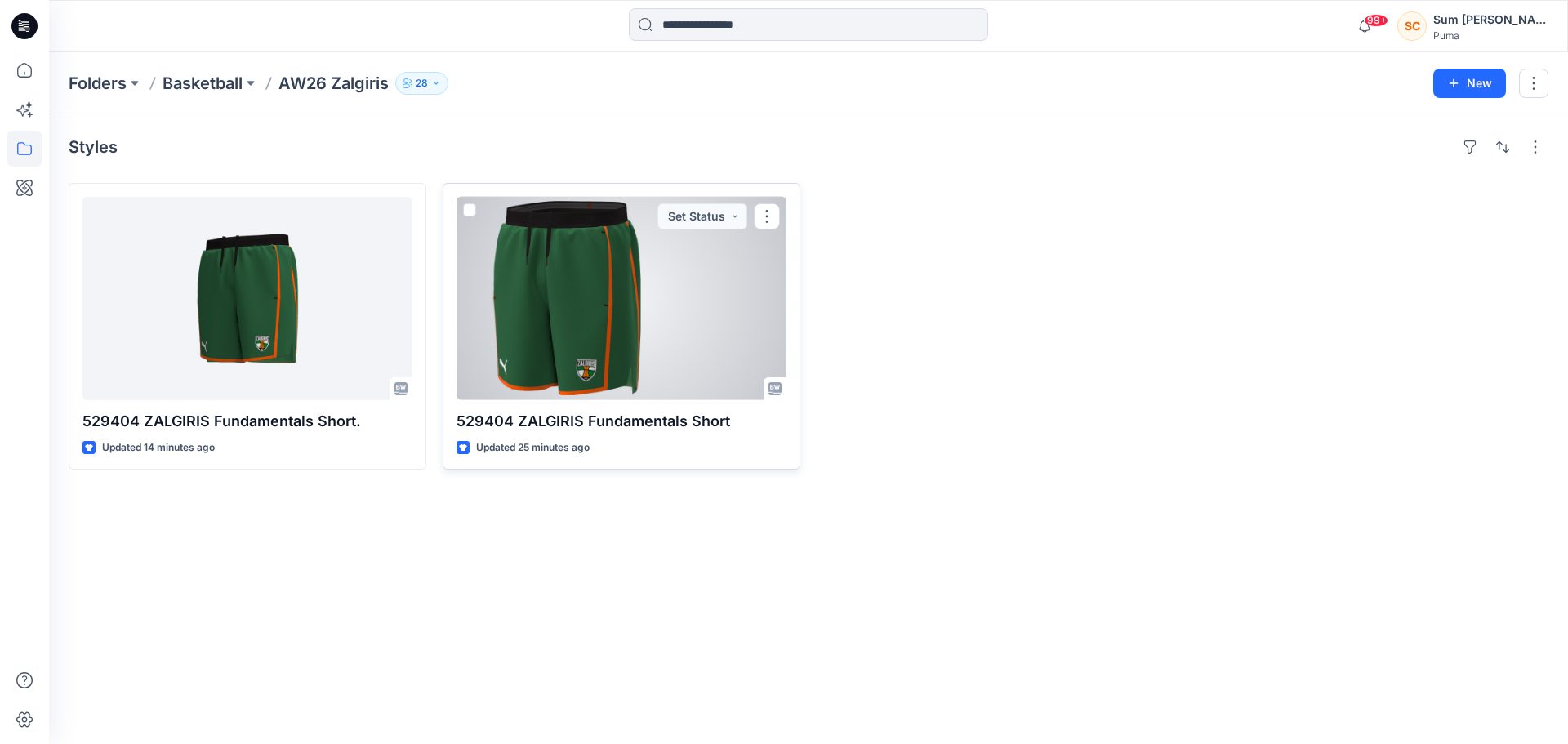
click at [555, 257] on div at bounding box center [621, 298] width 330 height 203
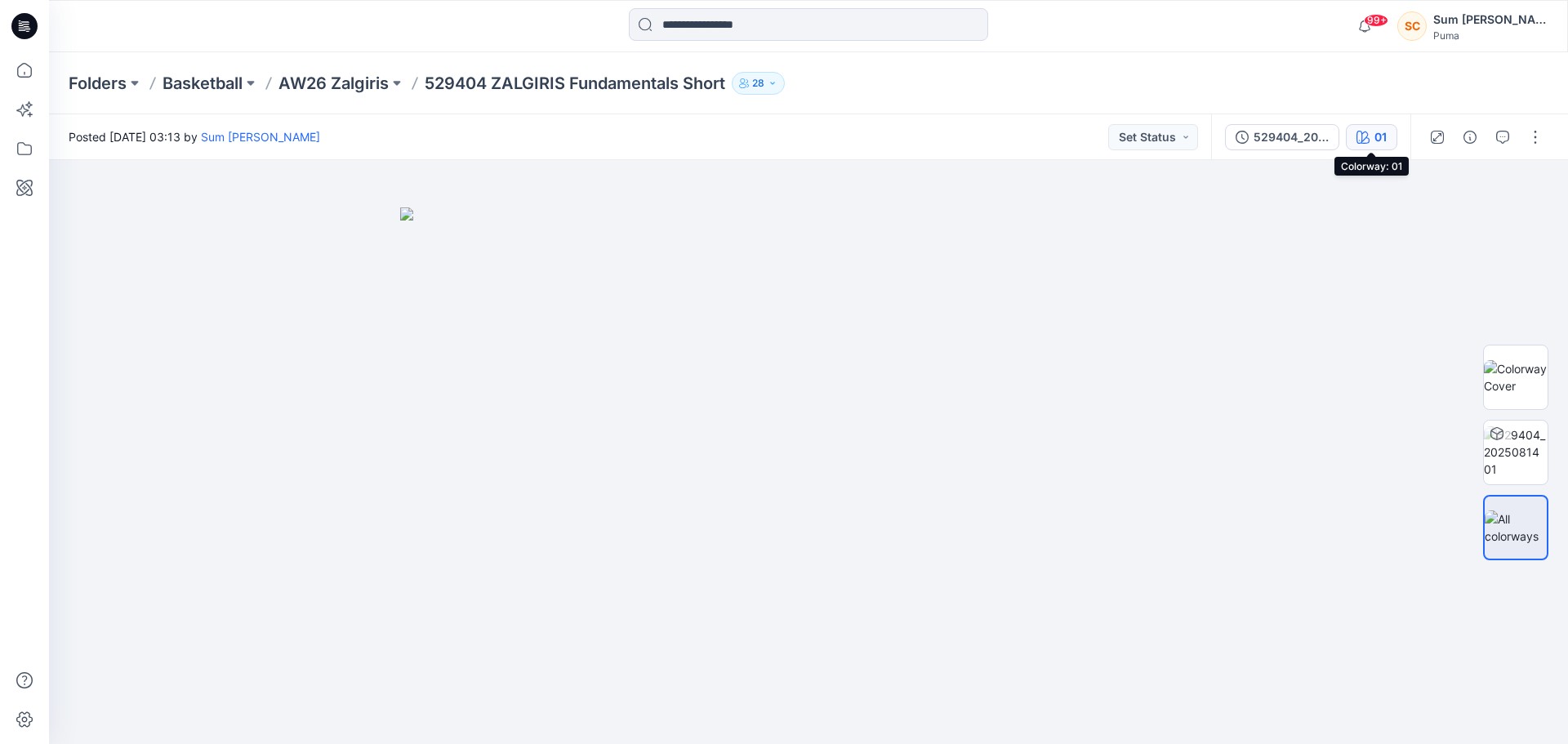
click at [1371, 141] on button "01" at bounding box center [1371, 136] width 51 height 26
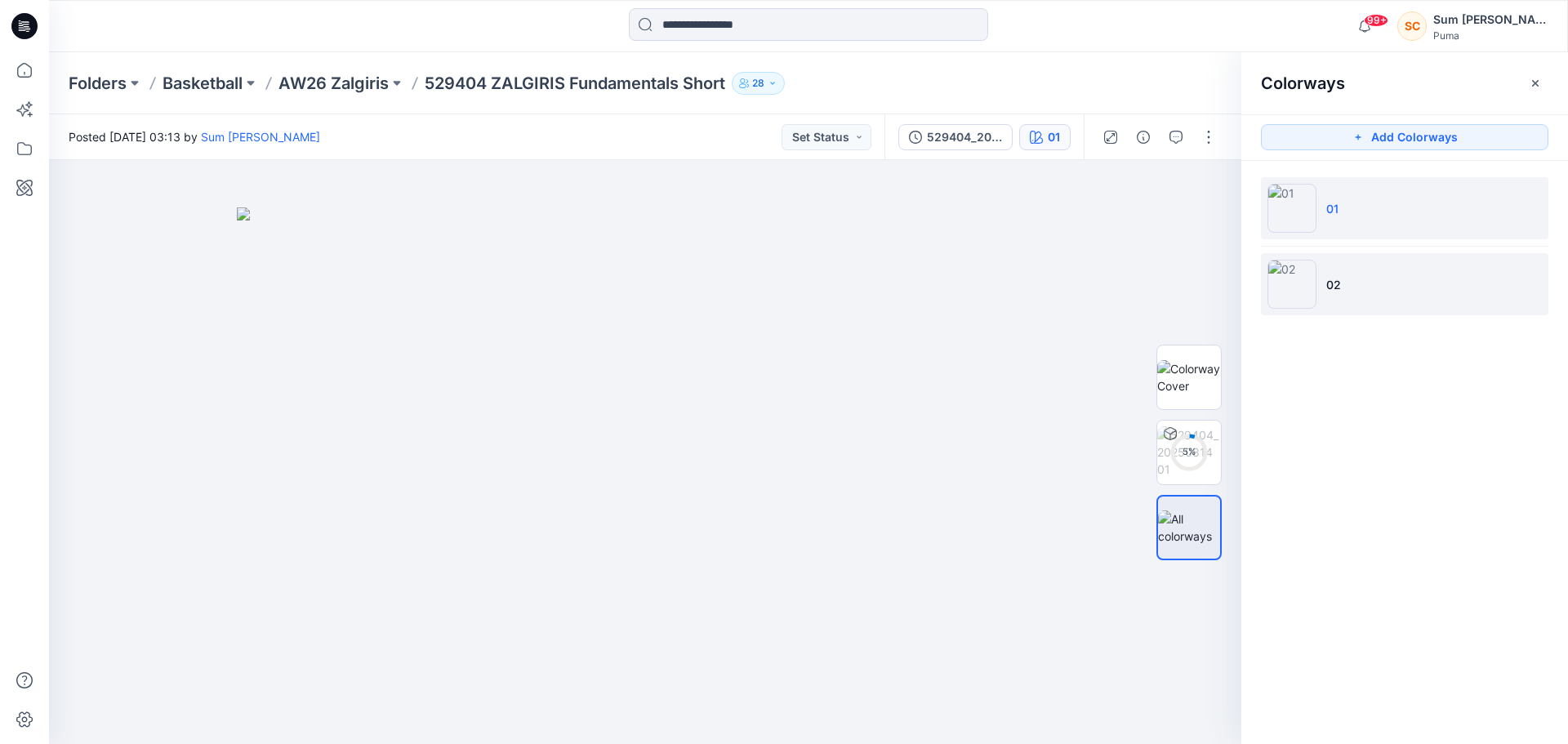
click at [1368, 284] on li "02" at bounding box center [1404, 284] width 287 height 62
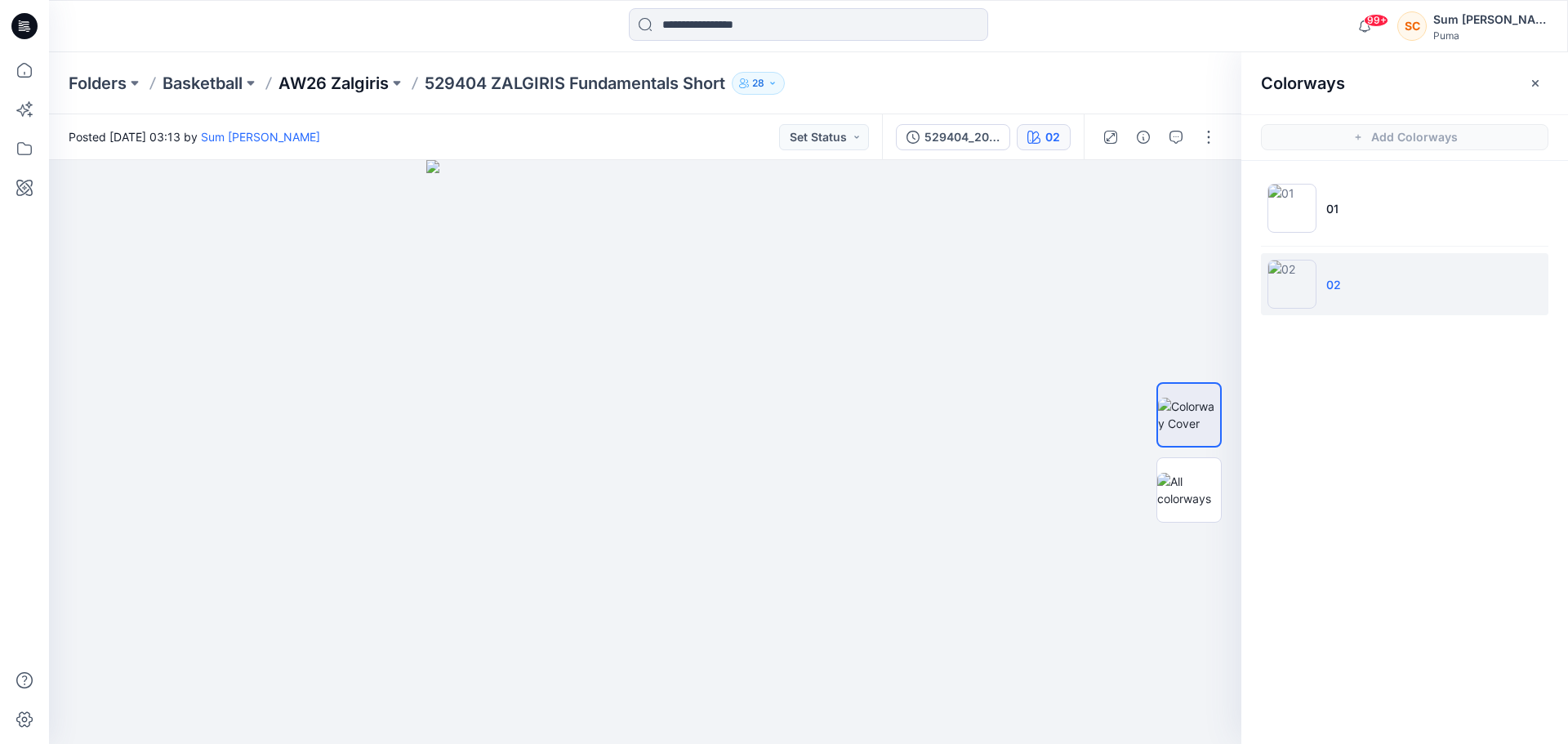
click at [365, 94] on p "AW26 Zalgiris" at bounding box center [333, 82] width 110 height 23
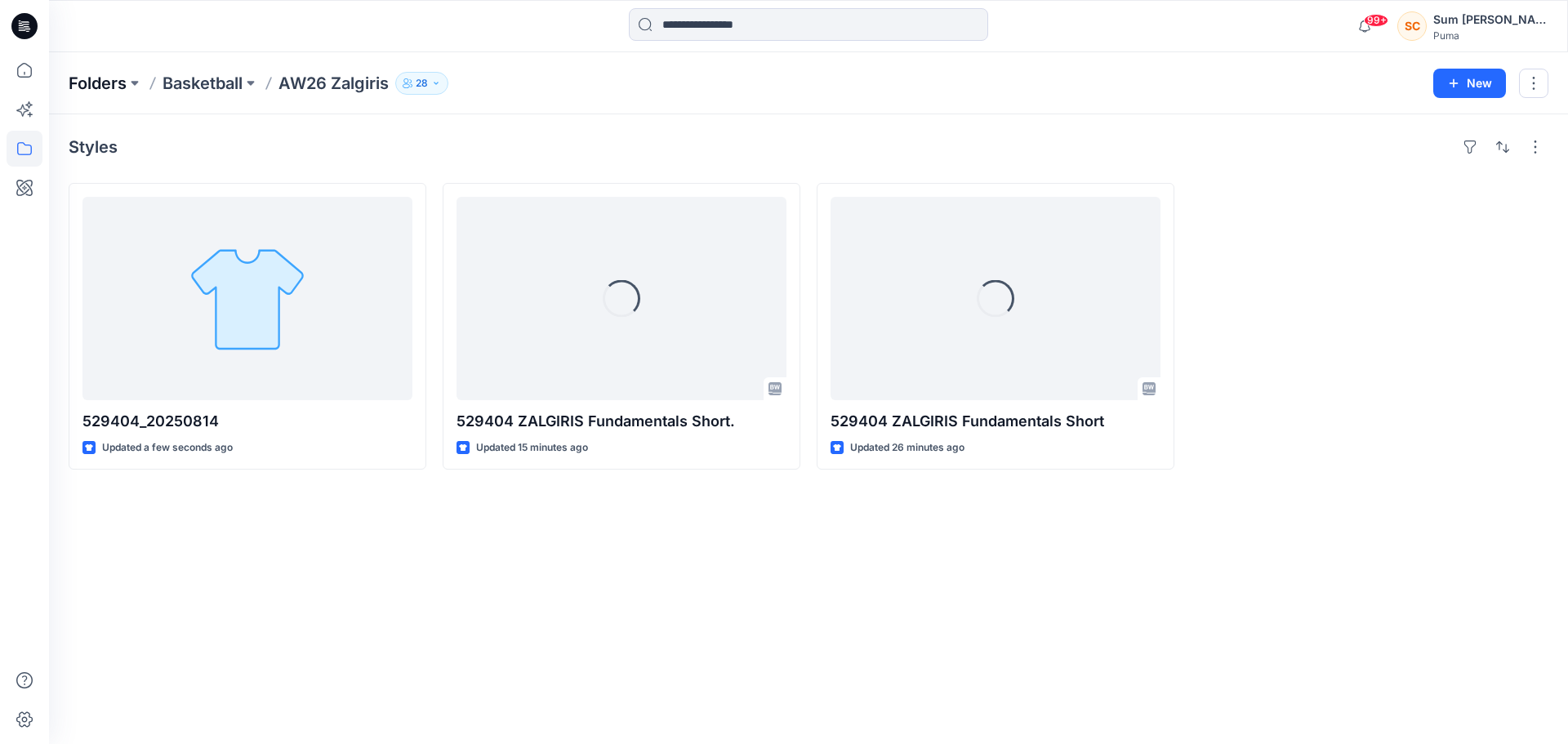
click at [77, 78] on p "Folders" at bounding box center [97, 82] width 58 height 23
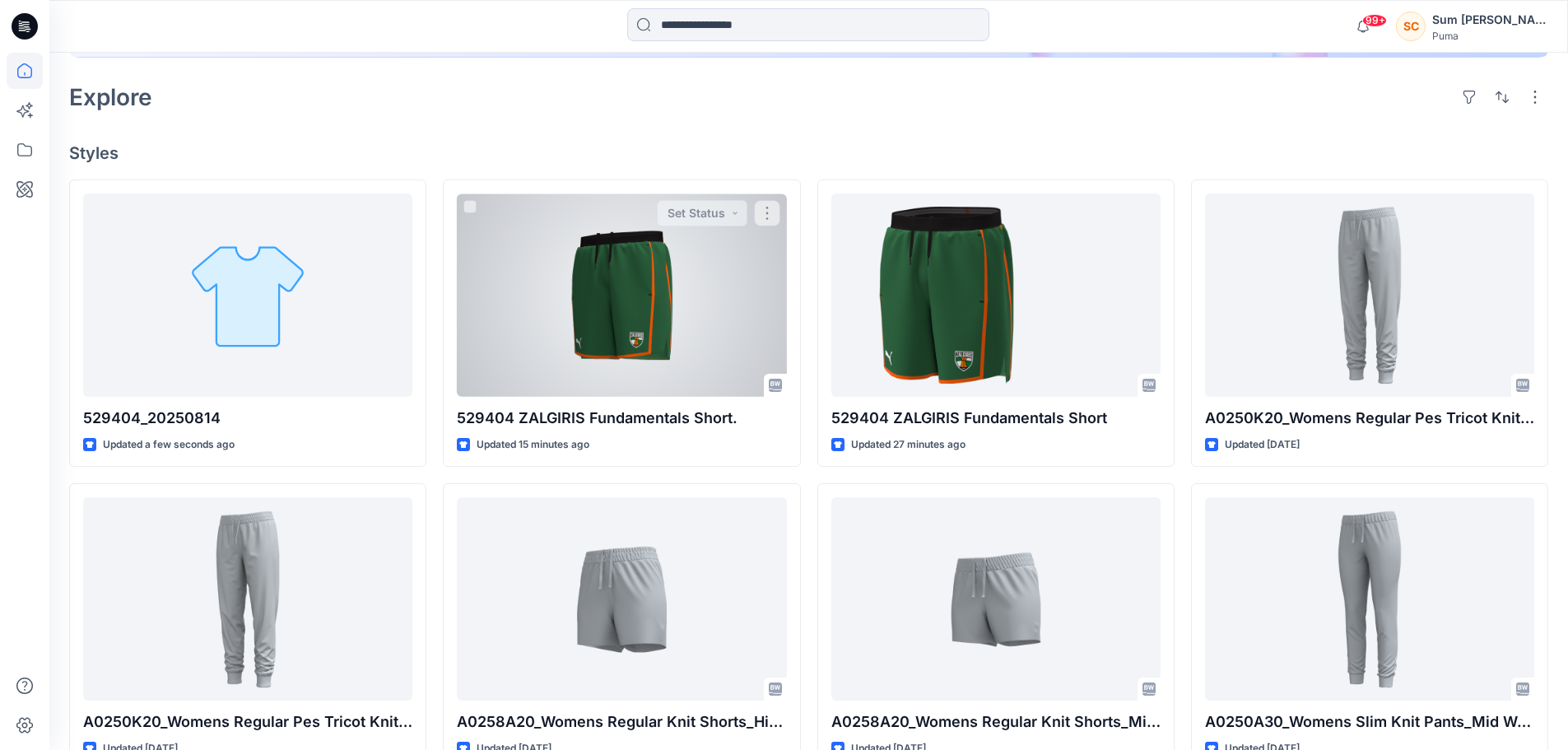
scroll to position [382, 0]
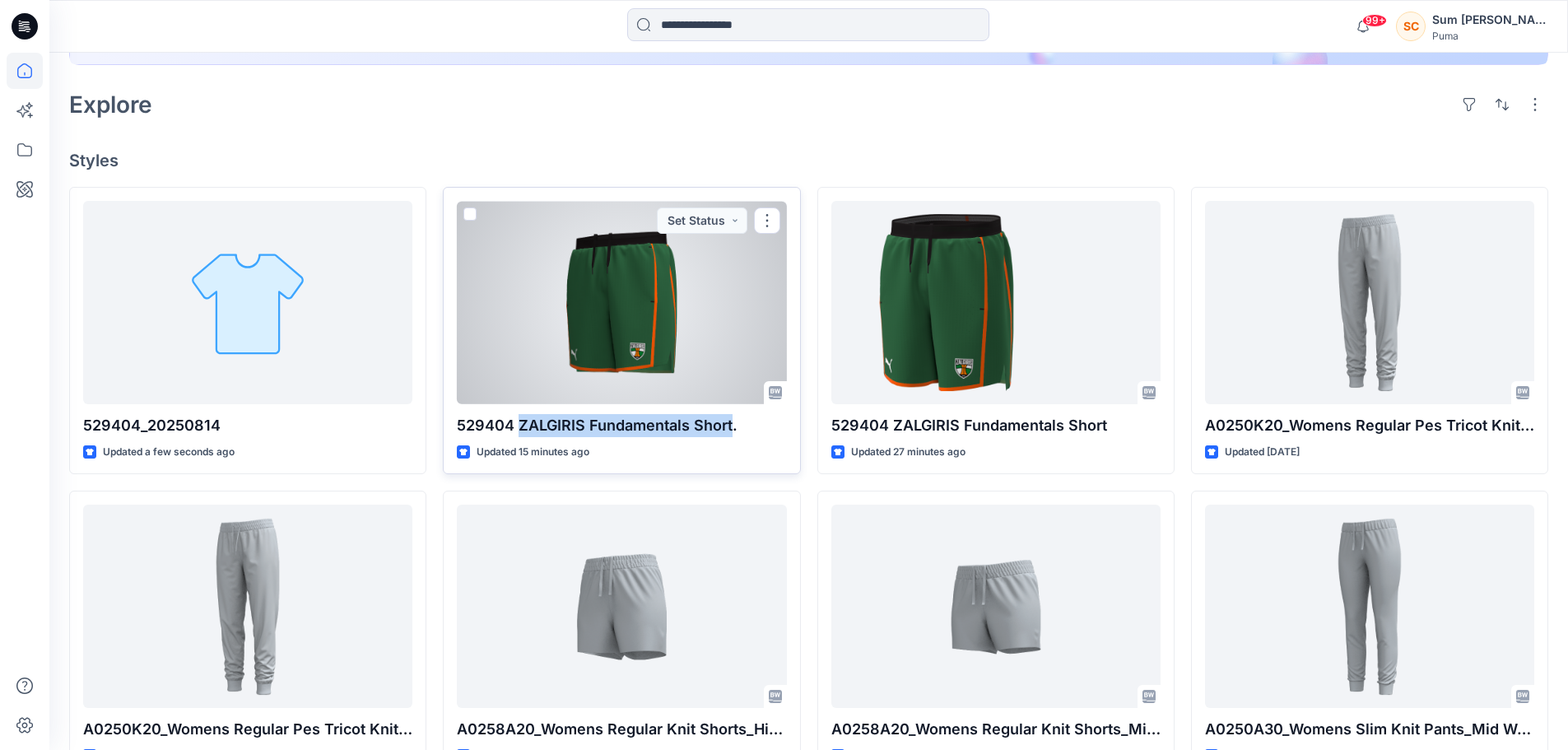
drag, startPoint x: 517, startPoint y: 423, endPoint x: 732, endPoint y: 428, distance: 215.1
click at [732, 428] on p "529404 ZALGIRIS Fundamentals Short." at bounding box center [621, 425] width 329 height 23
copy p "ZALGIRIS Fundamentals Short"
click at [680, 333] on div at bounding box center [621, 303] width 329 height 204
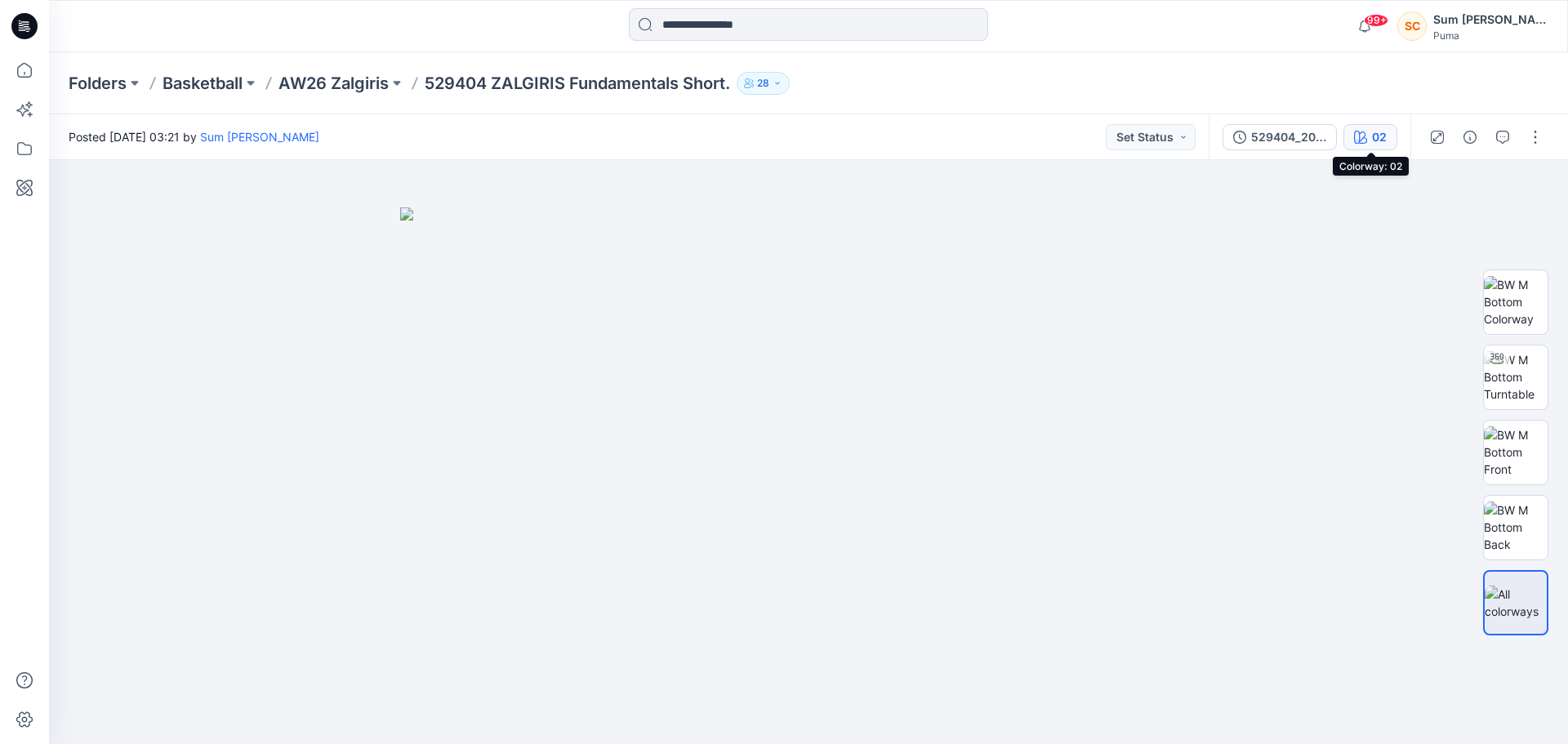
click at [1384, 134] on div "02" at bounding box center [1379, 136] width 14 height 18
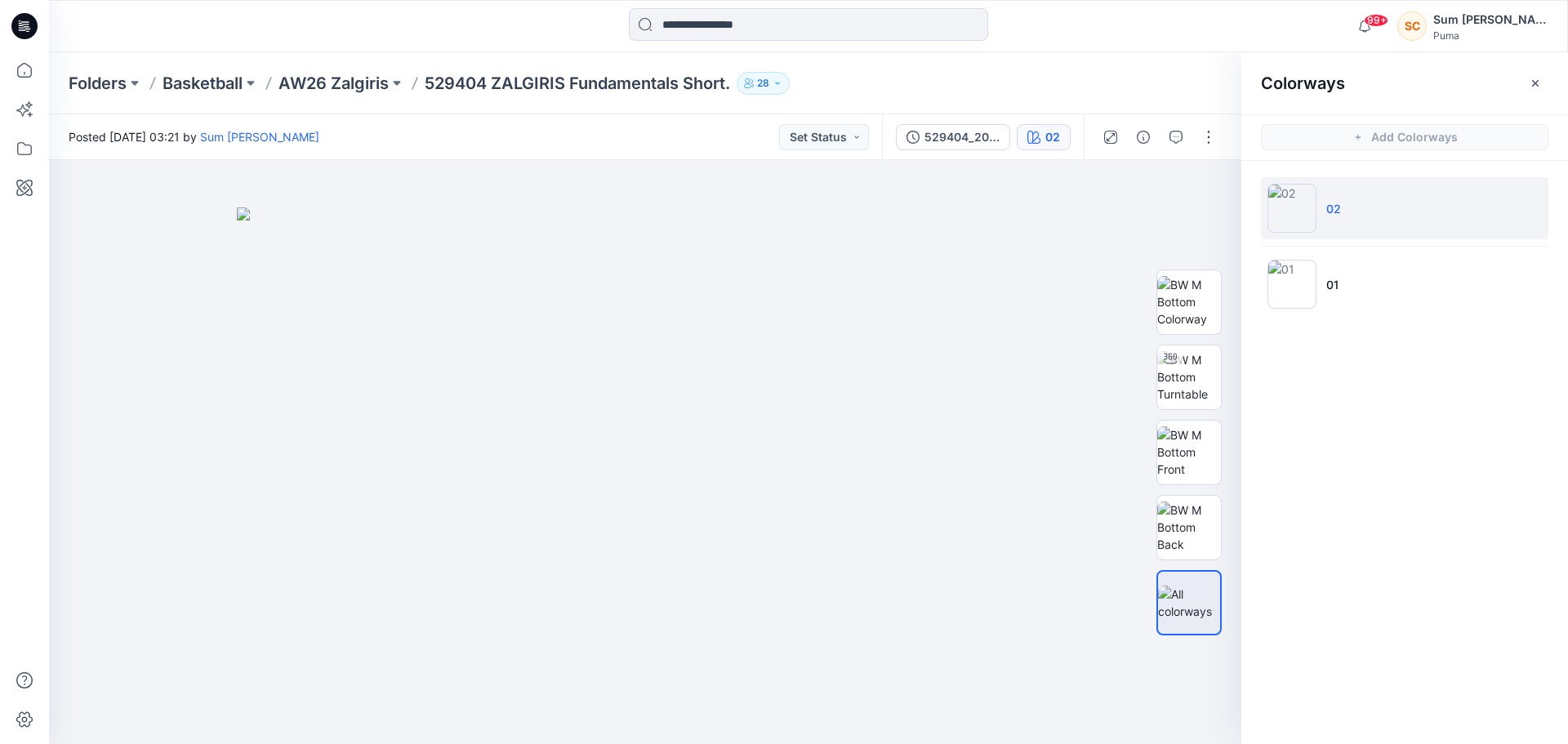
click at [1389, 206] on li "02" at bounding box center [1404, 208] width 287 height 62
click at [1193, 138] on div at bounding box center [1159, 137] width 151 height 45
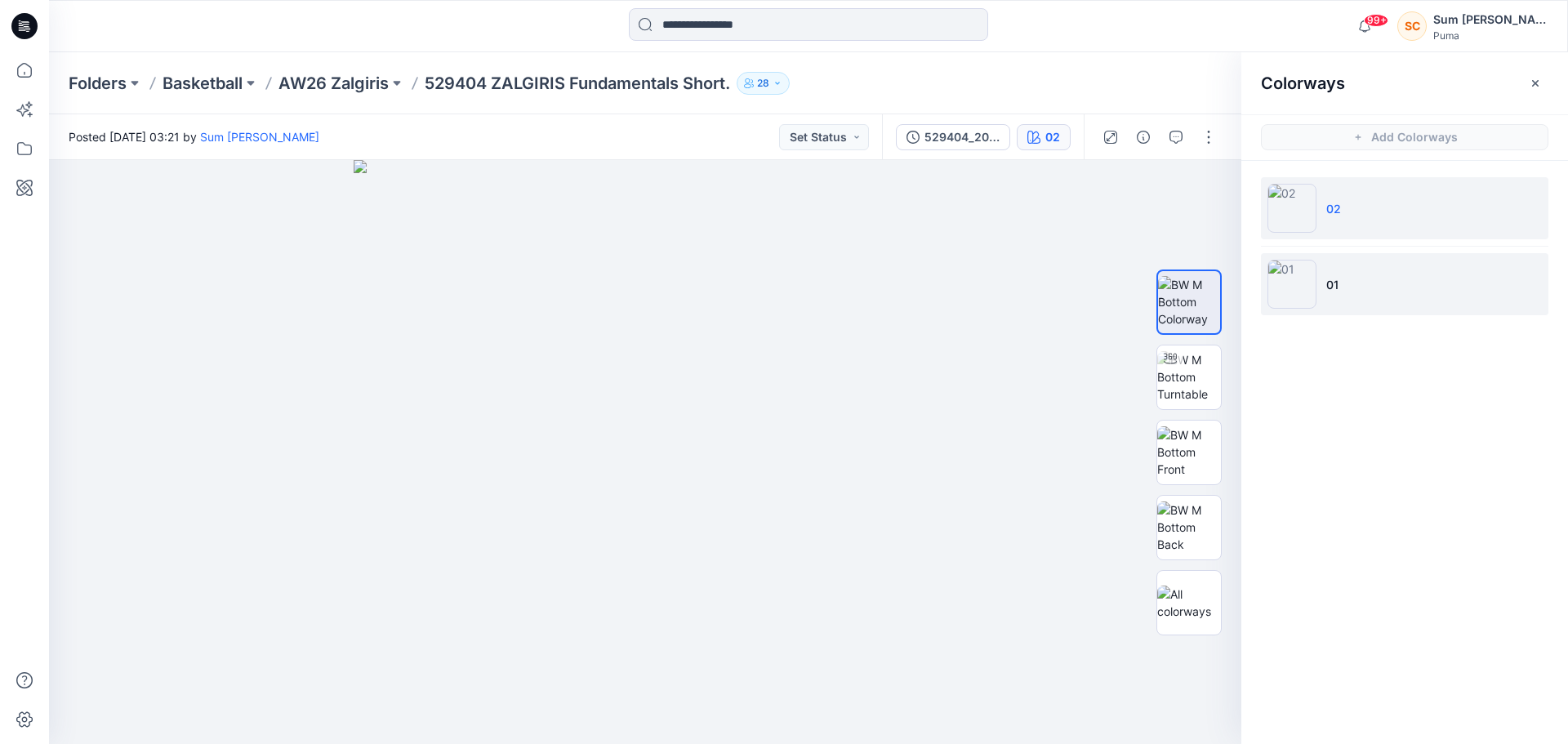
click at [1397, 267] on li "01" at bounding box center [1404, 284] width 287 height 62
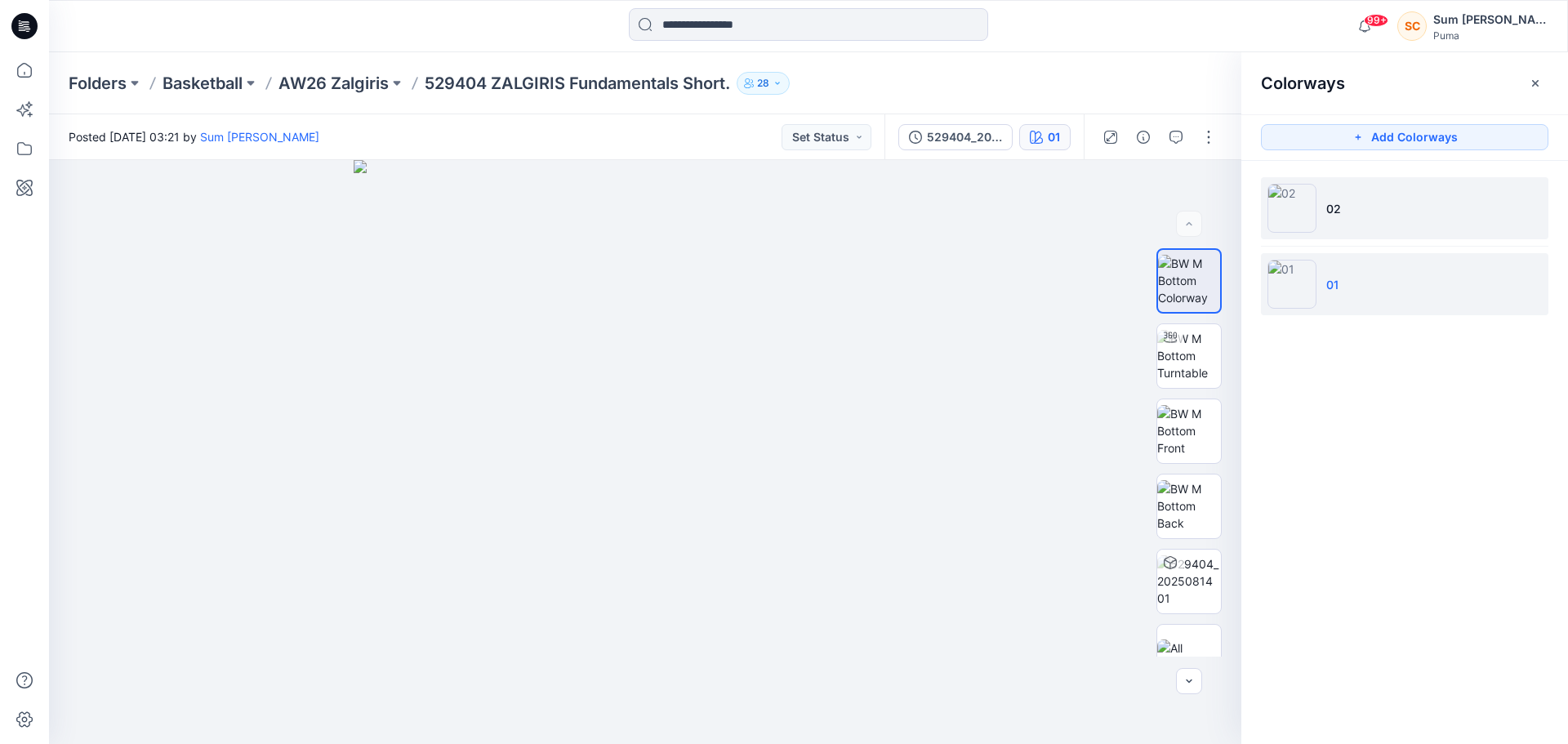
click at [1406, 226] on li "02" at bounding box center [1404, 208] width 287 height 62
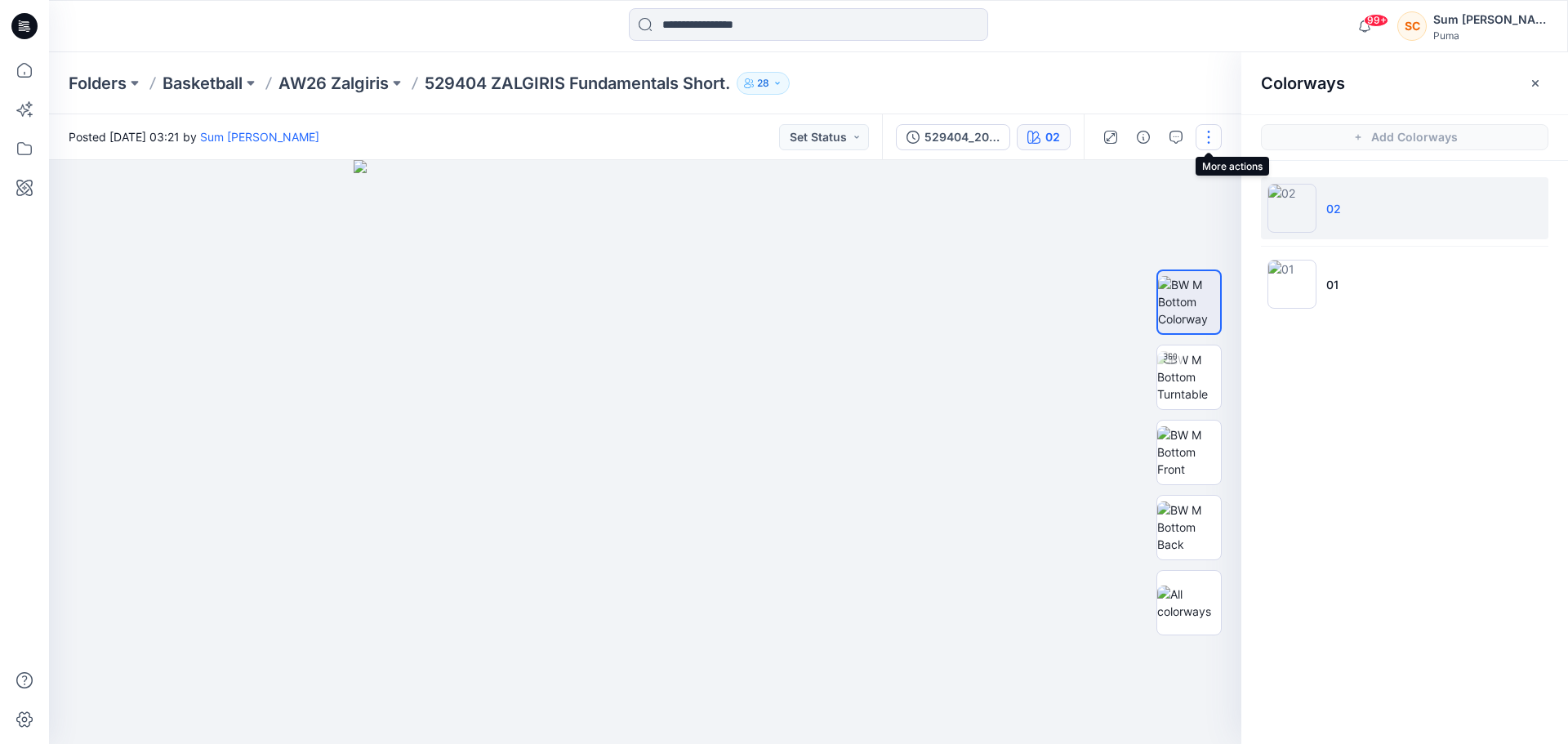
click at [1208, 141] on button "button" at bounding box center [1208, 136] width 26 height 26
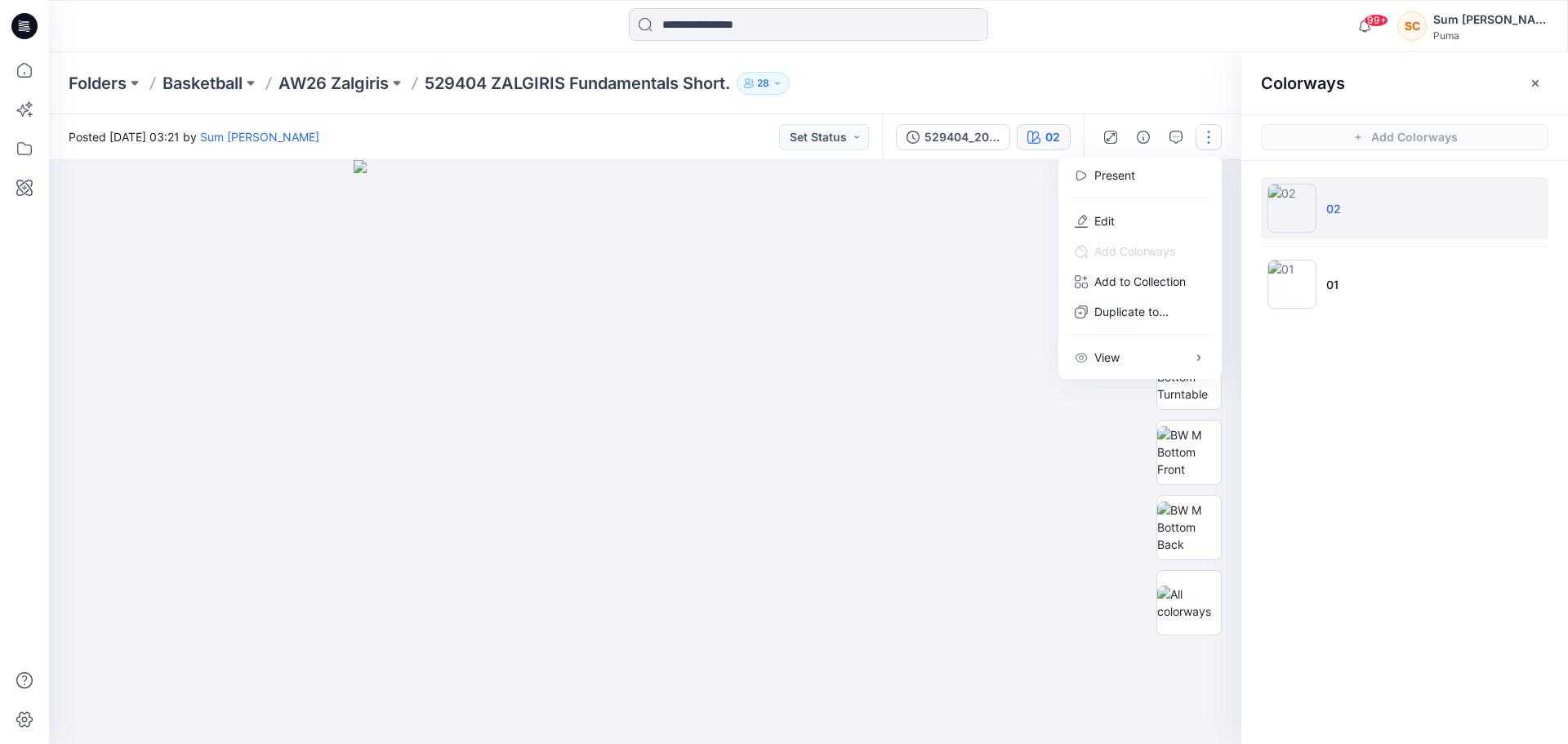
click at [1468, 519] on div "Colorways Add Colorways 02 01" at bounding box center [1405, 397] width 327 height 691
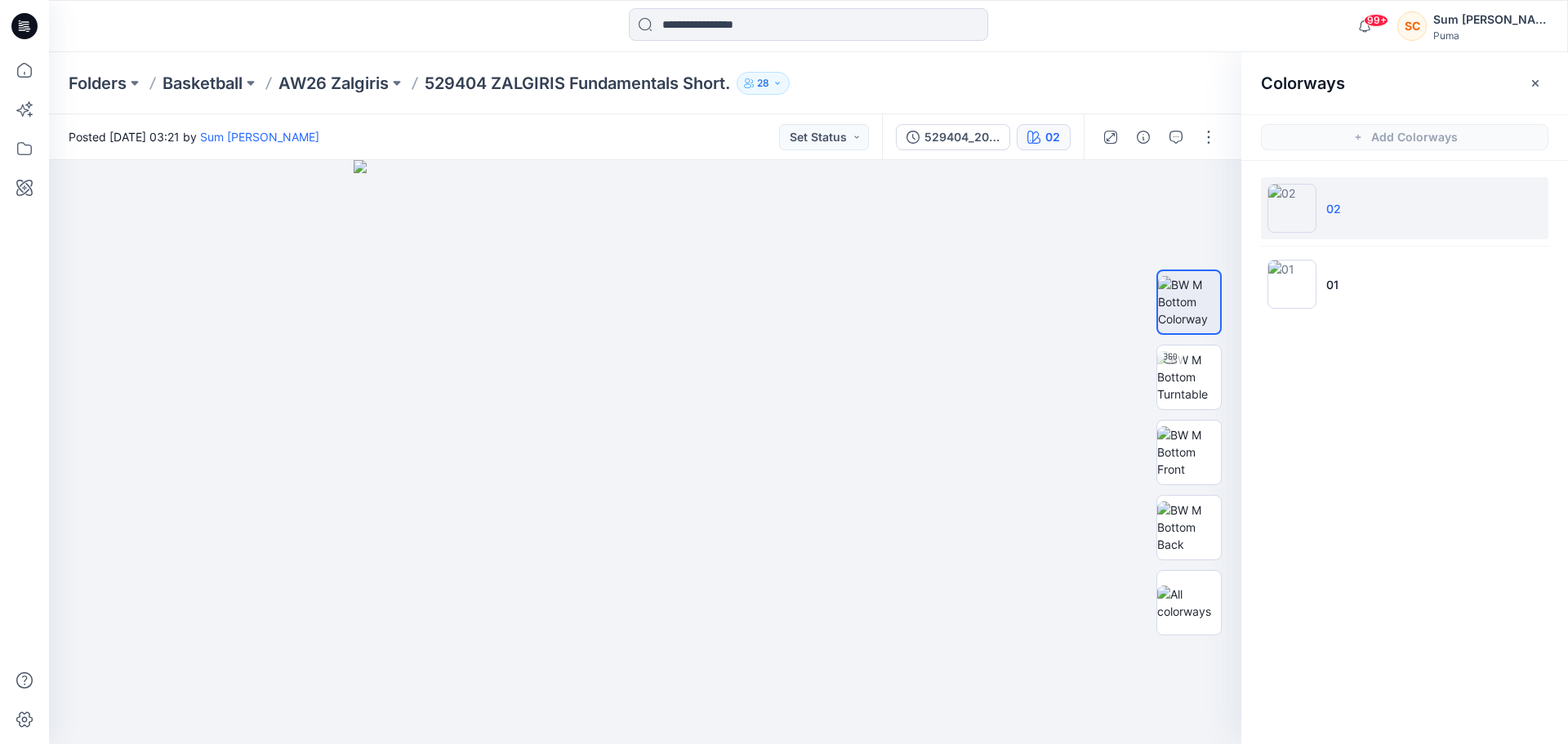
click at [1435, 217] on li "02" at bounding box center [1404, 208] width 287 height 62
click at [1194, 138] on div at bounding box center [1159, 137] width 151 height 45
click at [1197, 138] on button "button" at bounding box center [1208, 136] width 26 height 26
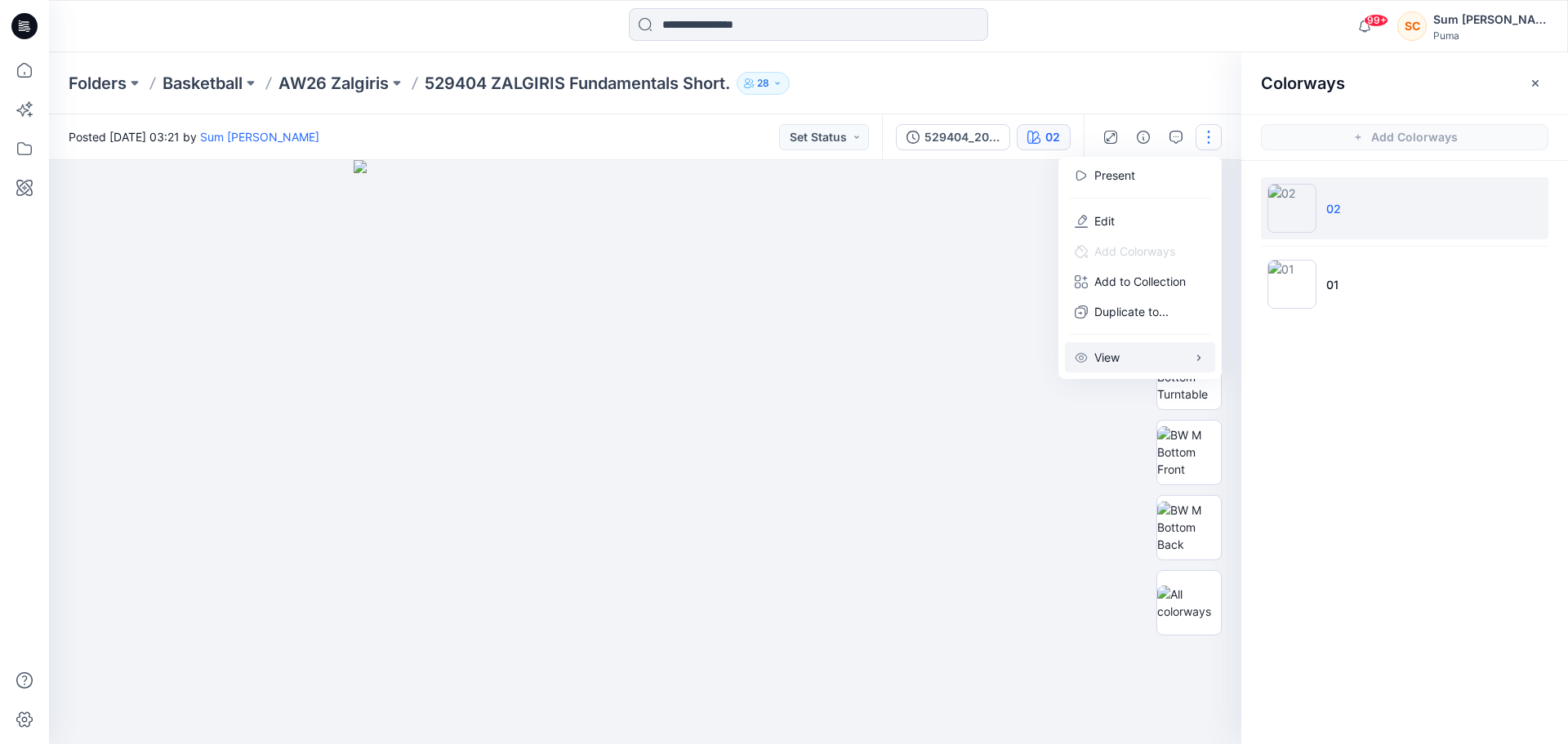
click at [1198, 359] on icon "button" at bounding box center [1199, 358] width 13 height 13
click at [1198, 359] on icon "button" at bounding box center [1199, 358] width 13 height 13
click at [1170, 212] on button "Edit" at bounding box center [1140, 221] width 150 height 30
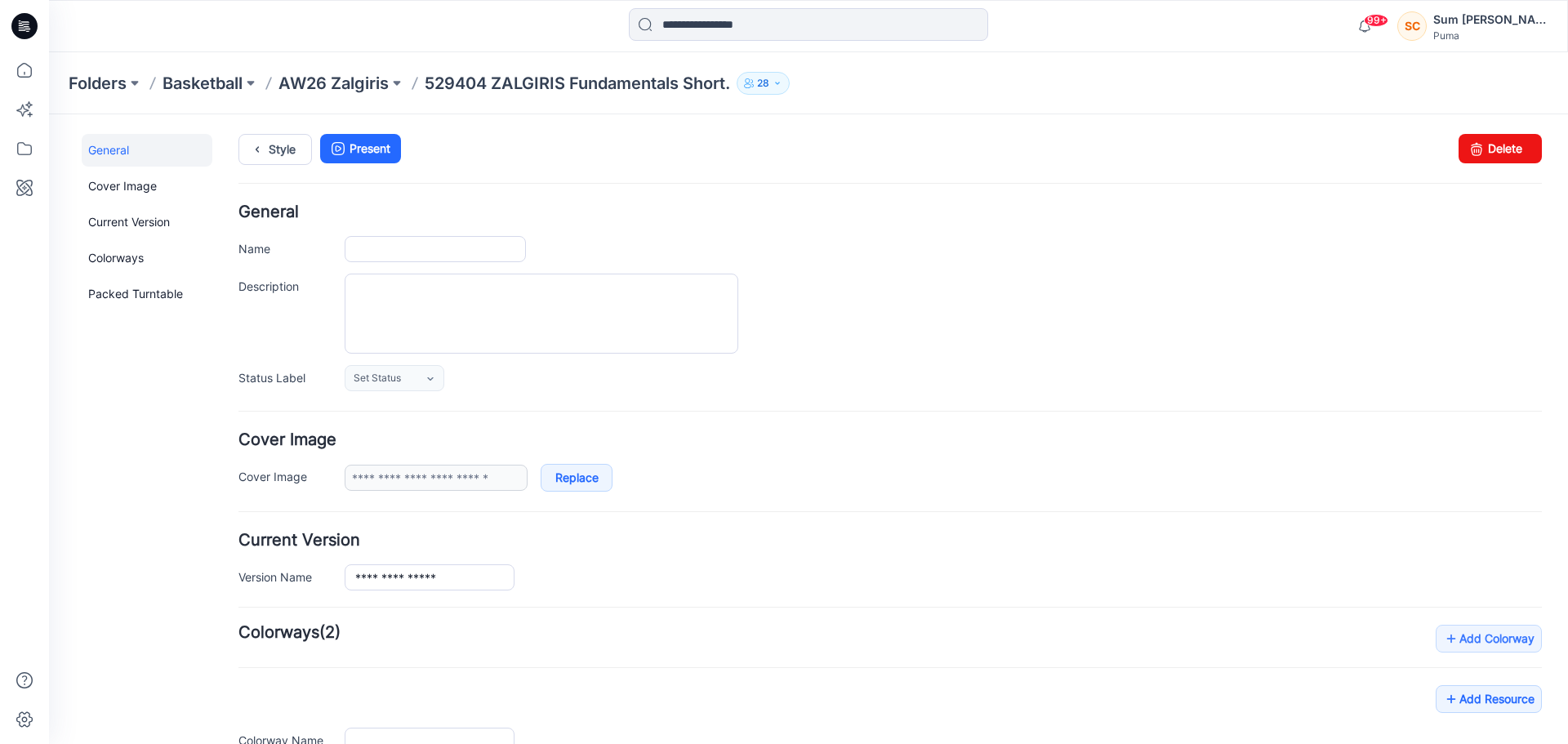
type input "**********"
type input "**"
type input "**********"
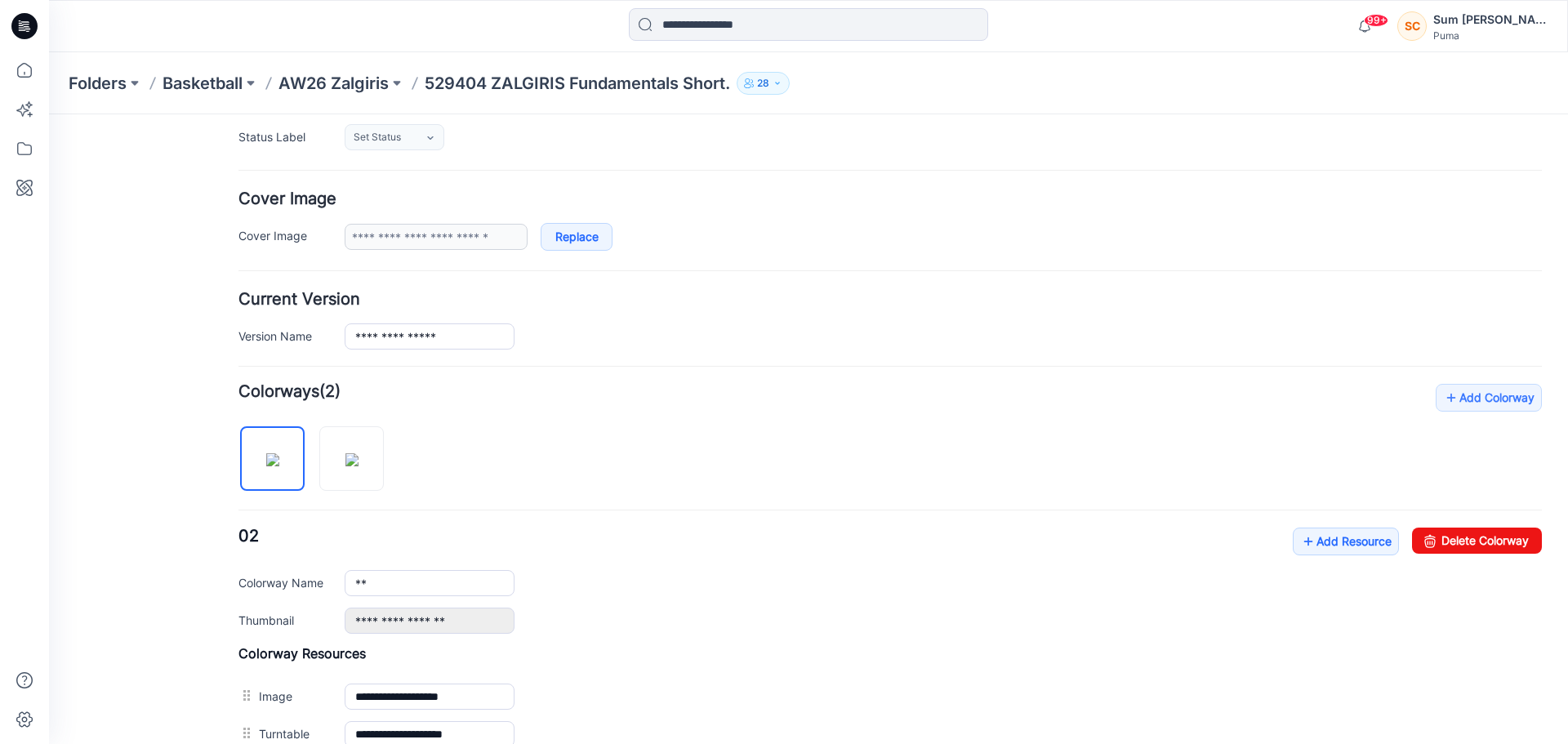
scroll to position [245, 0]
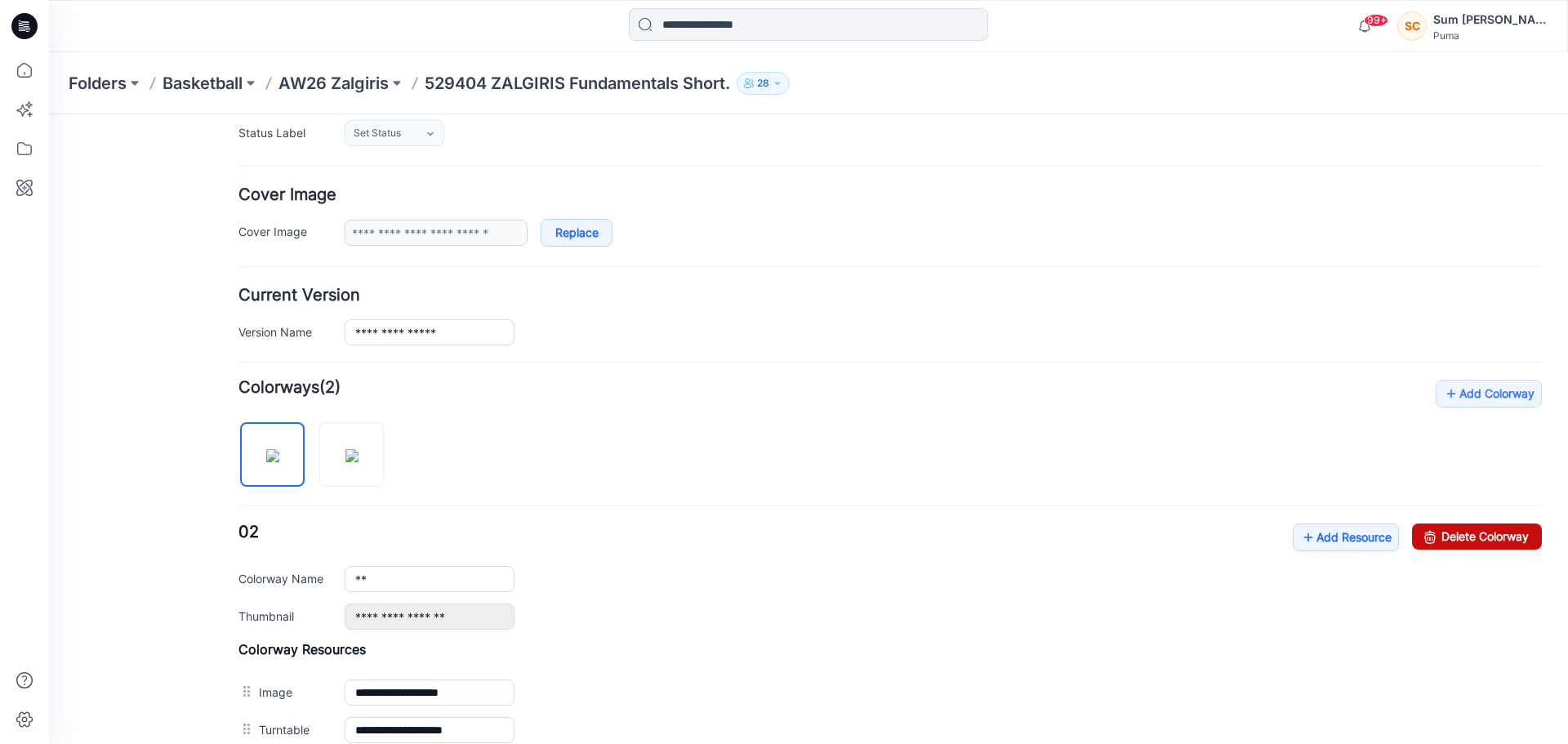
click at [1488, 544] on link "Delete Colorway" at bounding box center [1477, 536] width 130 height 26
type input "**"
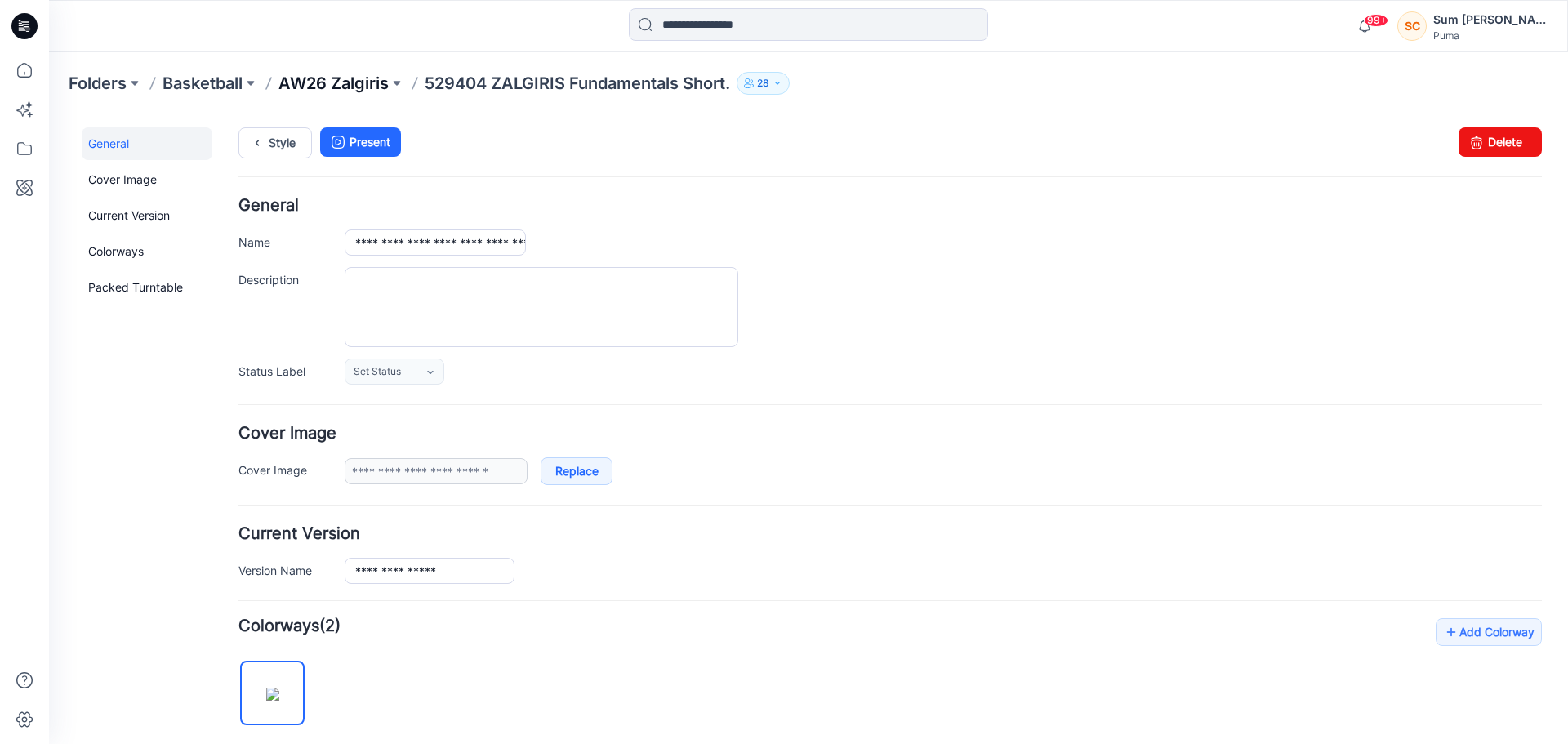
scroll to position [0, 0]
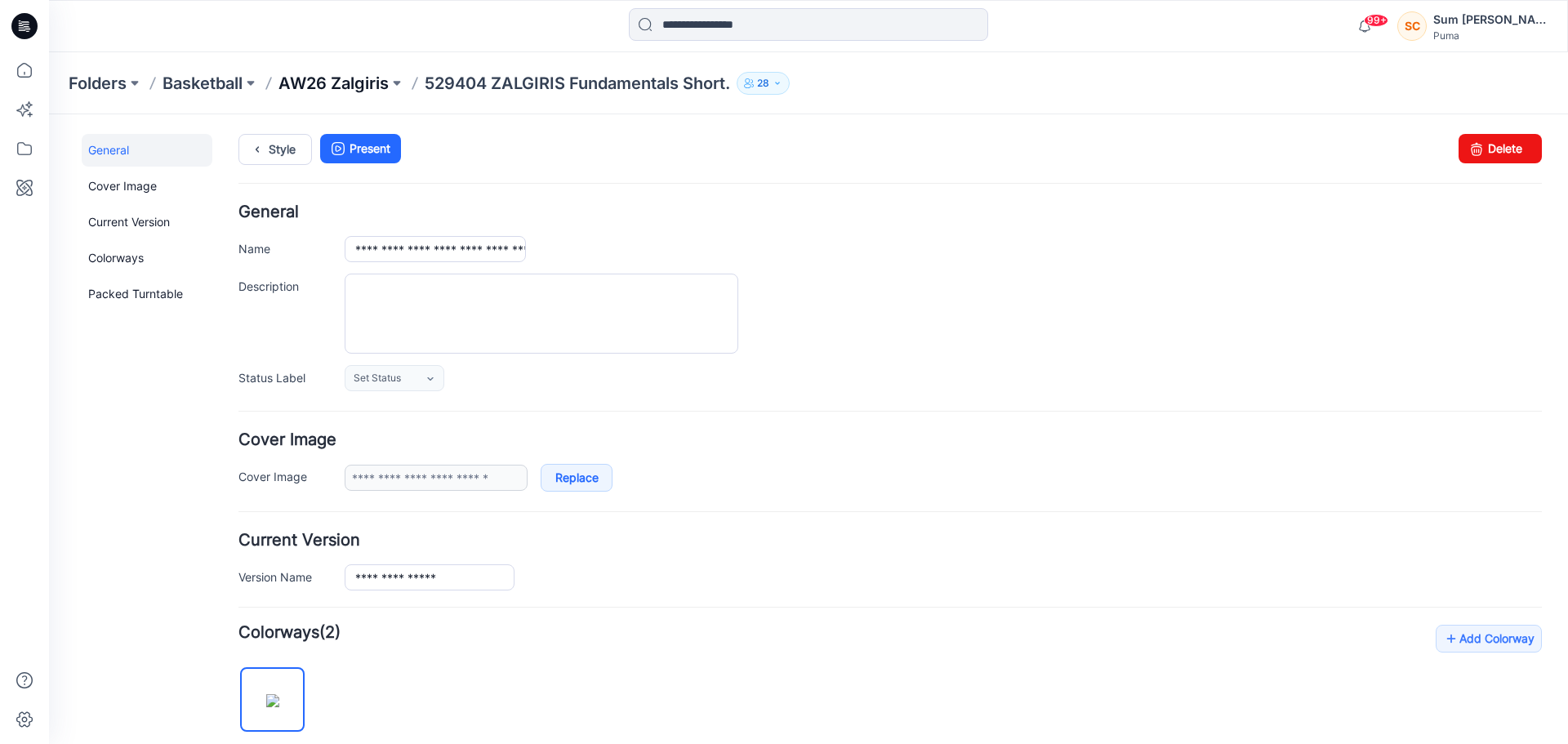
click at [356, 83] on p "AW26 Zalgiris" at bounding box center [333, 82] width 110 height 23
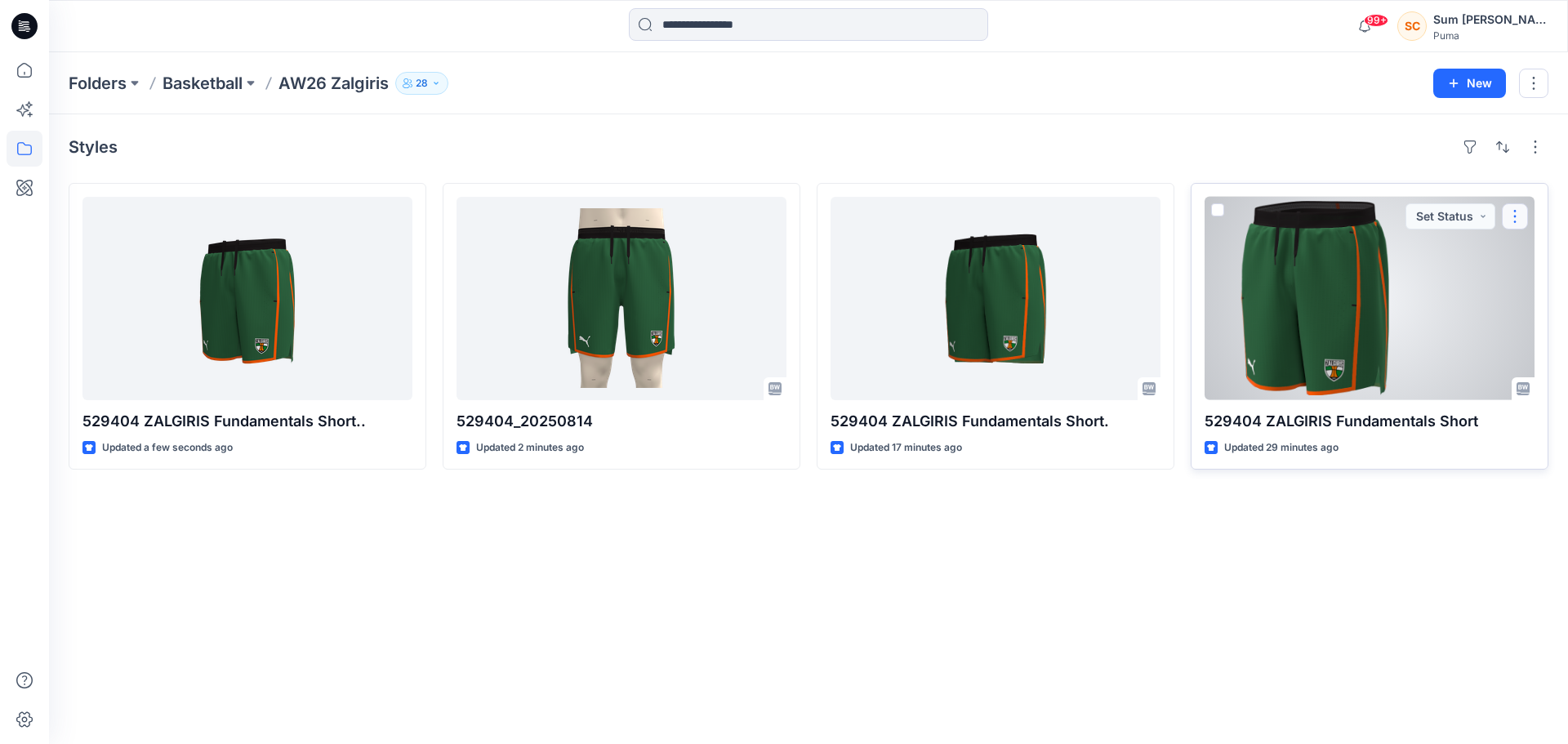
click at [1514, 223] on button "button" at bounding box center [1515, 215] width 26 height 26
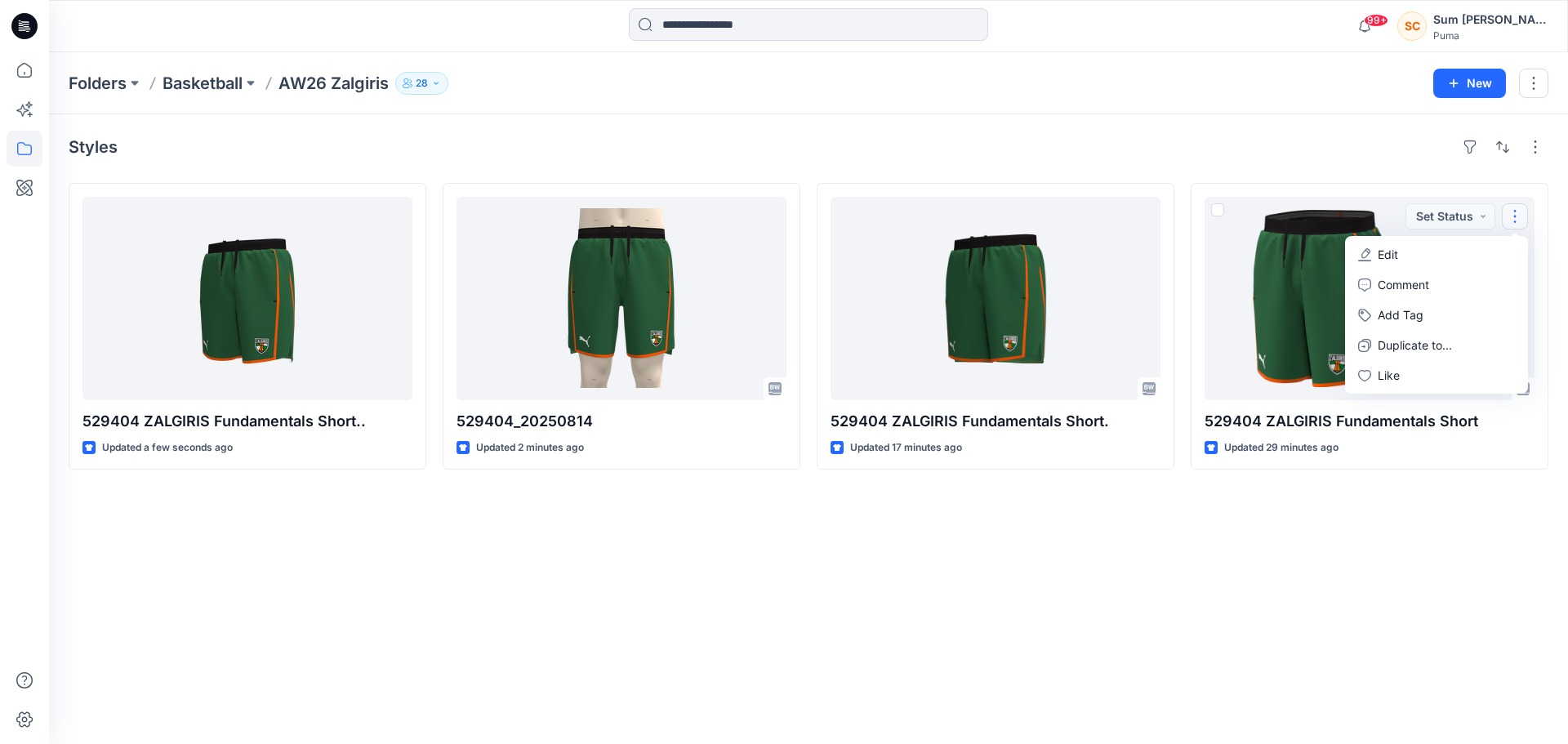
click at [1417, 495] on div "Styles 529404 ZALGIRIS Fundamentals Short.. Updated a few seconds ago 529404_20…" at bounding box center [808, 429] width 1519 height 630
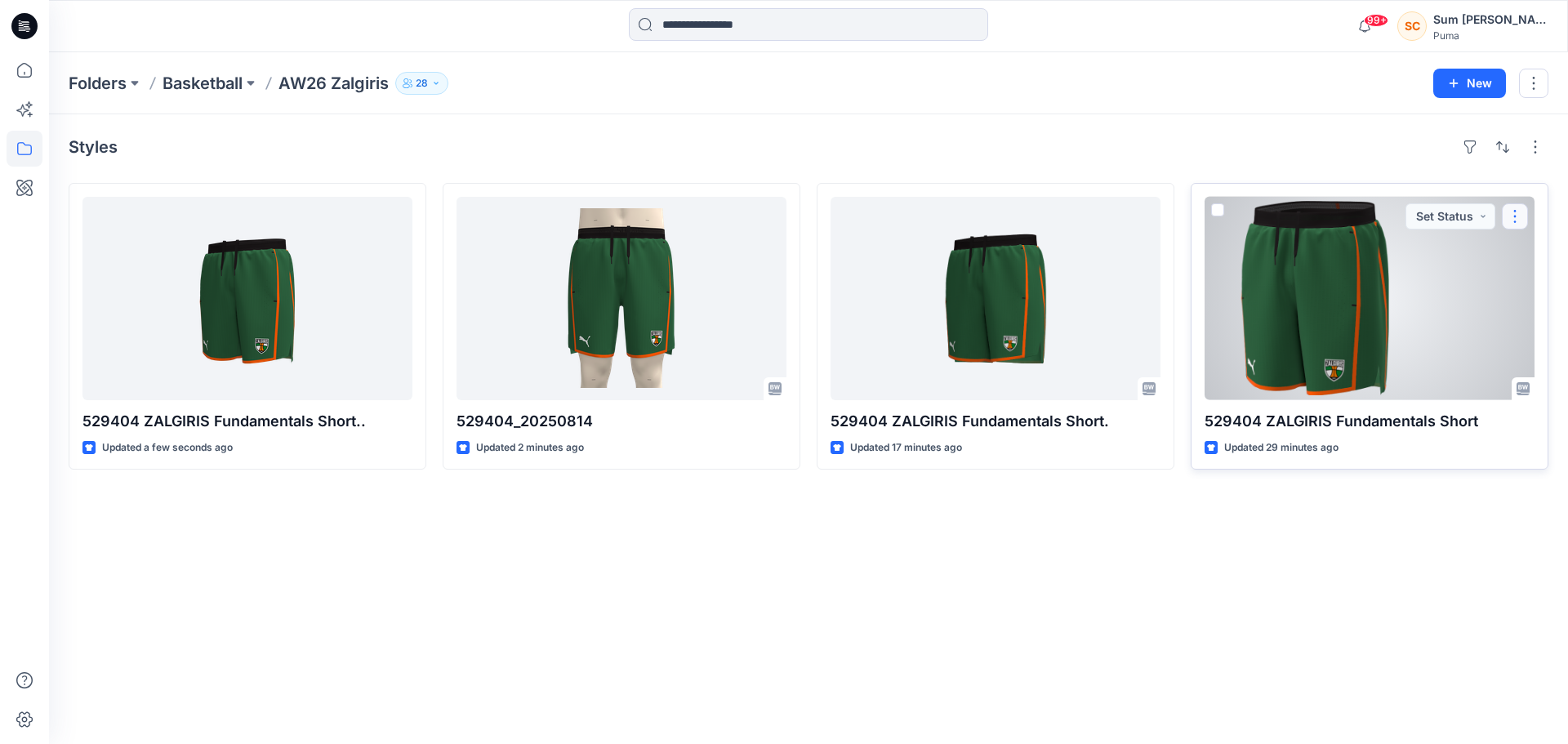
click at [1512, 216] on button "button" at bounding box center [1515, 215] width 26 height 26
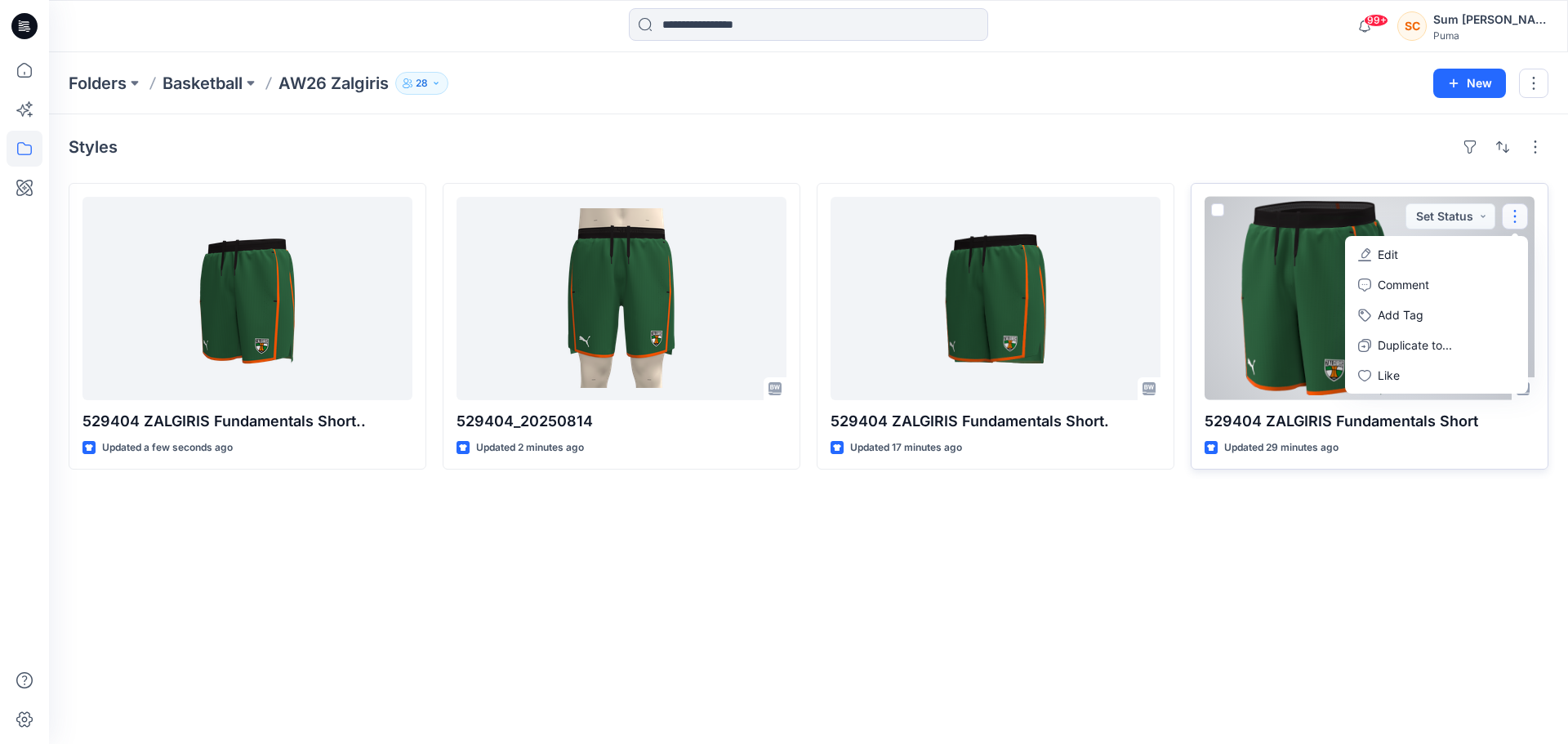
click at [1421, 242] on button "Edit" at bounding box center [1436, 254] width 176 height 30
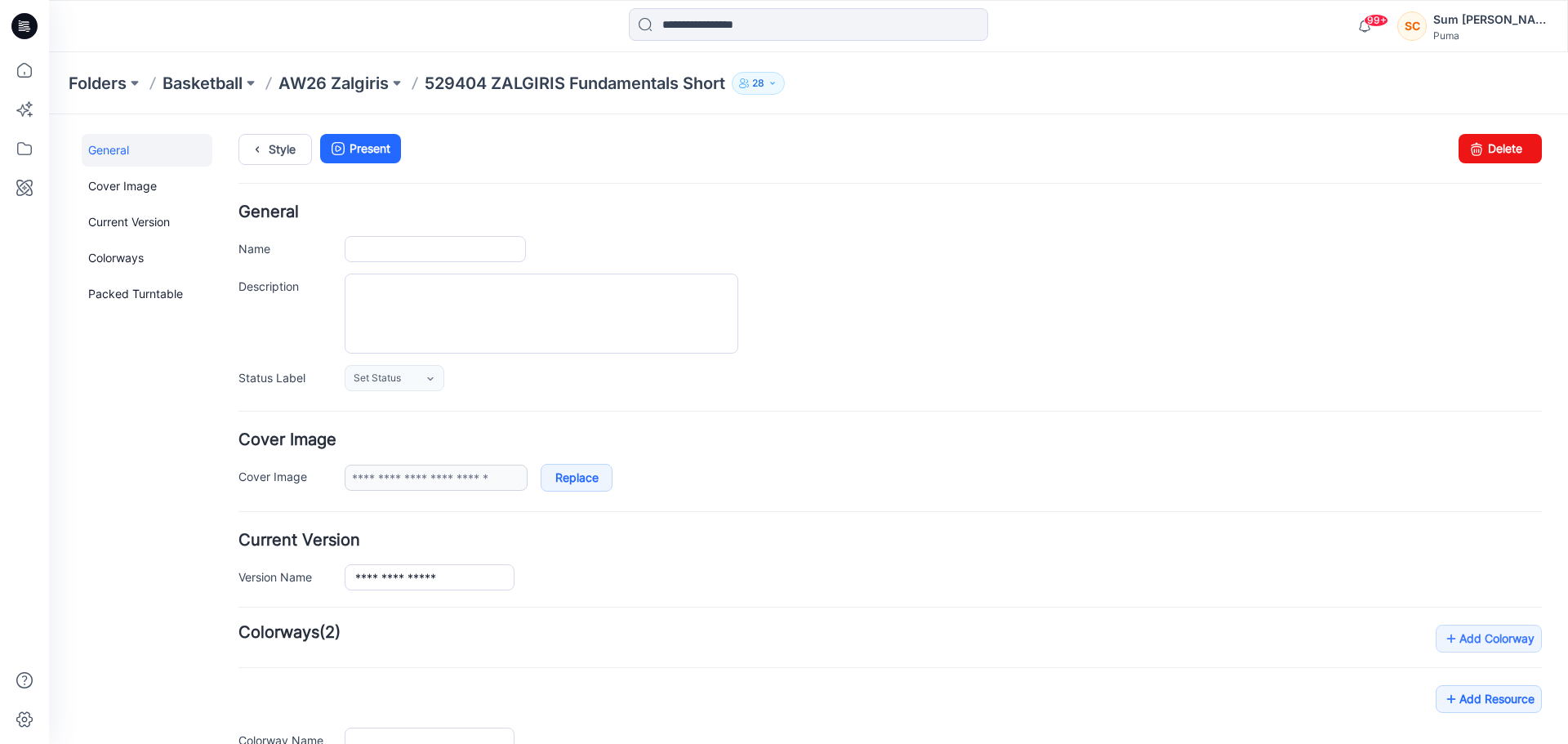
type input "**********"
type input "**"
type input "**********"
click at [1495, 151] on link "Delete" at bounding box center [1500, 148] width 83 height 29
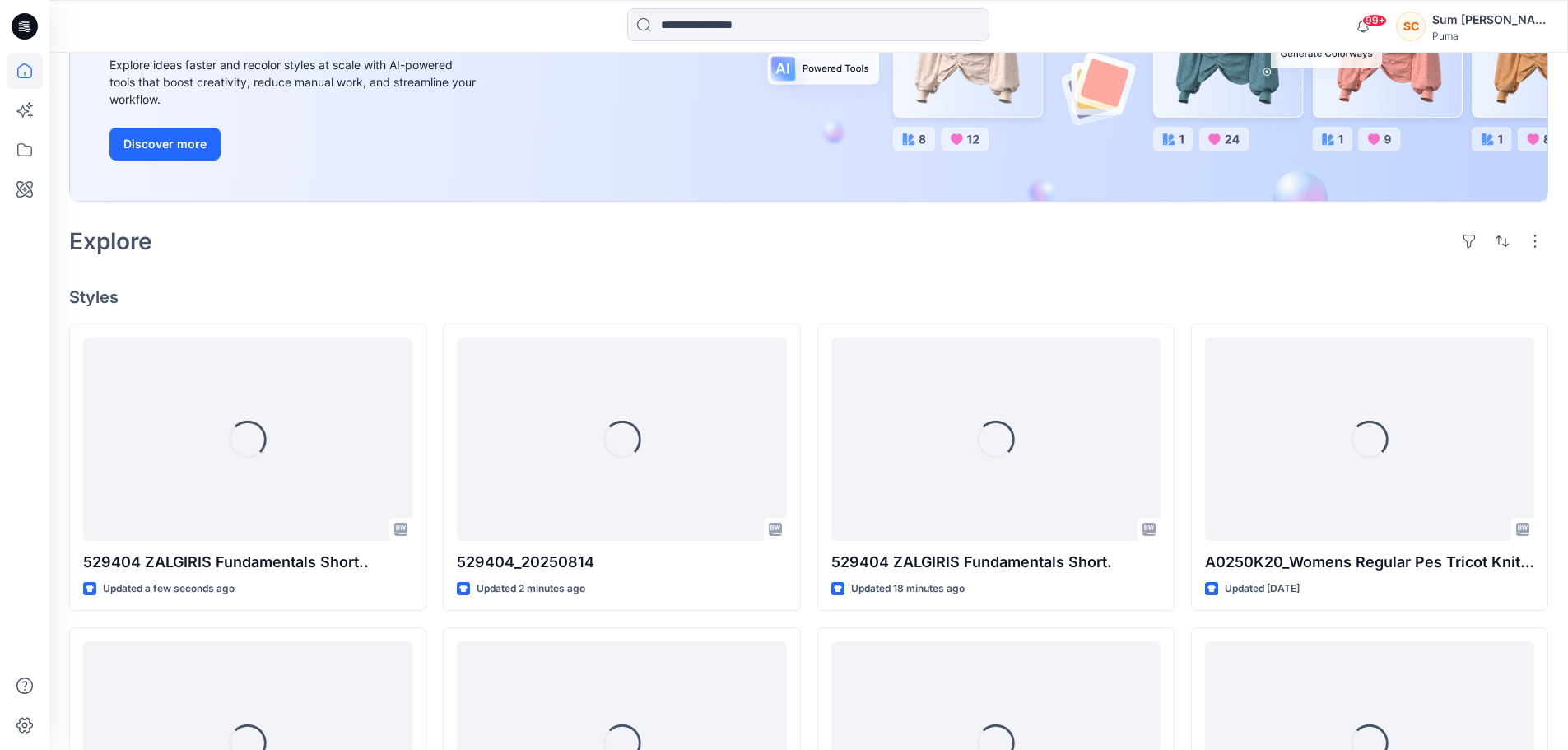
scroll to position [247, 0]
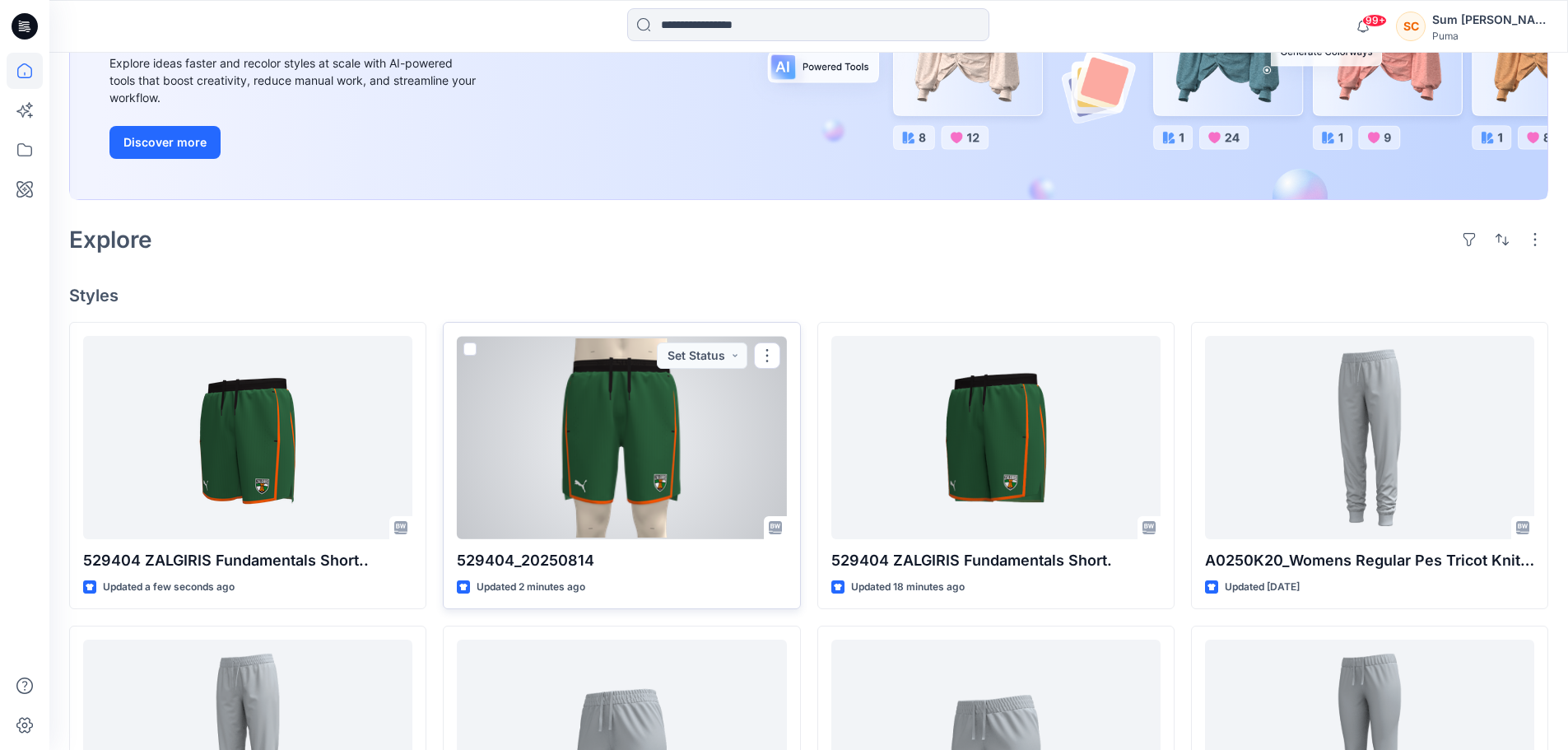
click at [641, 420] on div at bounding box center [621, 438] width 329 height 204
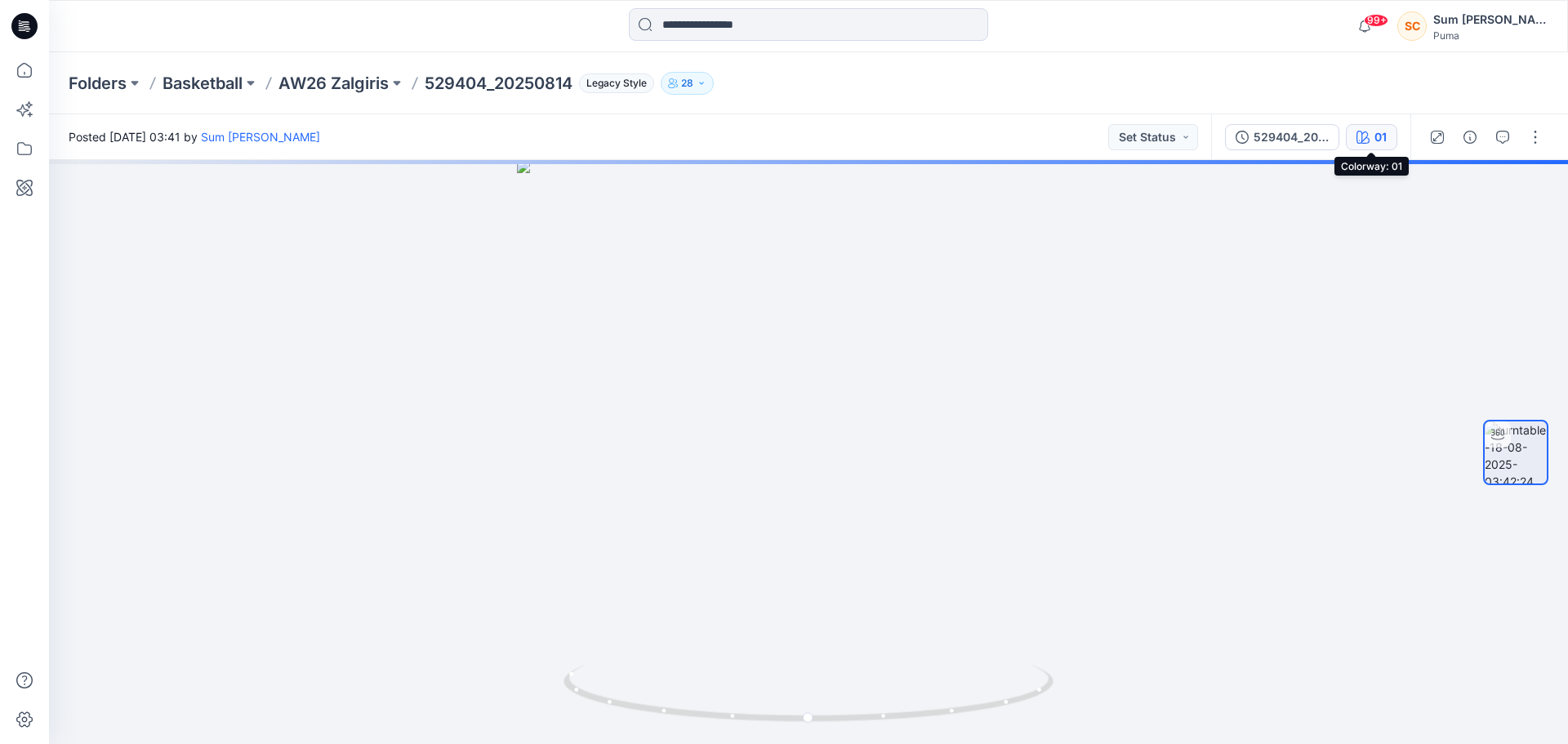
click at [1379, 133] on div "01" at bounding box center [1380, 136] width 13 height 18
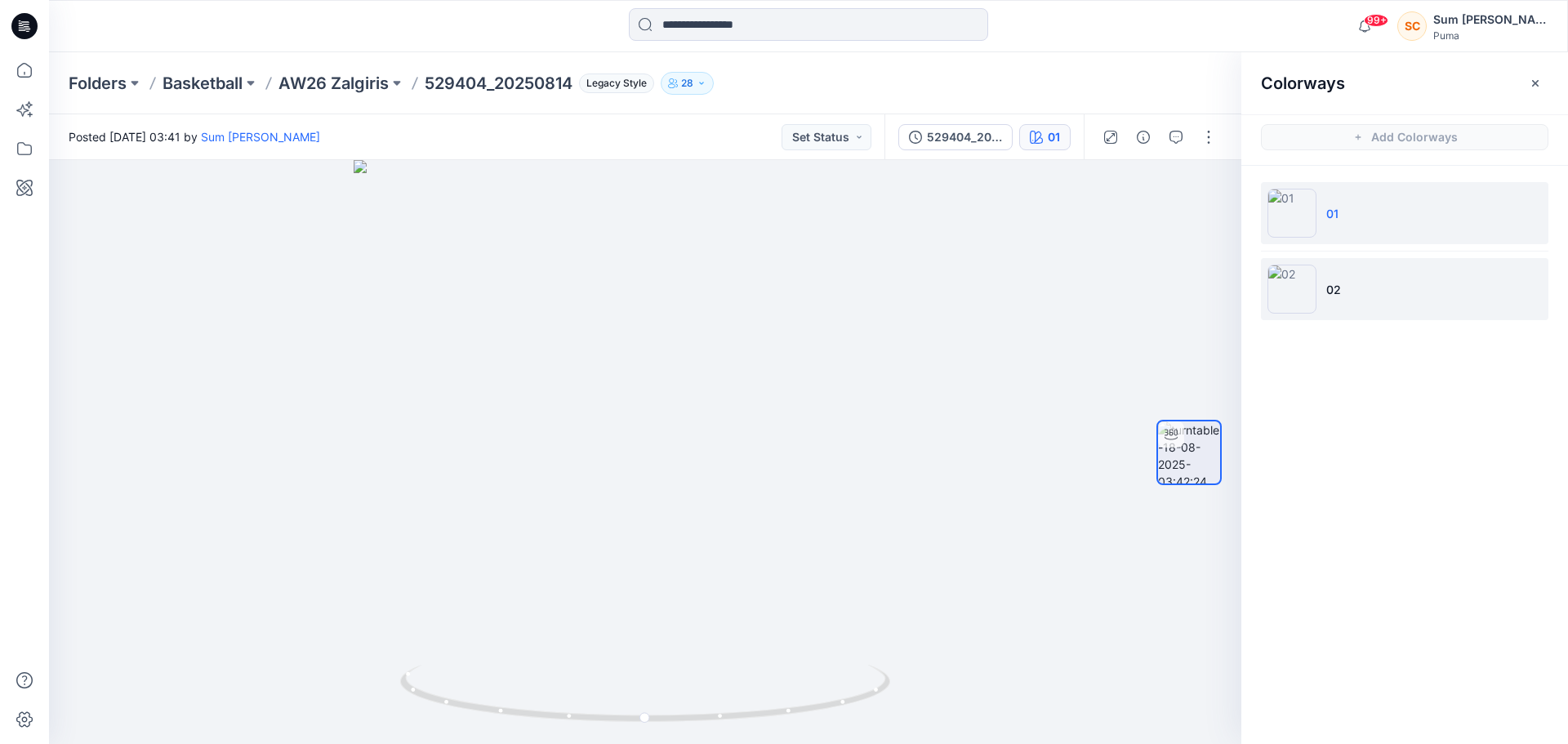
click at [1405, 292] on li "02" at bounding box center [1404, 289] width 287 height 62
click at [1392, 203] on li "01" at bounding box center [1404, 213] width 287 height 62
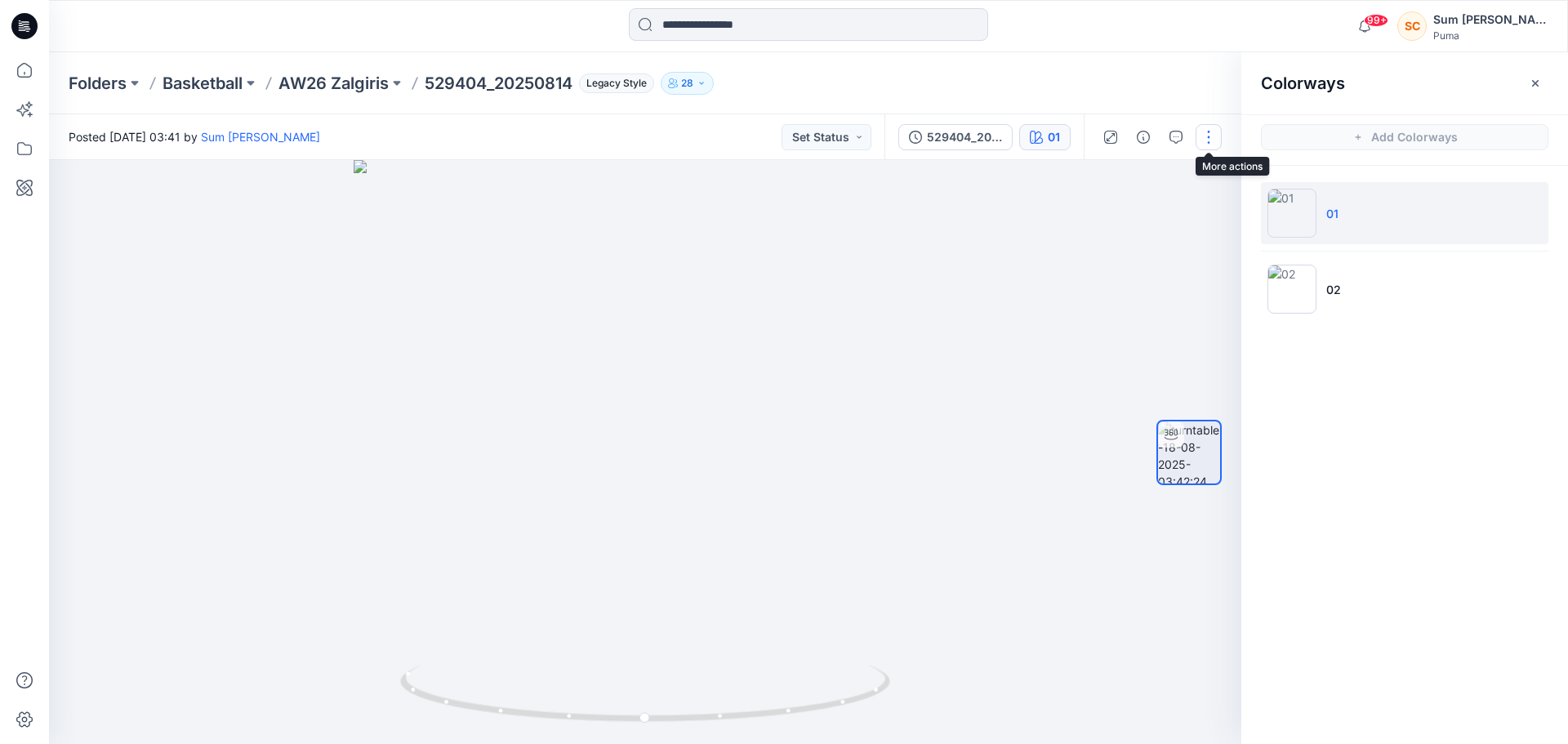
click at [1208, 135] on button "button" at bounding box center [1208, 136] width 26 height 26
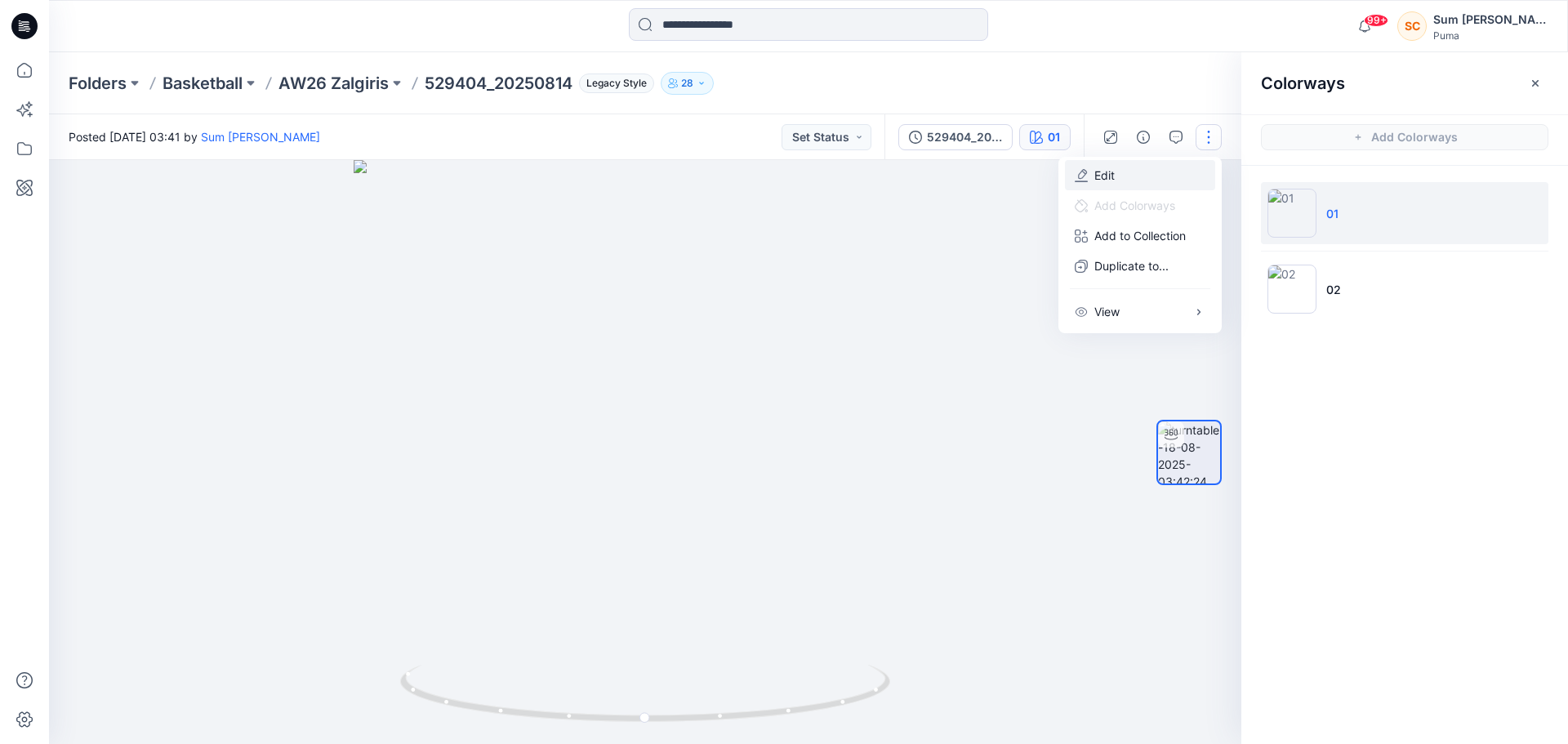
click at [1159, 170] on button "Edit" at bounding box center [1140, 175] width 150 height 30
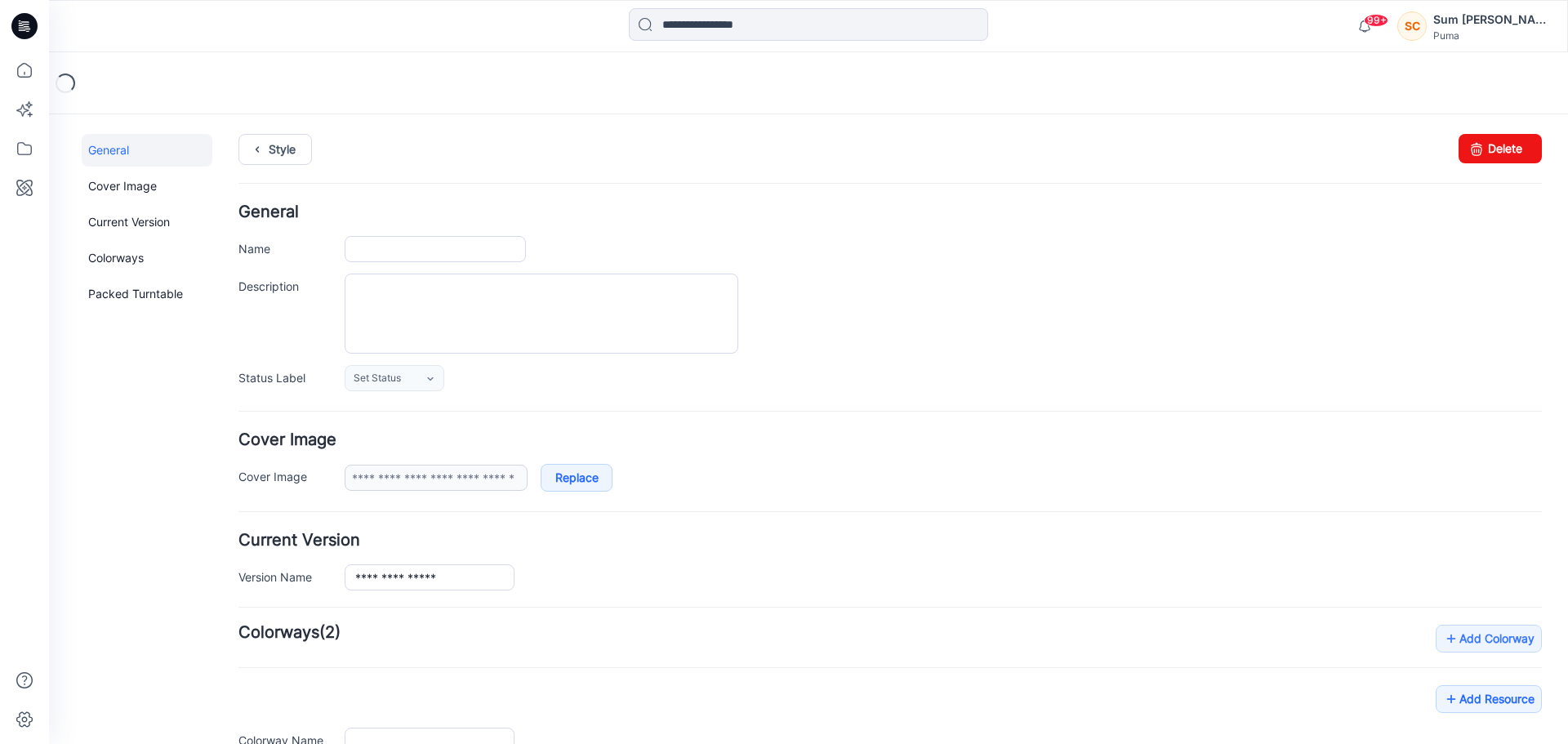
type input "**********"
type input "**"
type input "**********"
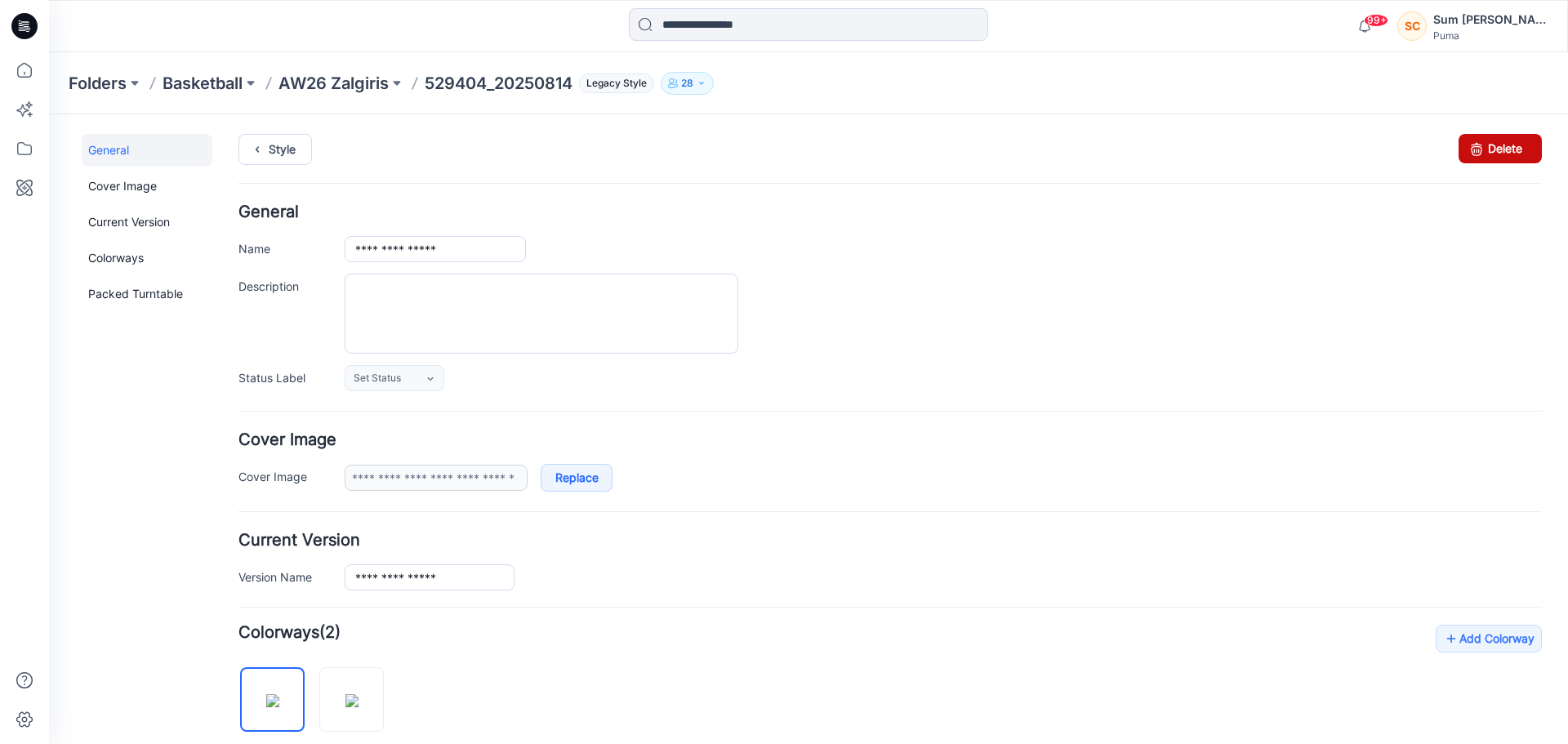
click at [1499, 150] on link "Delete" at bounding box center [1500, 148] width 83 height 29
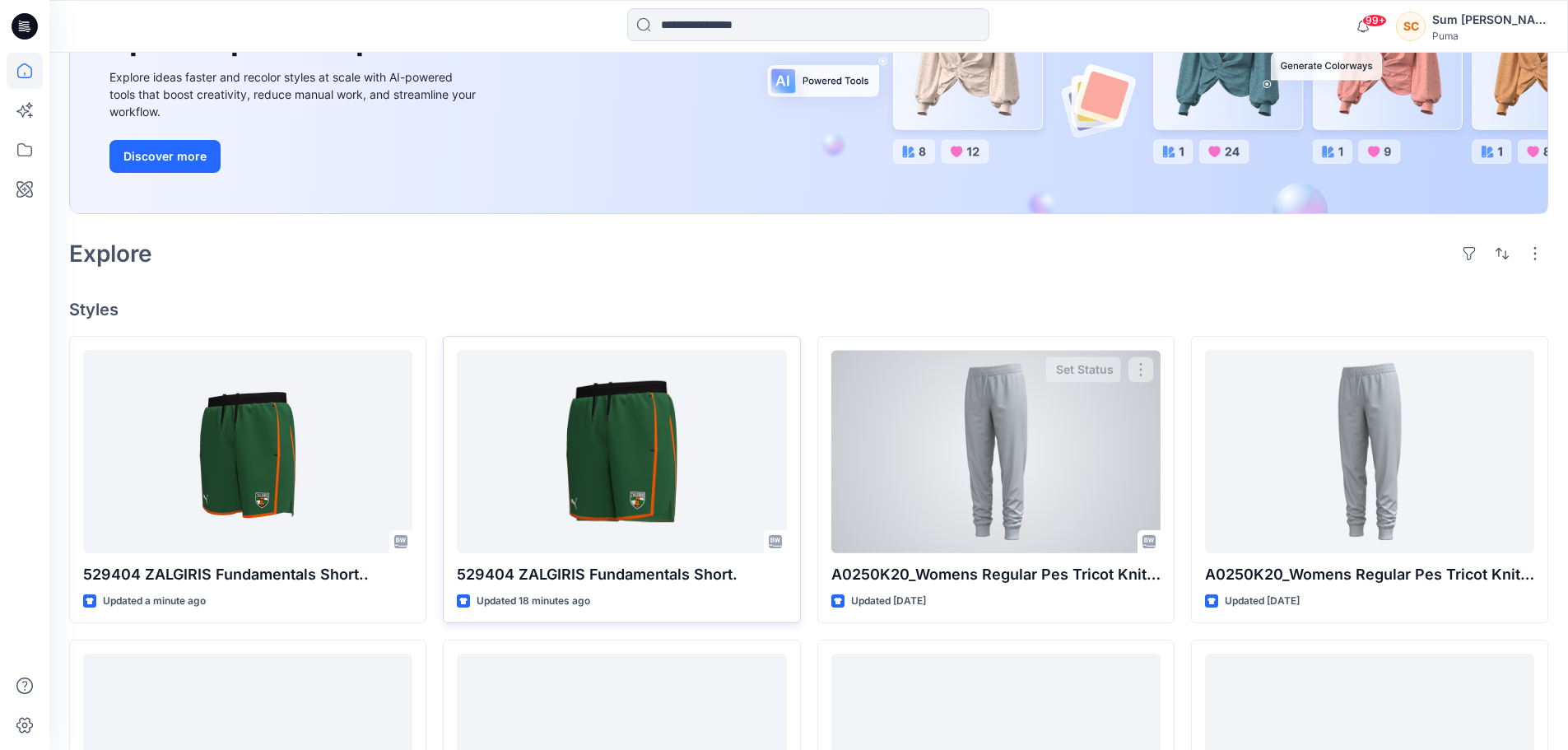
scroll to position [247, 0]
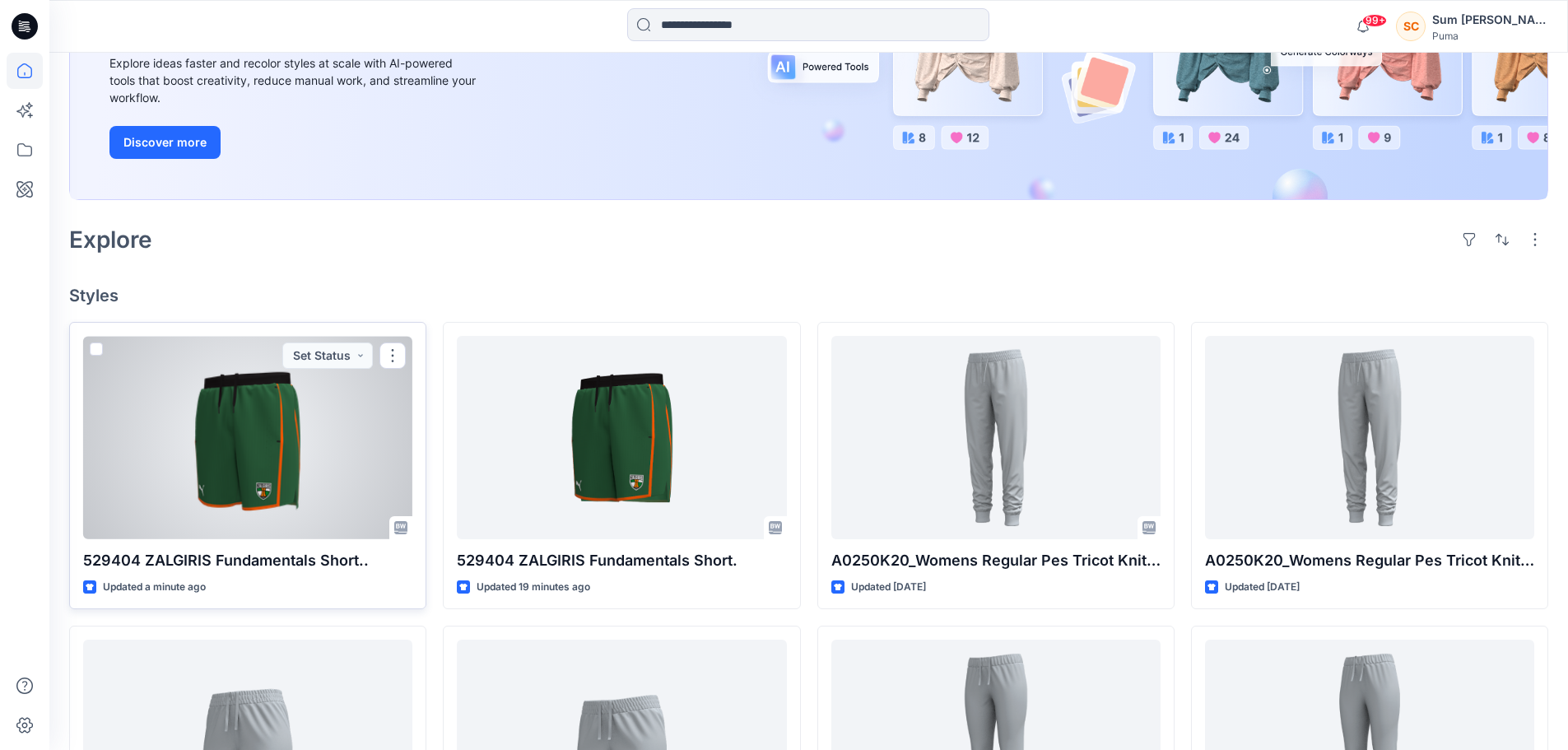
click at [283, 461] on div at bounding box center [248, 438] width 329 height 204
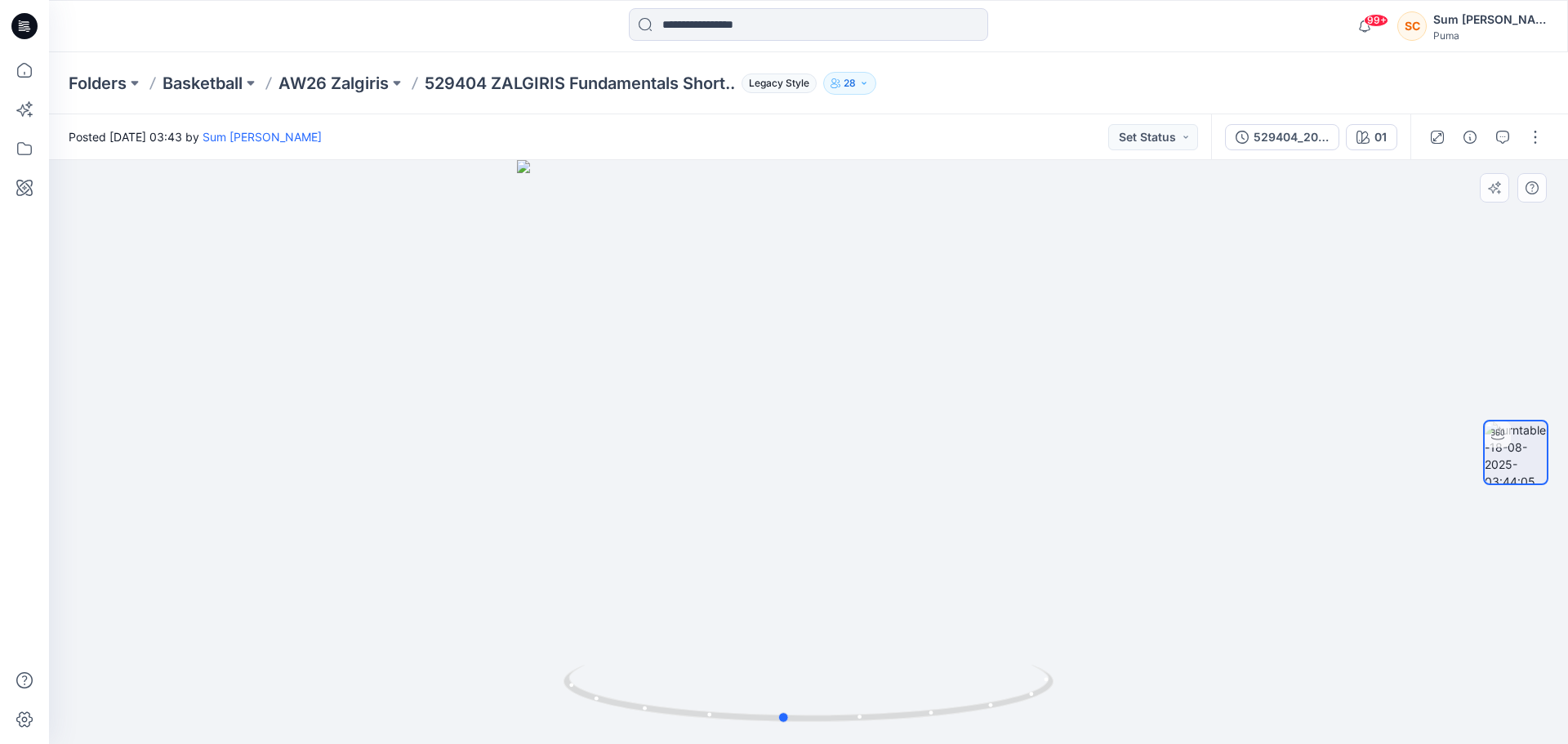
drag, startPoint x: 929, startPoint y: 635, endPoint x: 413, endPoint y: 619, distance: 516.2
click at [413, 619] on div at bounding box center [808, 451] width 1519 height 583
click at [1377, 145] on div "01" at bounding box center [1380, 136] width 13 height 18
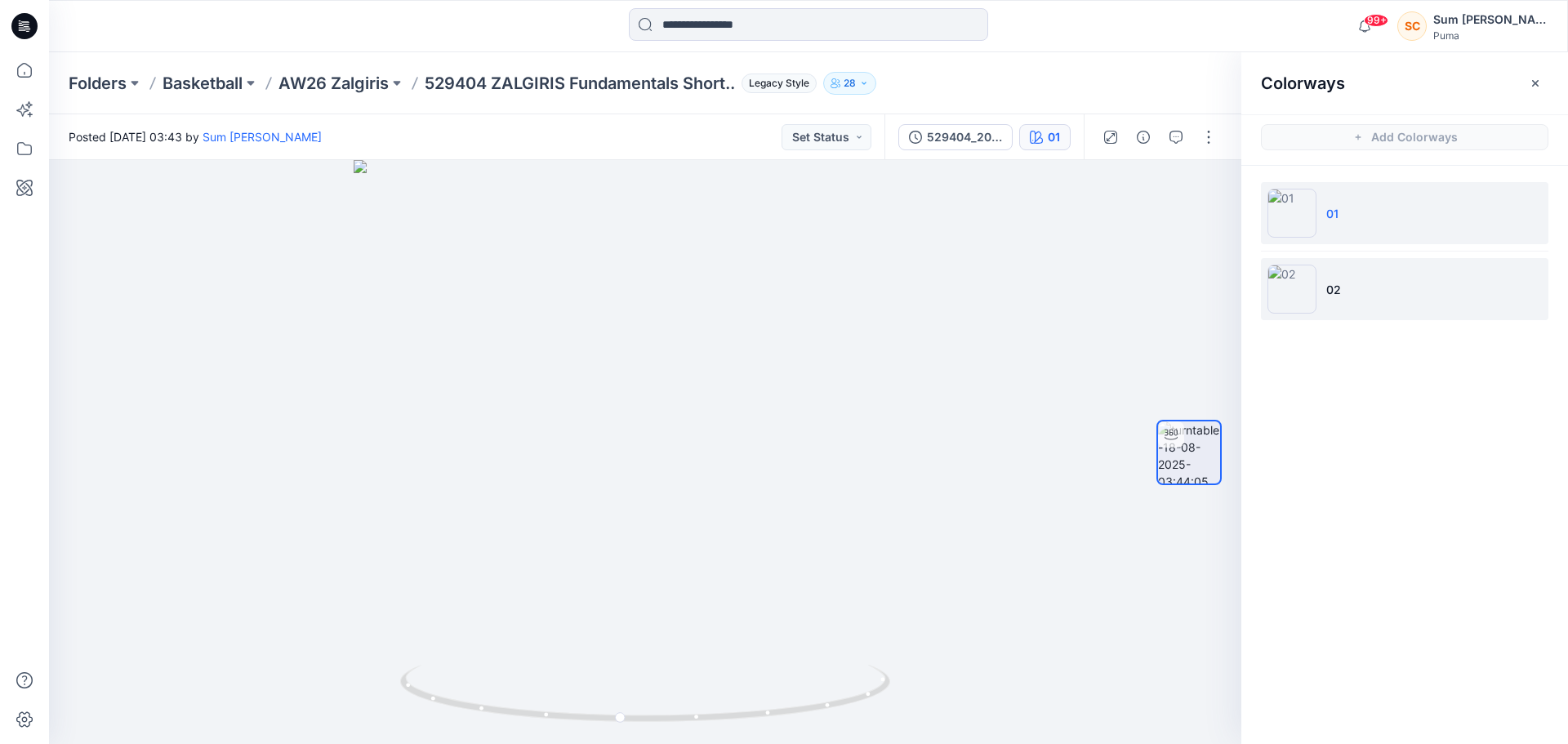
click at [1405, 287] on li "02" at bounding box center [1404, 289] width 287 height 62
click at [1401, 219] on li "01" at bounding box center [1404, 213] width 287 height 62
click at [345, 86] on p "AW26 Zalgiris" at bounding box center [333, 82] width 110 height 23
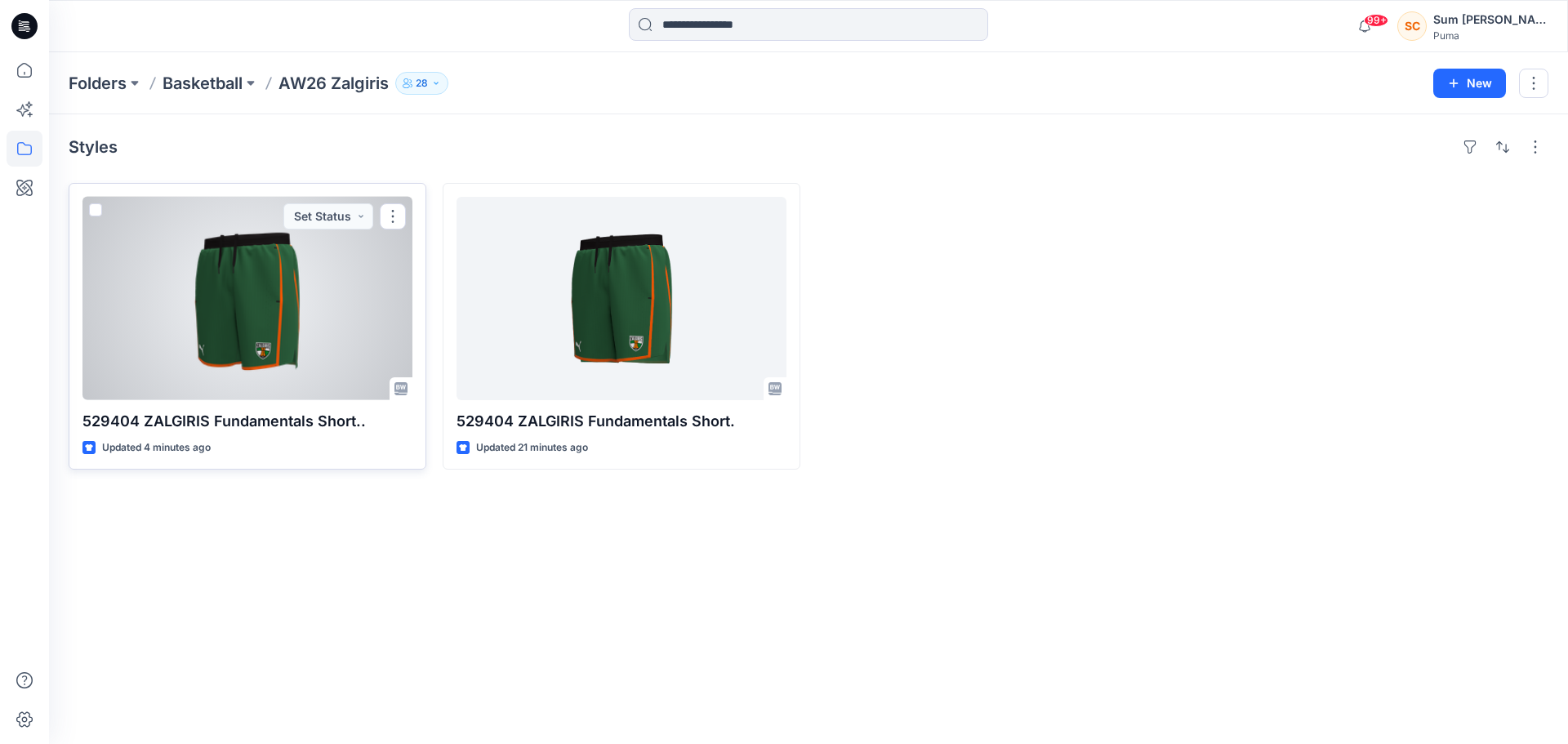
click at [309, 327] on div at bounding box center [248, 298] width 330 height 203
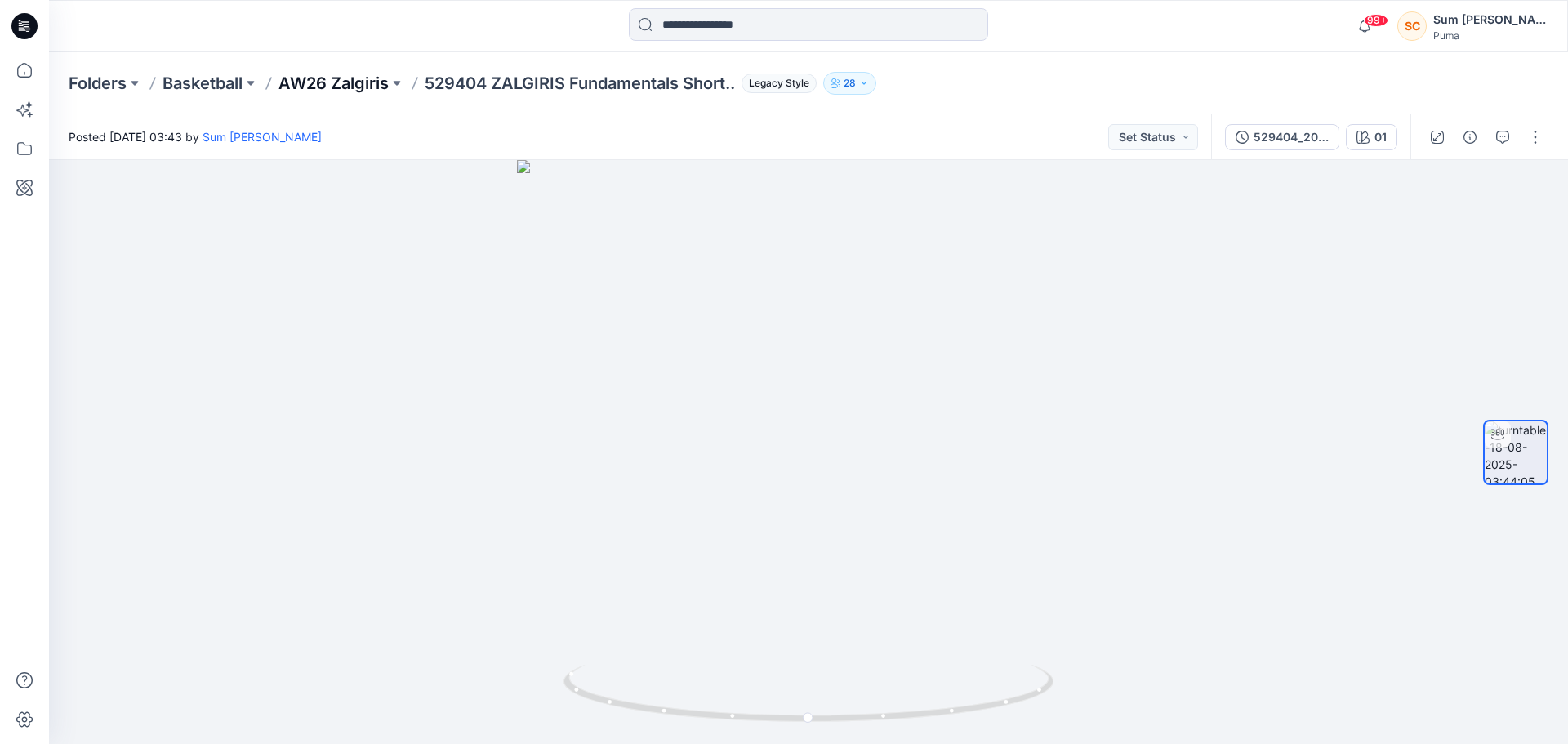
click at [358, 81] on p "AW26 Zalgiris" at bounding box center [333, 82] width 110 height 23
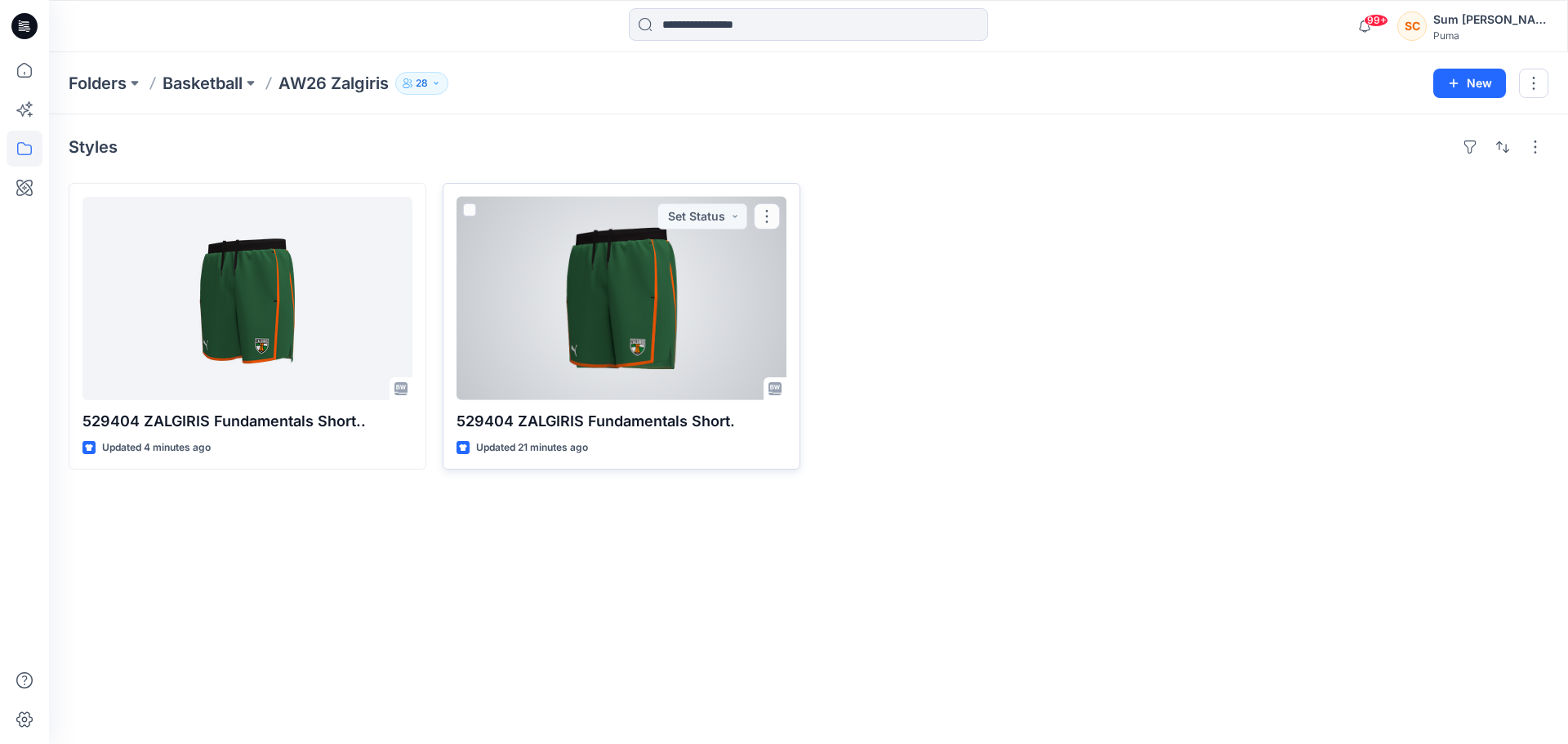
click at [653, 297] on div at bounding box center [621, 298] width 330 height 203
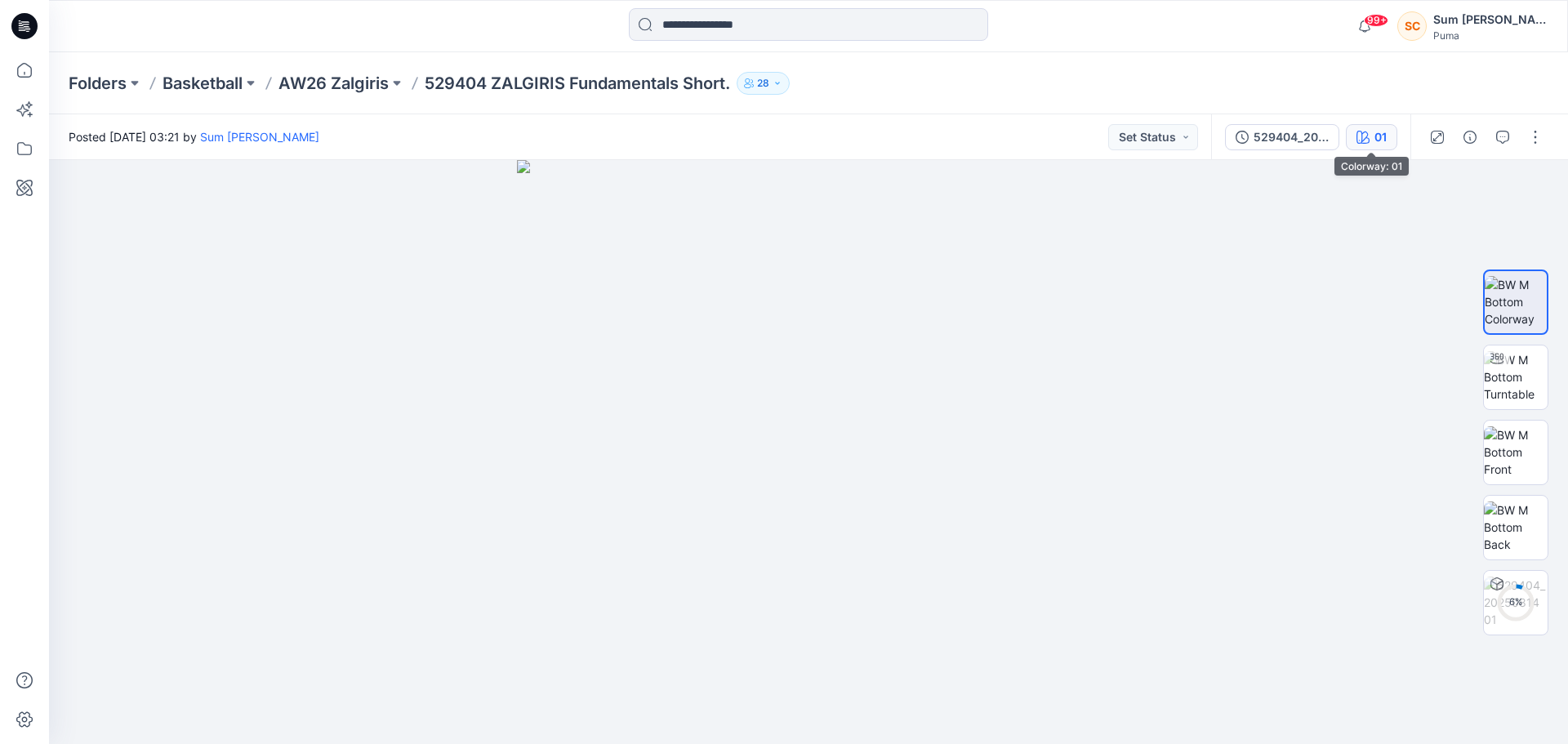
click at [1392, 135] on button "01" at bounding box center [1371, 136] width 51 height 26
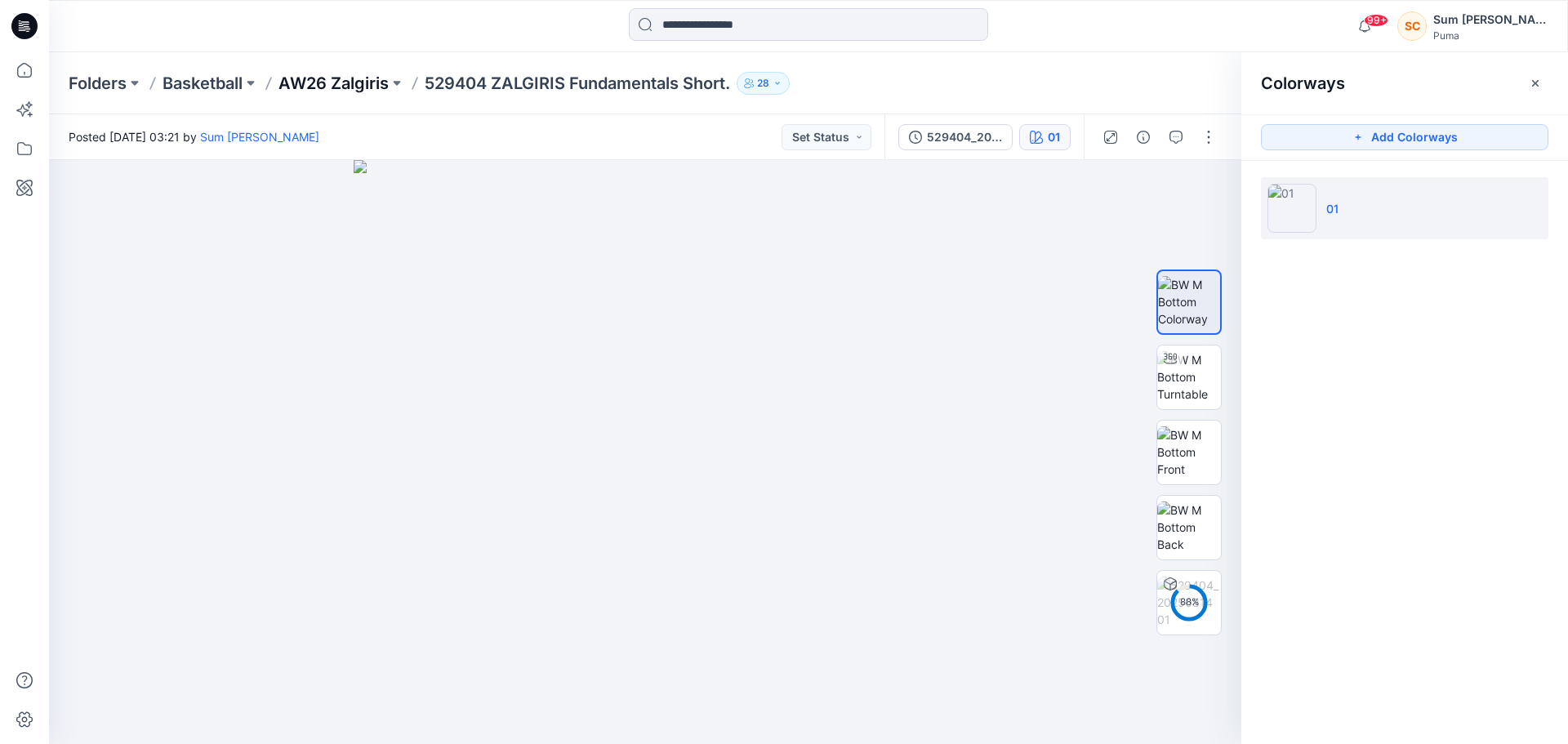
click at [320, 76] on p "AW26 Zalgiris" at bounding box center [333, 82] width 110 height 23
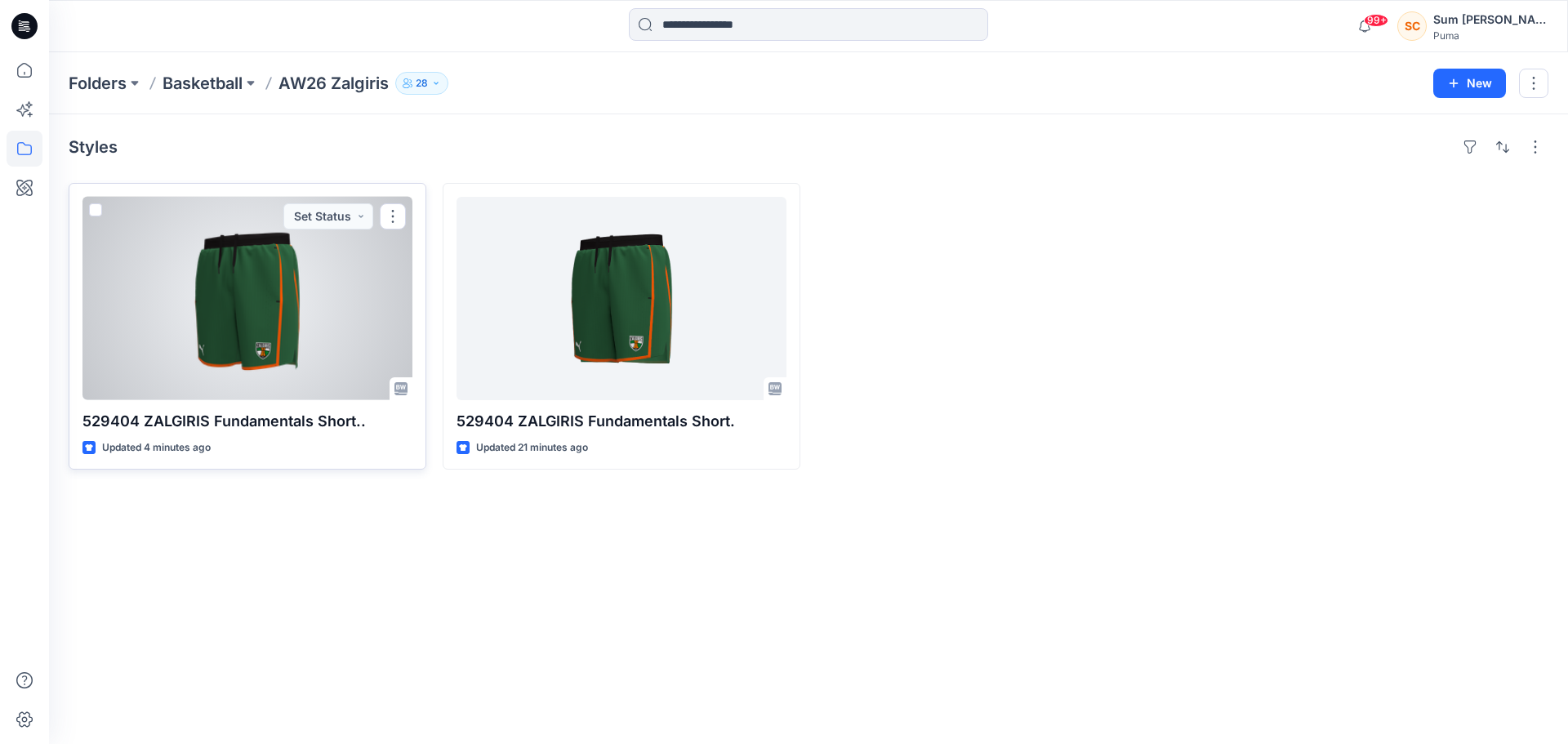
click at [306, 262] on div at bounding box center [248, 298] width 330 height 203
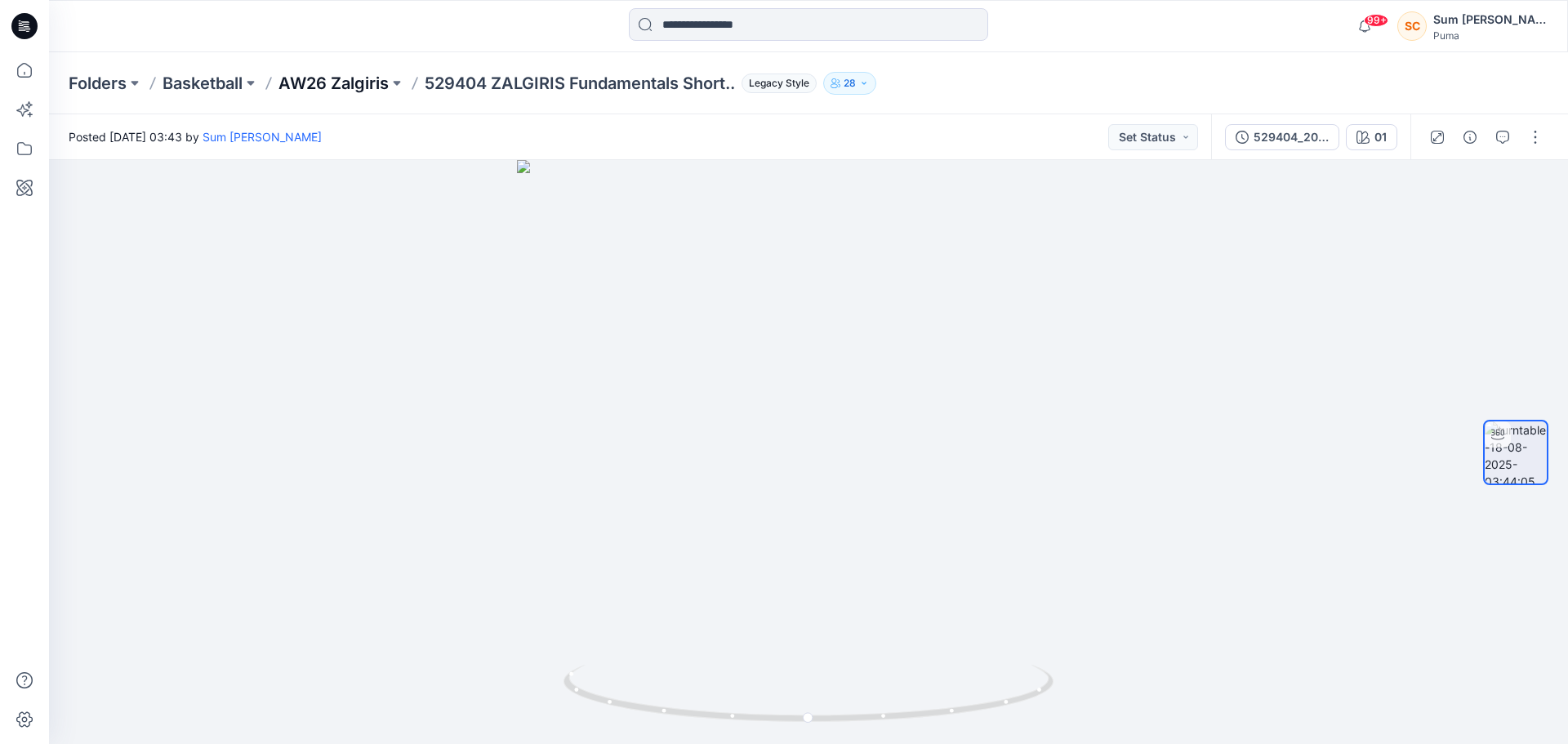
click at [362, 80] on p "AW26 Zalgiris" at bounding box center [333, 82] width 110 height 23
